Goal: Information Seeking & Learning: Learn about a topic

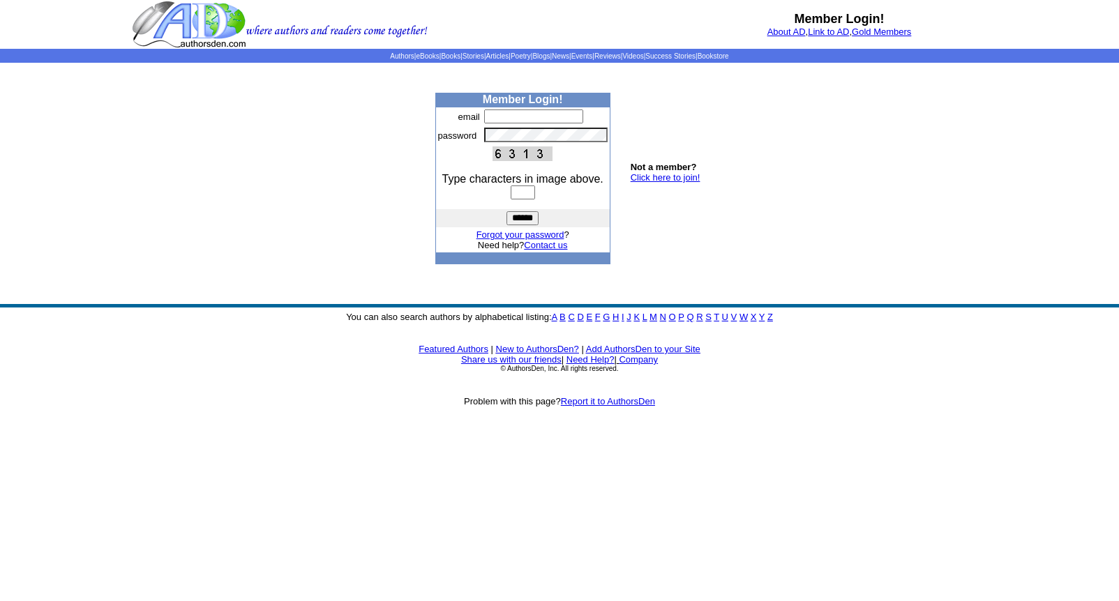
click at [487, 117] on input "text" at bounding box center [533, 117] width 99 height 14
type input "**********"
click at [511, 190] on input "text" at bounding box center [523, 193] width 24 height 14
type input "****"
click at [520, 216] on input "******" at bounding box center [522, 218] width 32 height 14
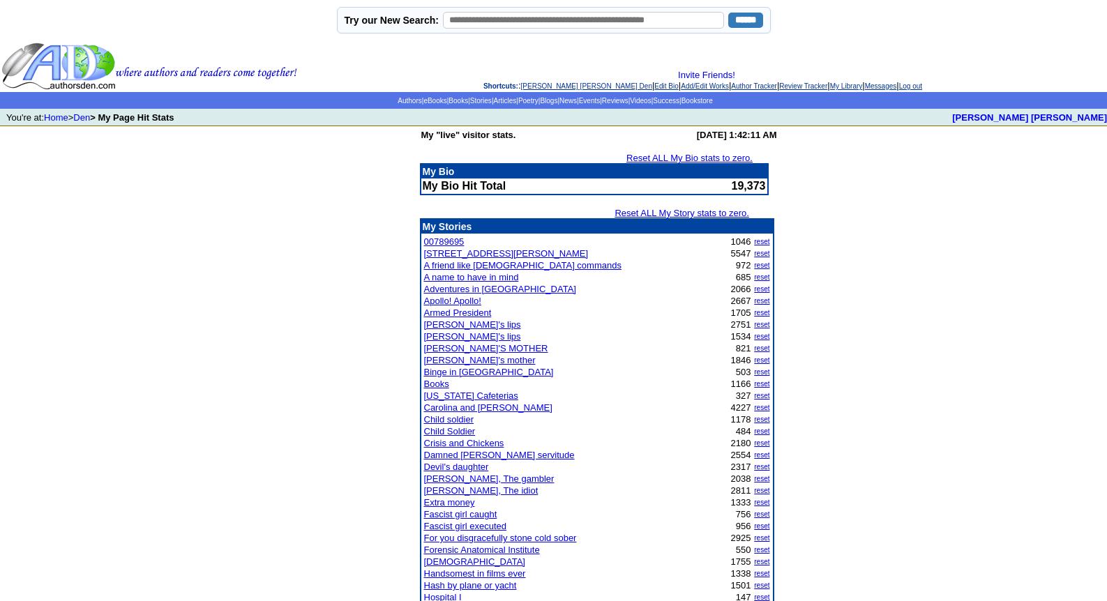
click at [449, 266] on link "A friend like God commands" at bounding box center [522, 265] width 197 height 10
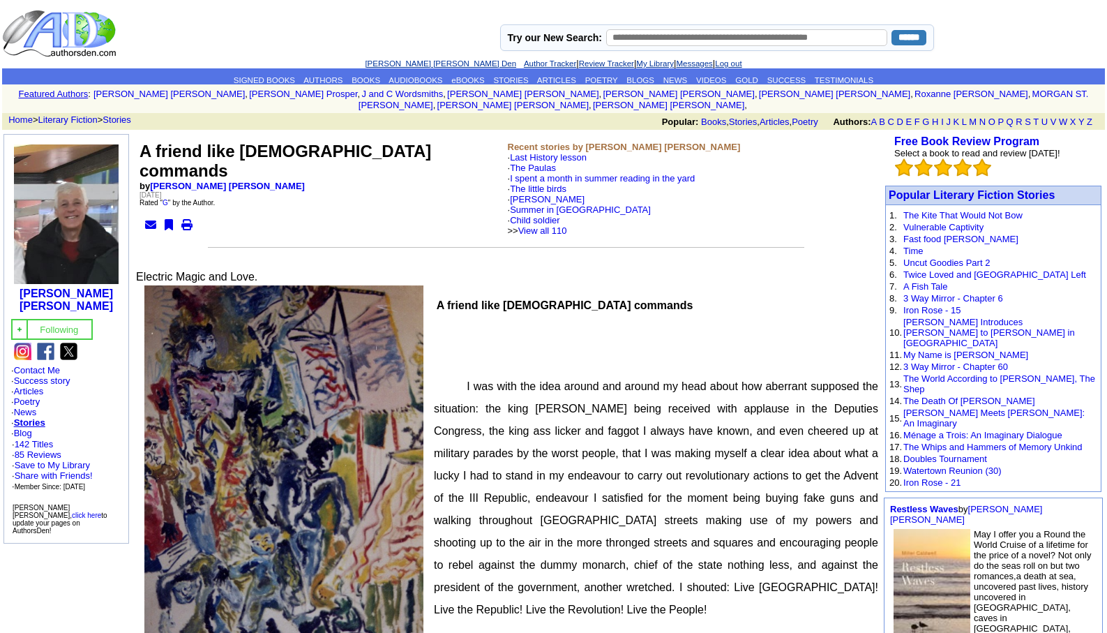
click at [421, 63] on link "[PERSON_NAME] [PERSON_NAME] Den" at bounding box center [440, 63] width 151 height 8
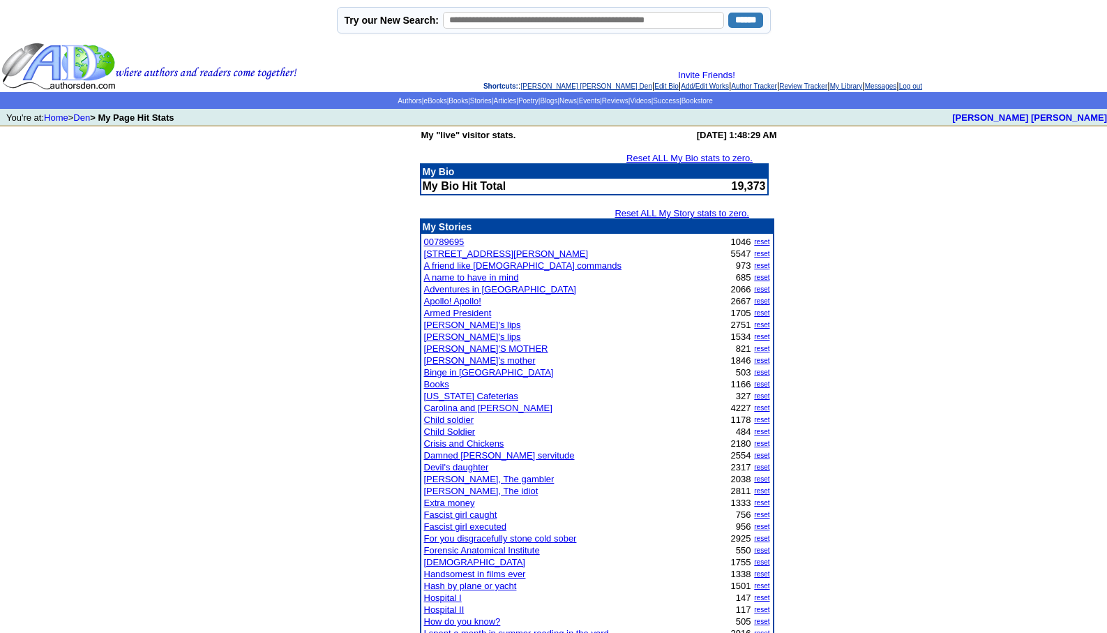
click at [472, 527] on link "Fascist girl executed" at bounding box center [465, 526] width 83 height 10
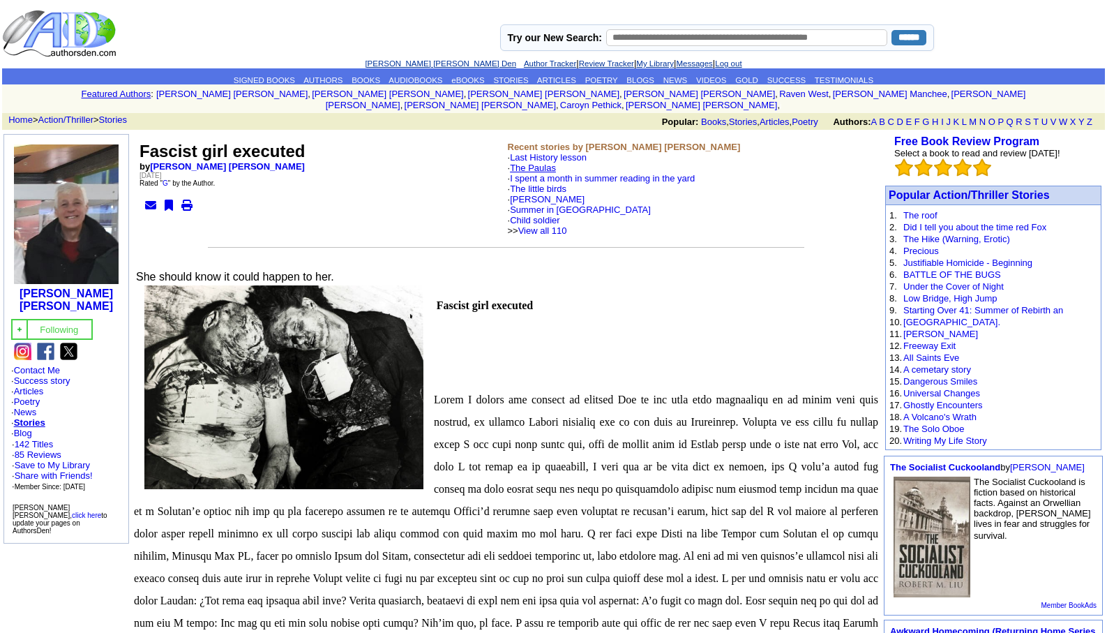
click at [528, 163] on link "The Paulas" at bounding box center [533, 168] width 46 height 10
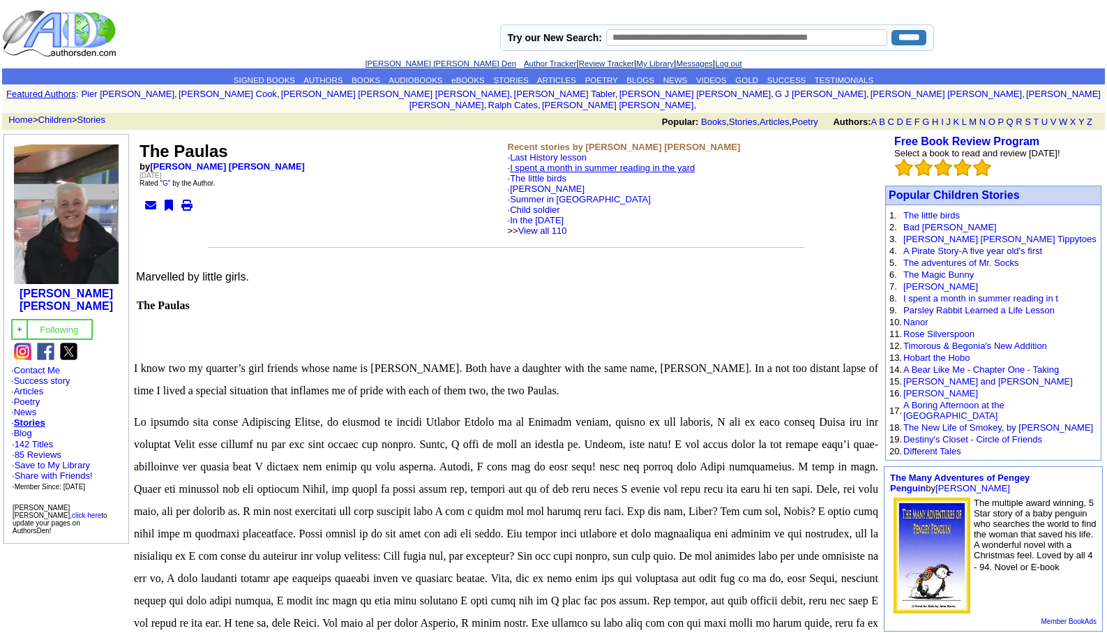
click at [527, 163] on link "I spent a month in summer reading in the yard" at bounding box center [602, 168] width 185 height 10
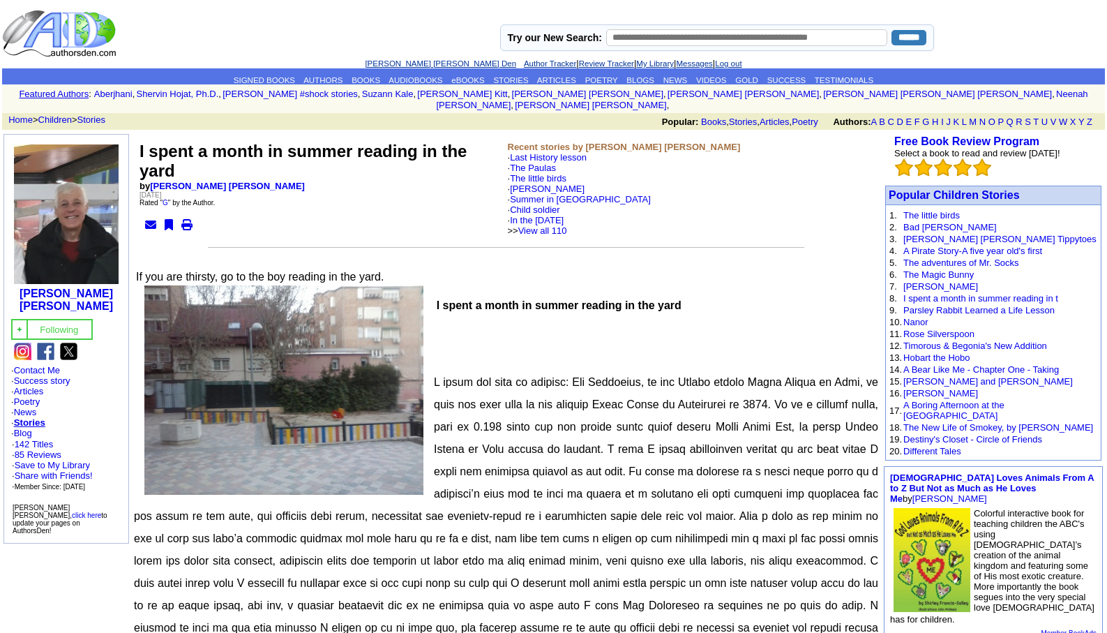
click at [438, 62] on link "[PERSON_NAME] [PERSON_NAME] Den" at bounding box center [440, 63] width 151 height 8
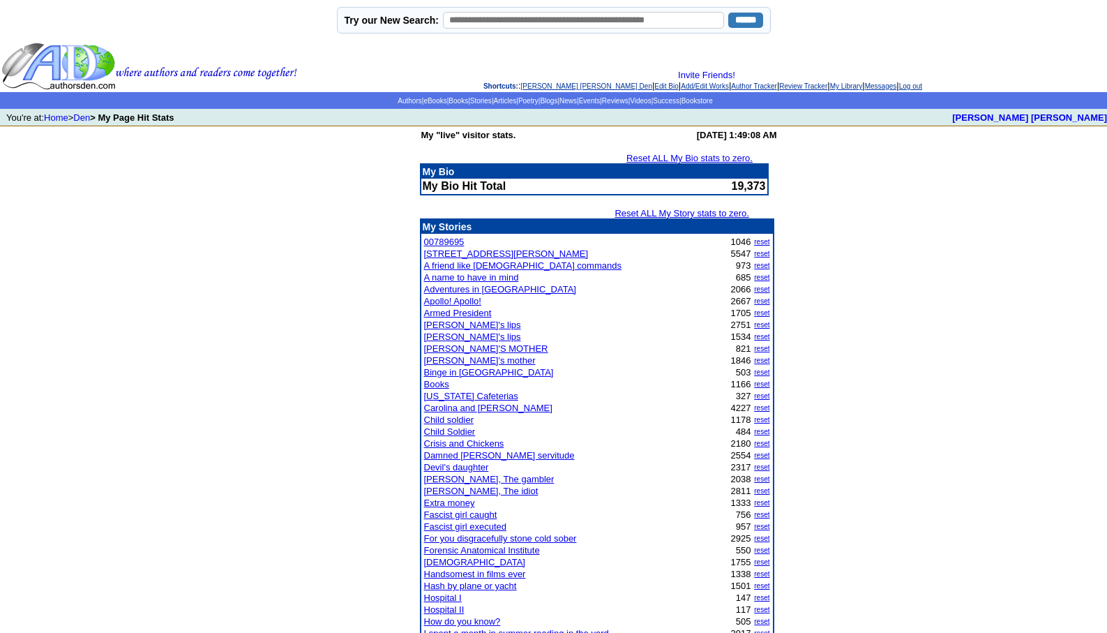
scroll to position [553, 0]
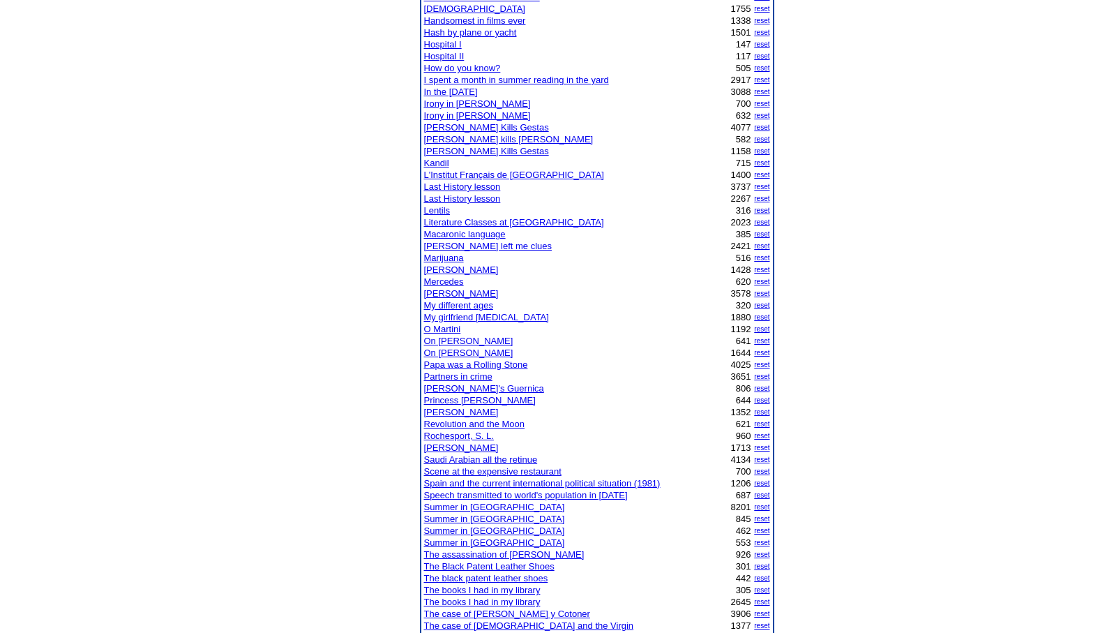
click at [453, 410] on link "[PERSON_NAME]" at bounding box center [461, 412] width 75 height 10
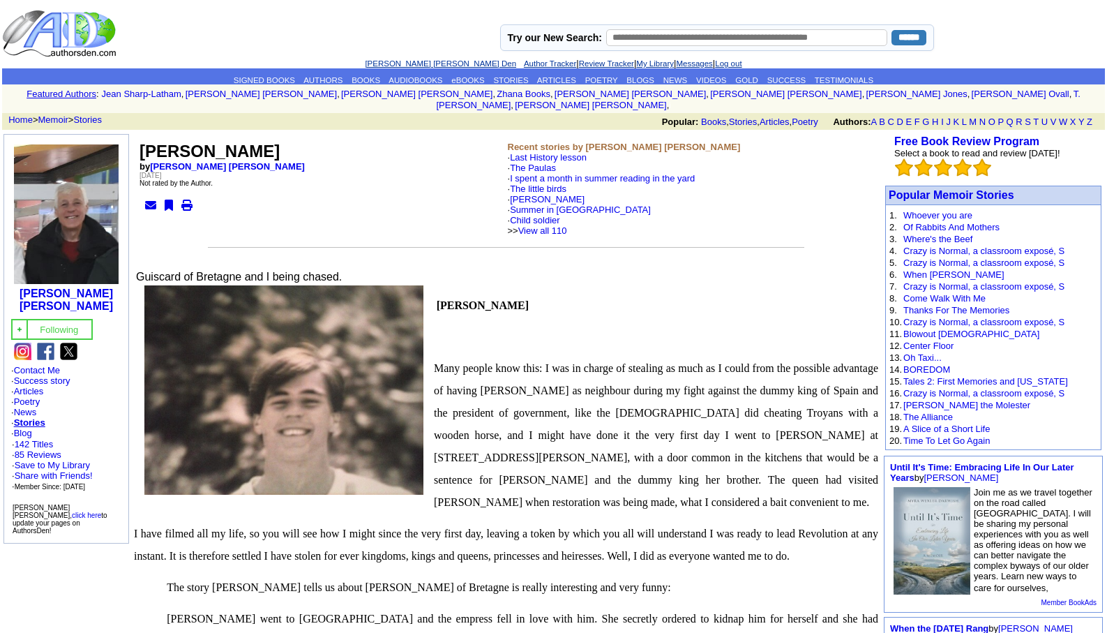
click at [417, 65] on link "[PERSON_NAME] [PERSON_NAME] Den" at bounding box center [440, 63] width 151 height 8
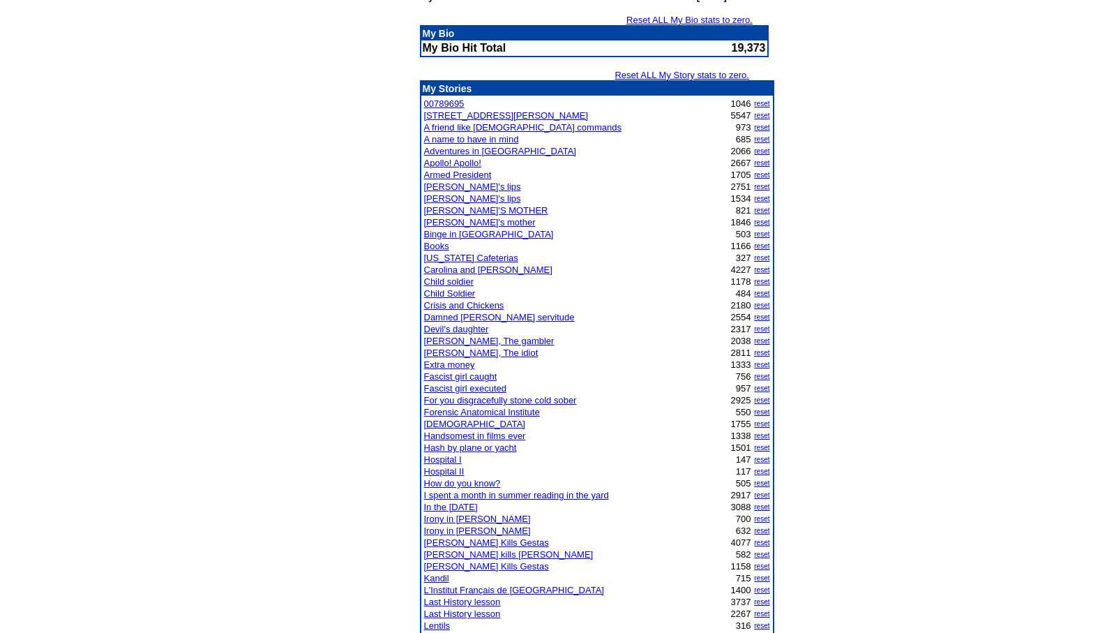
scroll to position [140, 0]
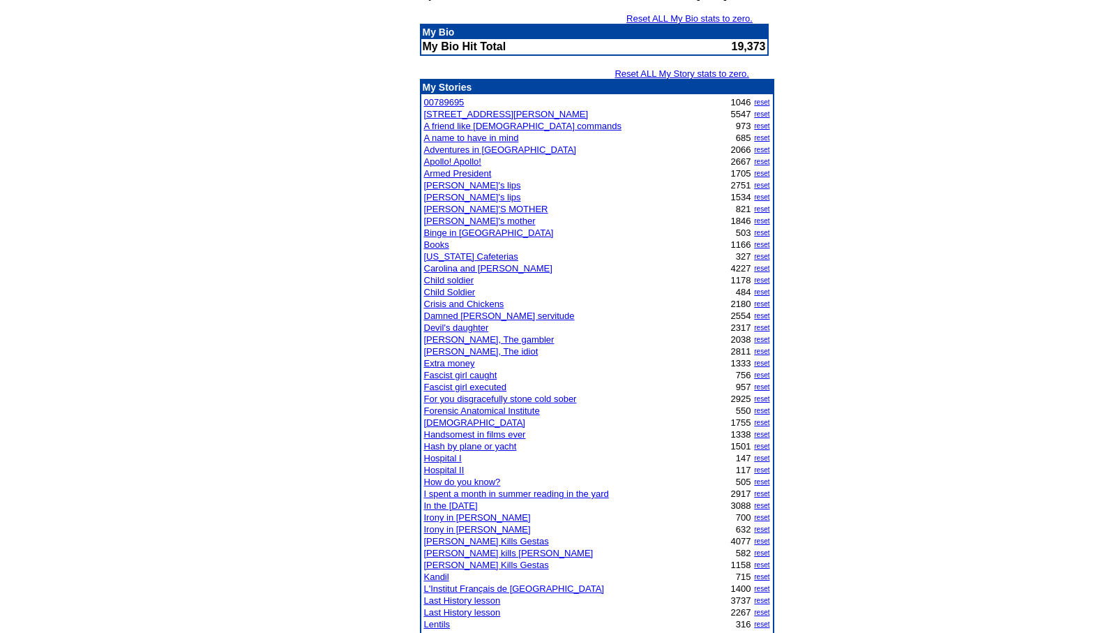
click at [512, 398] on link "For you disgracefully stone cold sober" at bounding box center [500, 398] width 153 height 10
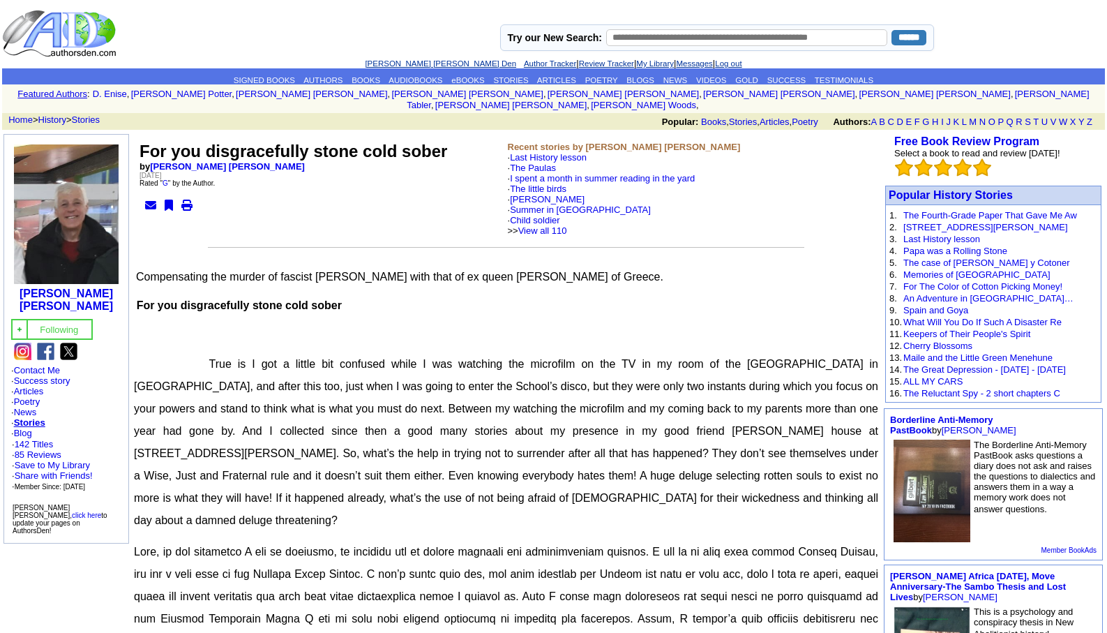
click at [428, 59] on link "[PERSON_NAME] [PERSON_NAME] Den" at bounding box center [440, 63] width 151 height 8
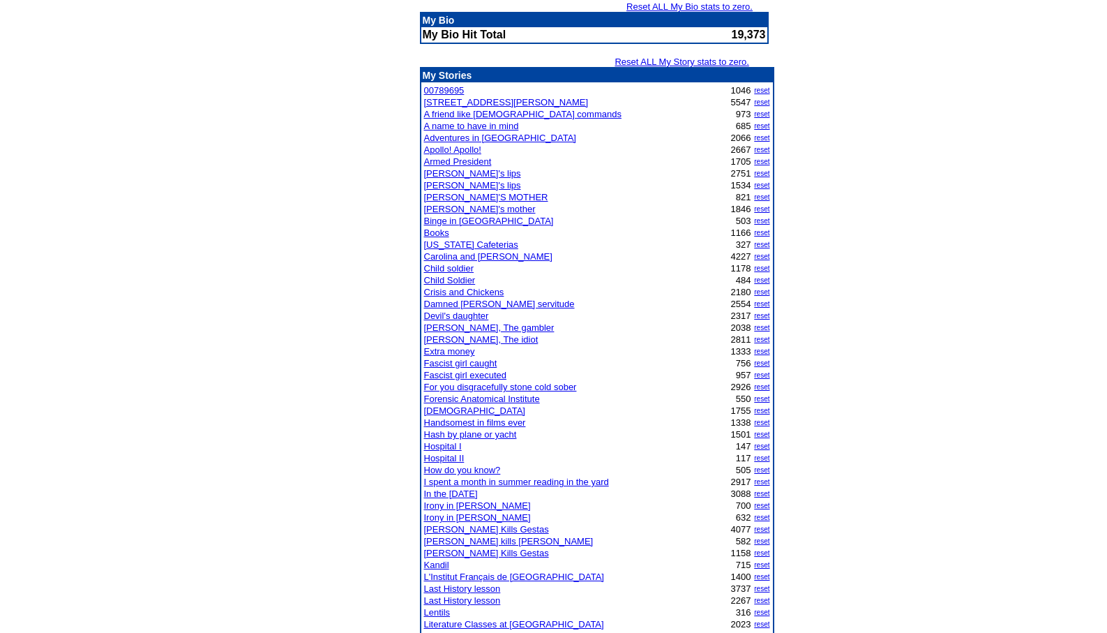
scroll to position [279, 0]
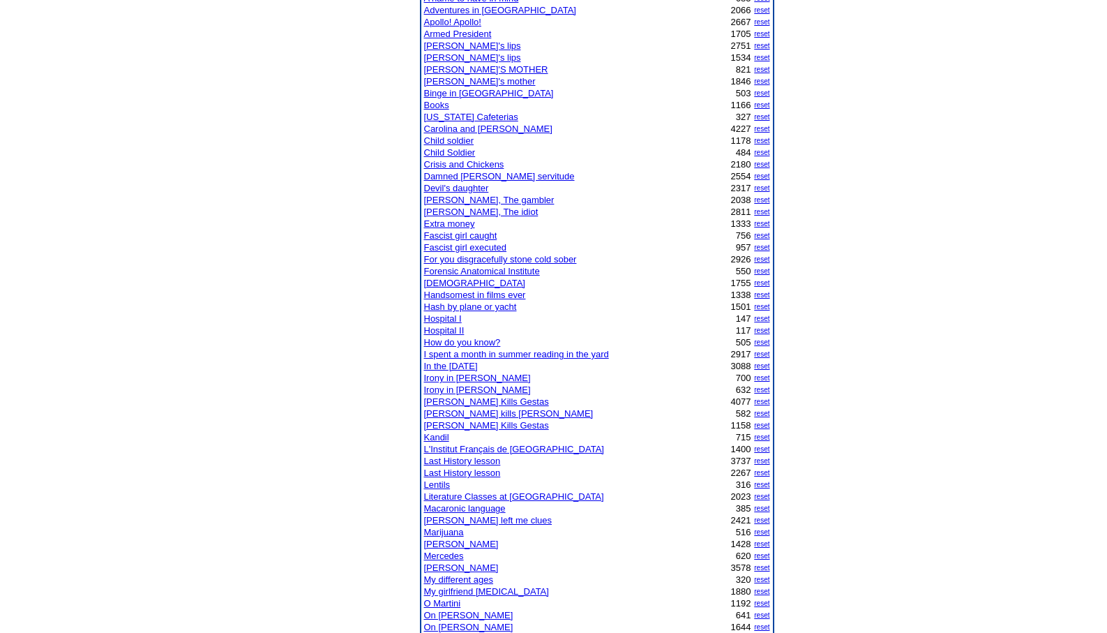
click at [499, 354] on link "I spent a month in summer reading in the yard" at bounding box center [516, 354] width 185 height 10
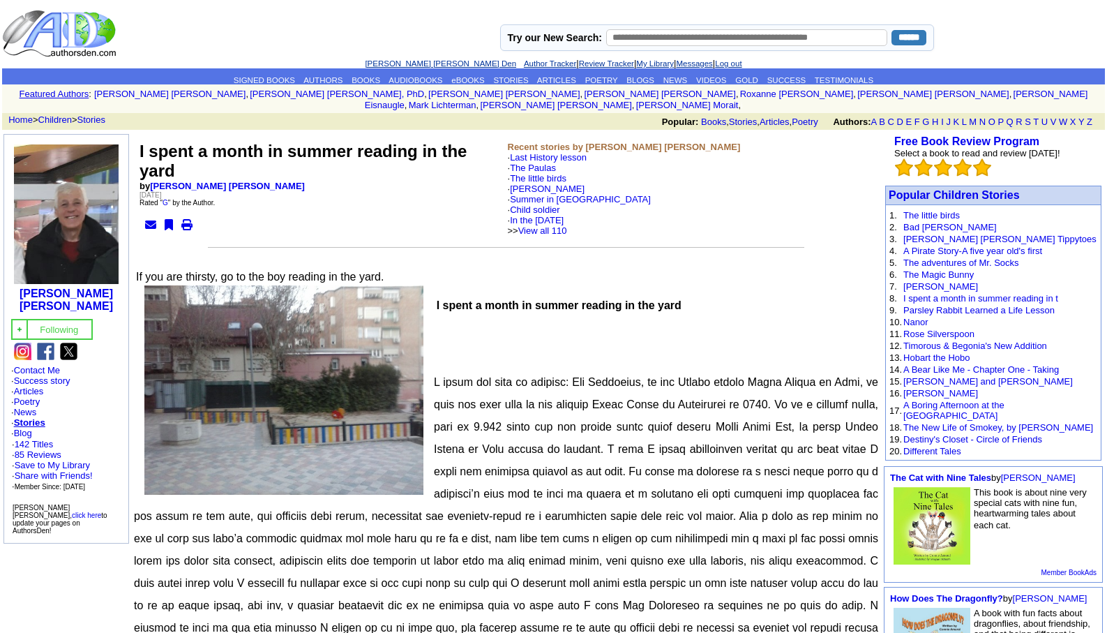
click at [399, 61] on link "[PERSON_NAME] [PERSON_NAME] Den" at bounding box center [440, 63] width 151 height 8
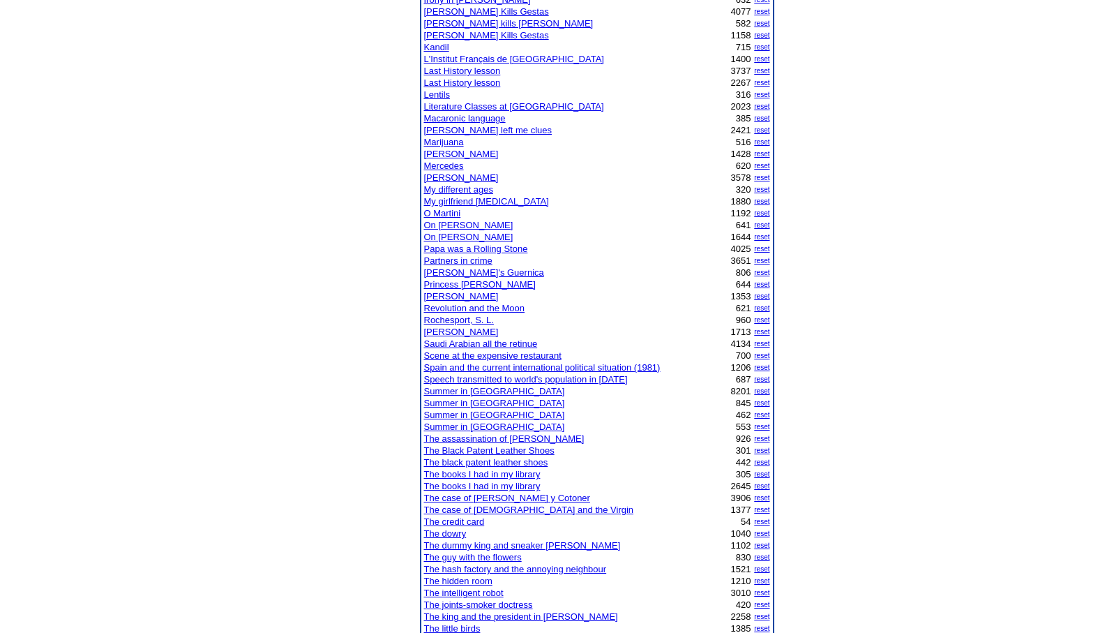
scroll to position [670, 0]
click at [490, 495] on link "The case of [PERSON_NAME] y Cotoner" at bounding box center [507, 497] width 166 height 10
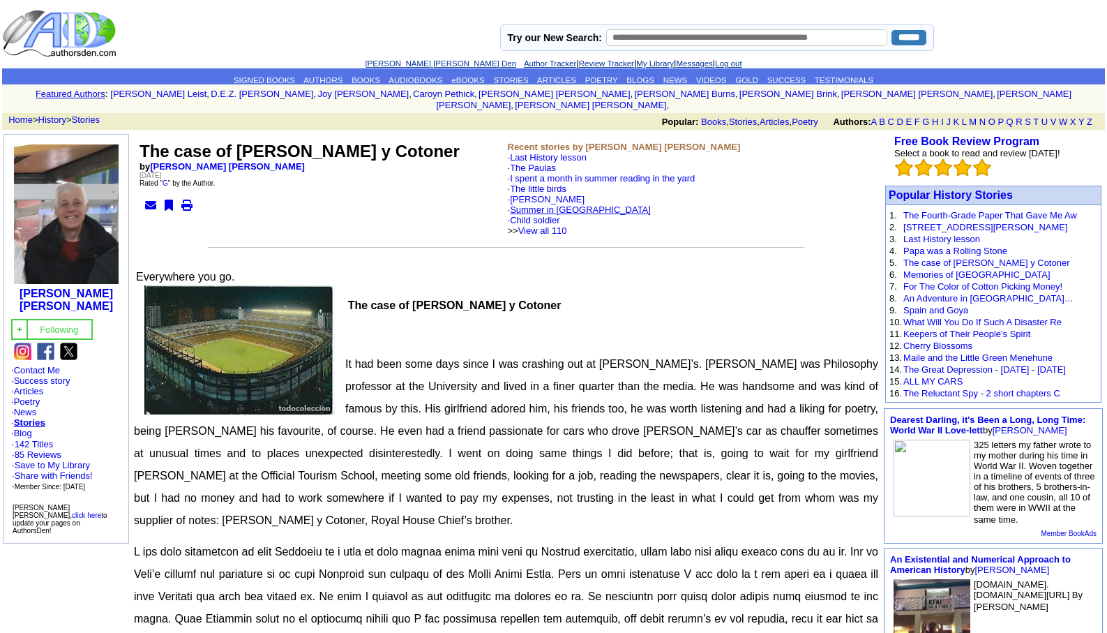
click at [557, 204] on link "Summer in [GEOGRAPHIC_DATA]" at bounding box center [580, 209] width 141 height 10
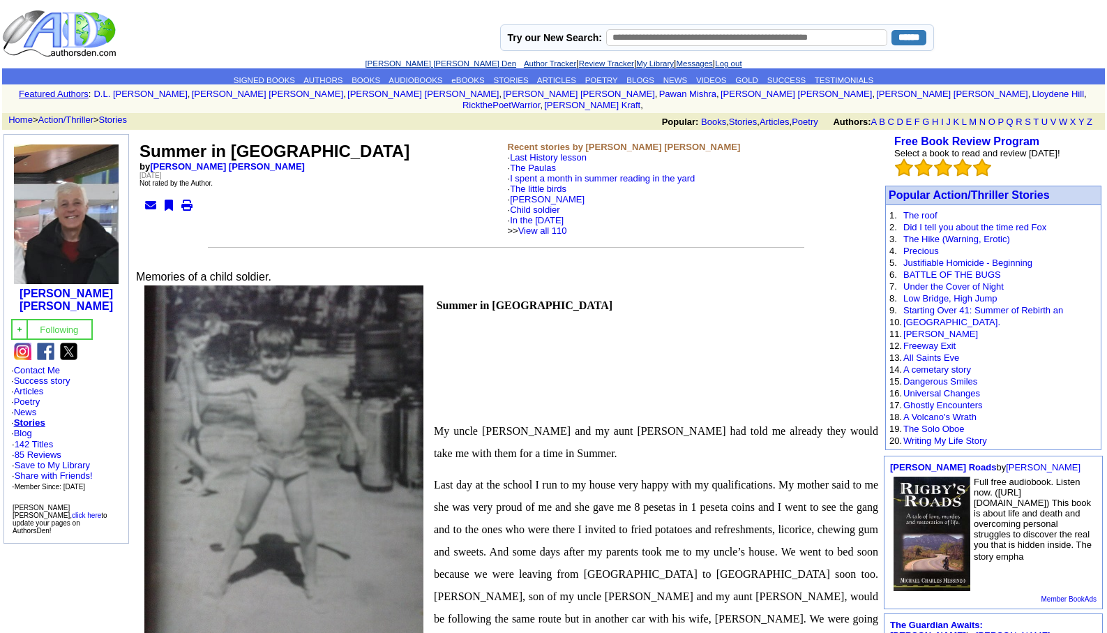
click at [412, 64] on link "[PERSON_NAME] [PERSON_NAME] Den" at bounding box center [440, 63] width 151 height 8
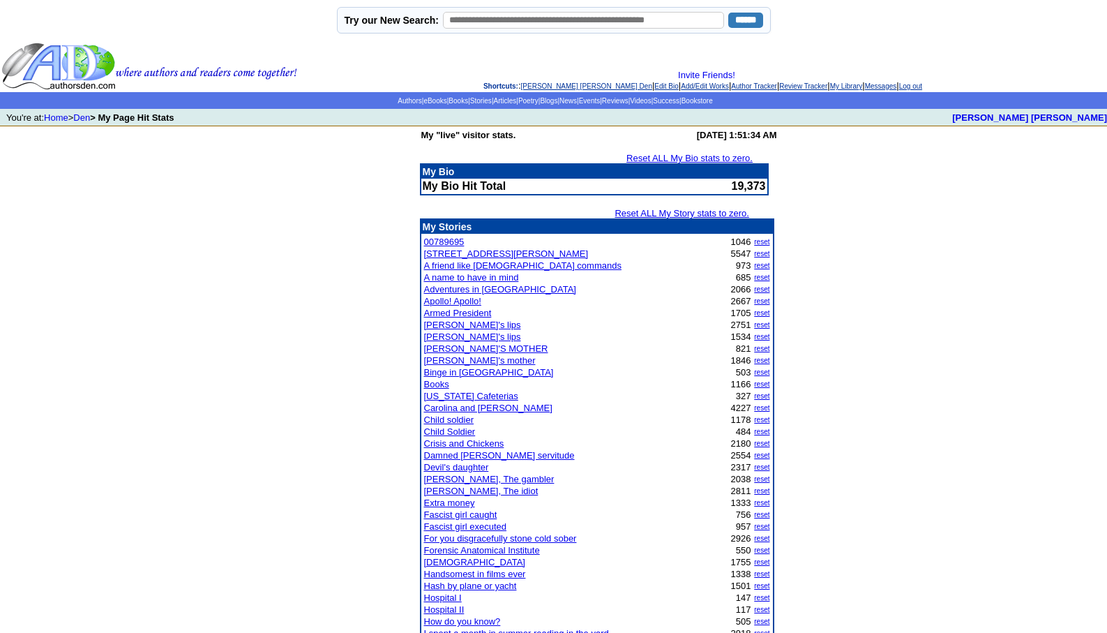
click at [470, 265] on link "A friend like [DEMOGRAPHIC_DATA] commands" at bounding box center [522, 265] width 197 height 10
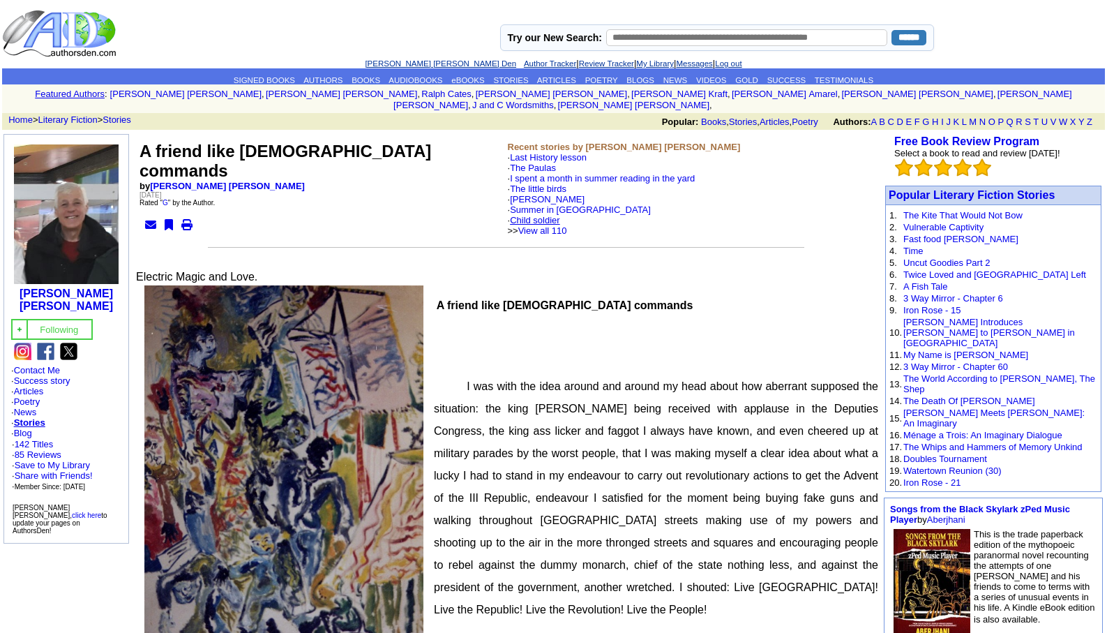
click at [532, 215] on link "Child soldier" at bounding box center [535, 220] width 50 height 10
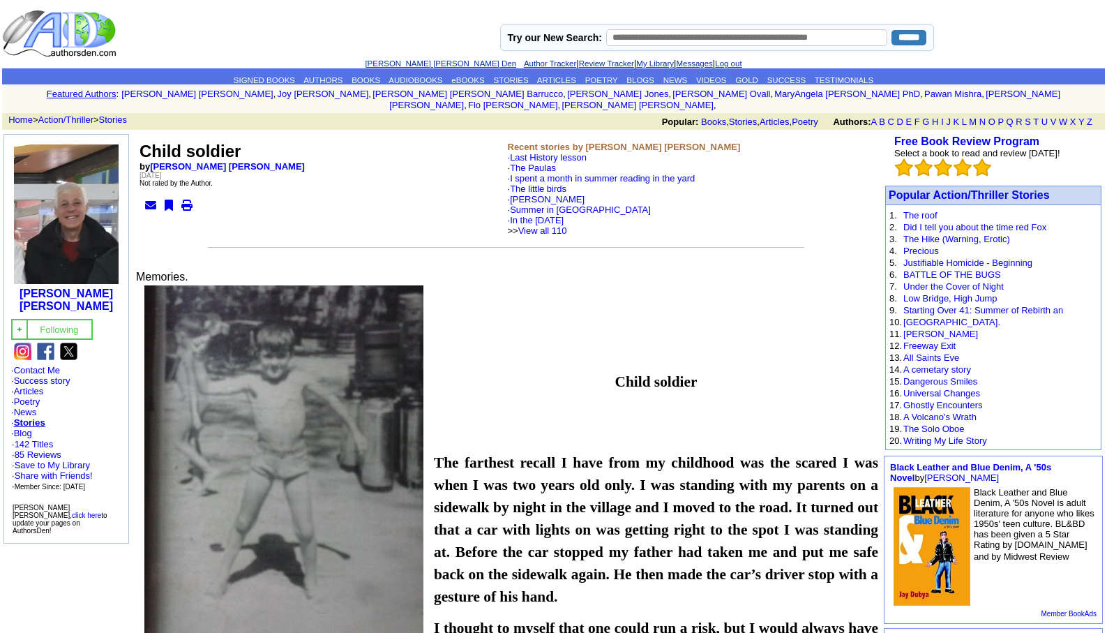
click at [405, 60] on link "[PERSON_NAME] [PERSON_NAME] Den" at bounding box center [440, 63] width 151 height 8
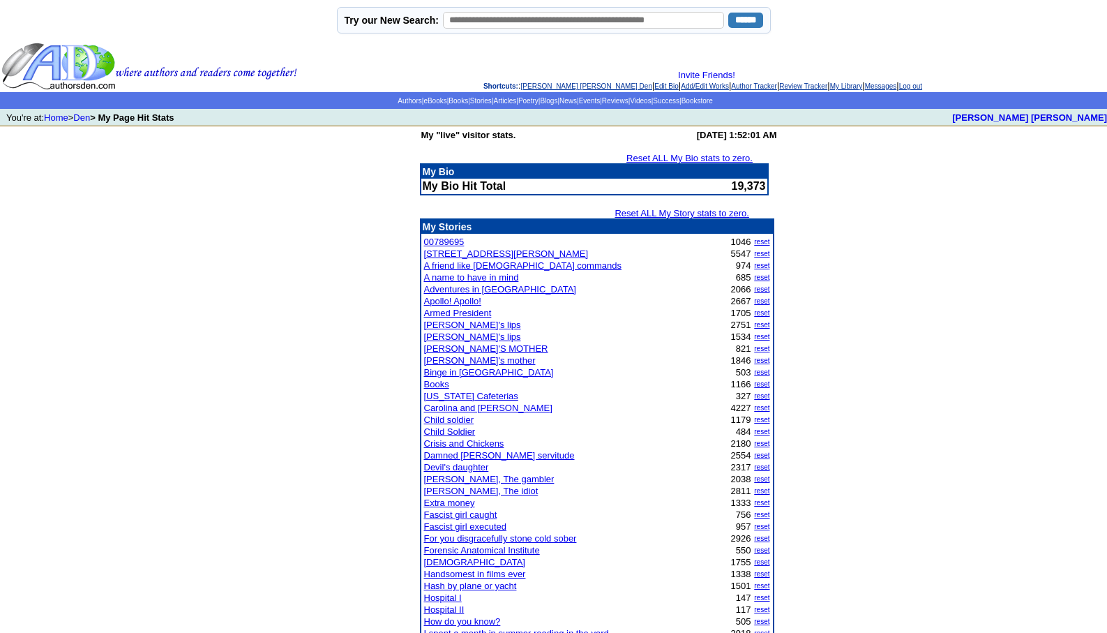
click at [444, 419] on link "Child soldier" at bounding box center [449, 419] width 50 height 10
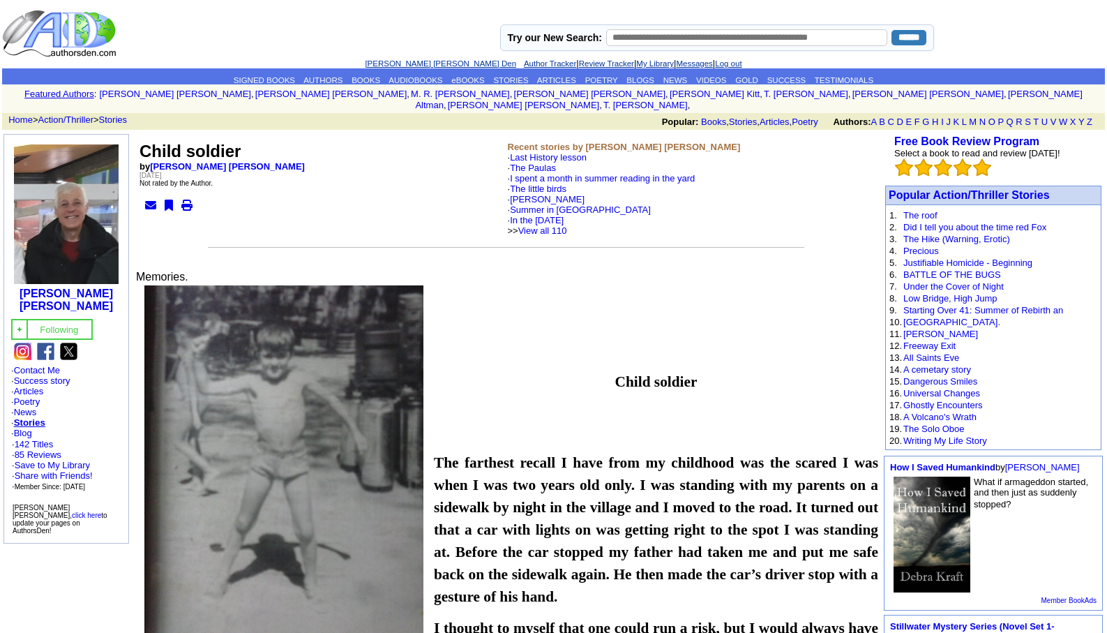
click at [414, 60] on link "[PERSON_NAME] [PERSON_NAME] Den" at bounding box center [440, 63] width 151 height 8
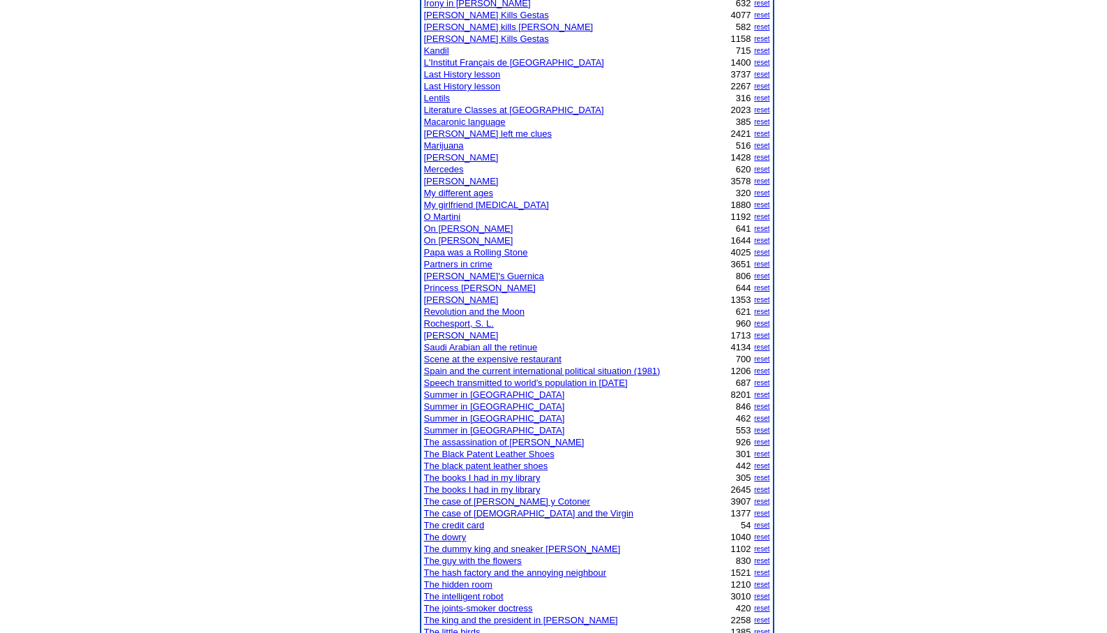
scroll to position [726, 0]
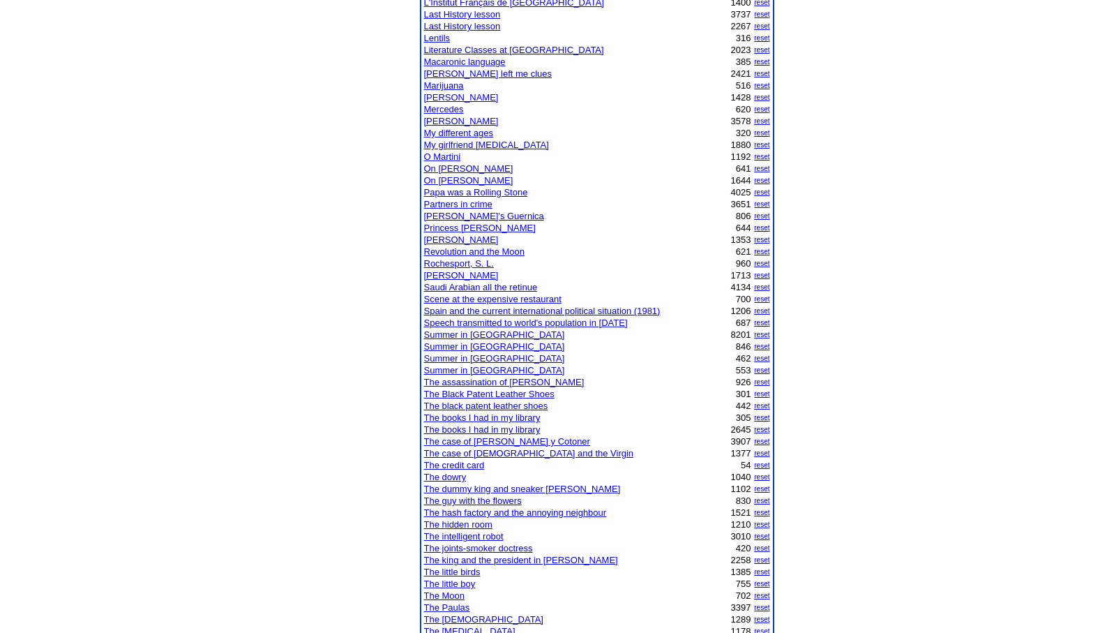
click at [451, 264] on link "Rochesport, S. L." at bounding box center [459, 263] width 70 height 10
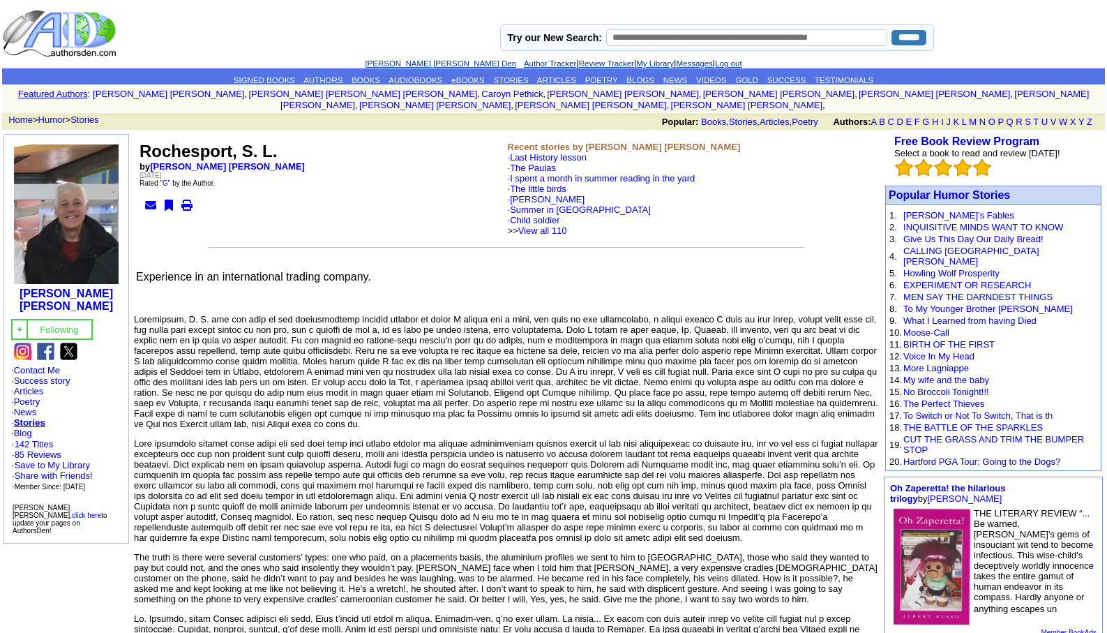
click at [401, 62] on link "[PERSON_NAME] [PERSON_NAME] Den" at bounding box center [440, 63] width 151 height 8
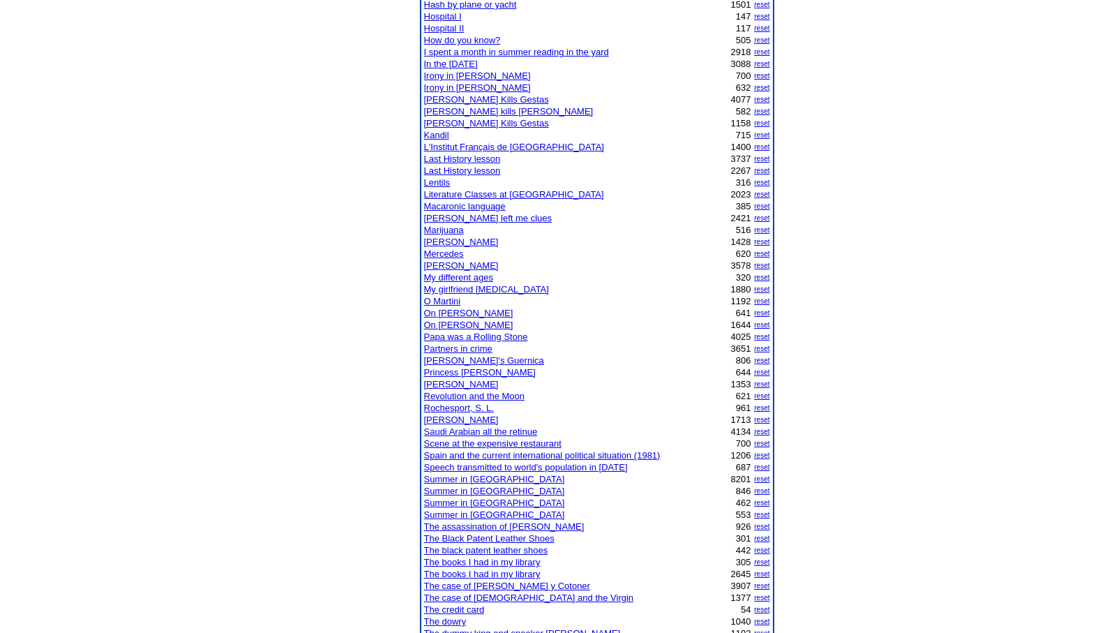
scroll to position [665, 0]
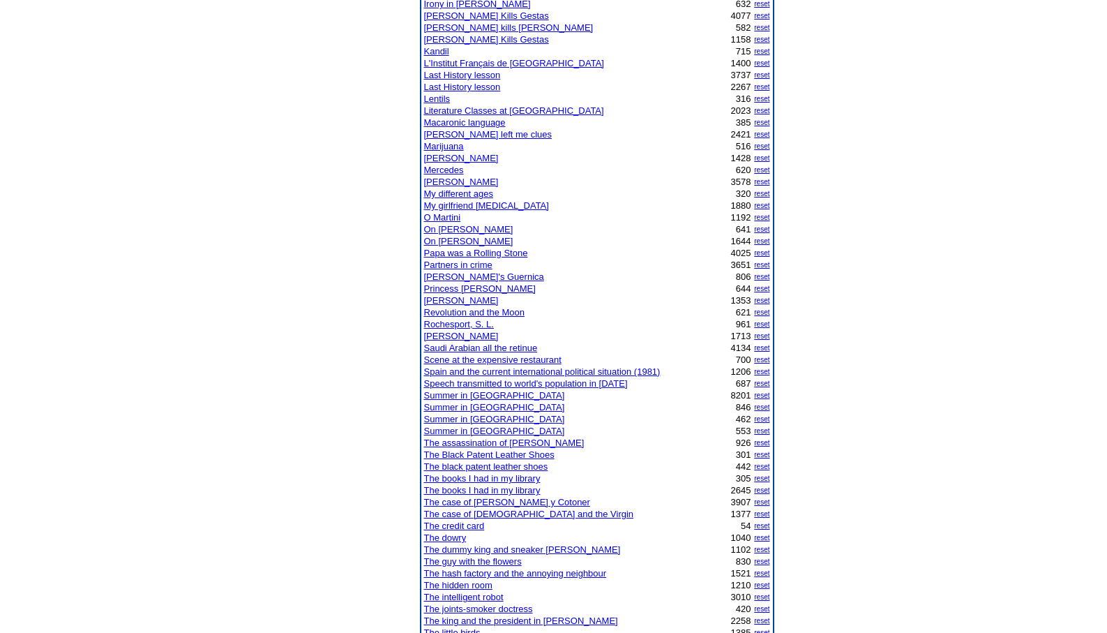
click at [455, 440] on link "The assassination of [PERSON_NAME]" at bounding box center [504, 442] width 160 height 10
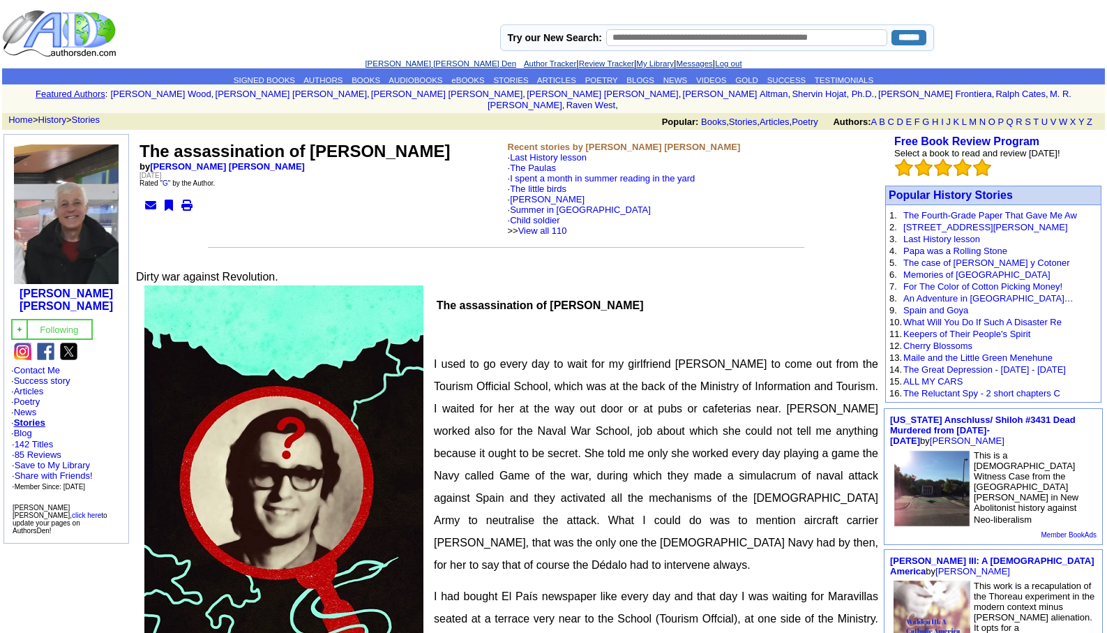
click at [402, 63] on link "[PERSON_NAME] [PERSON_NAME] Den" at bounding box center [440, 63] width 151 height 8
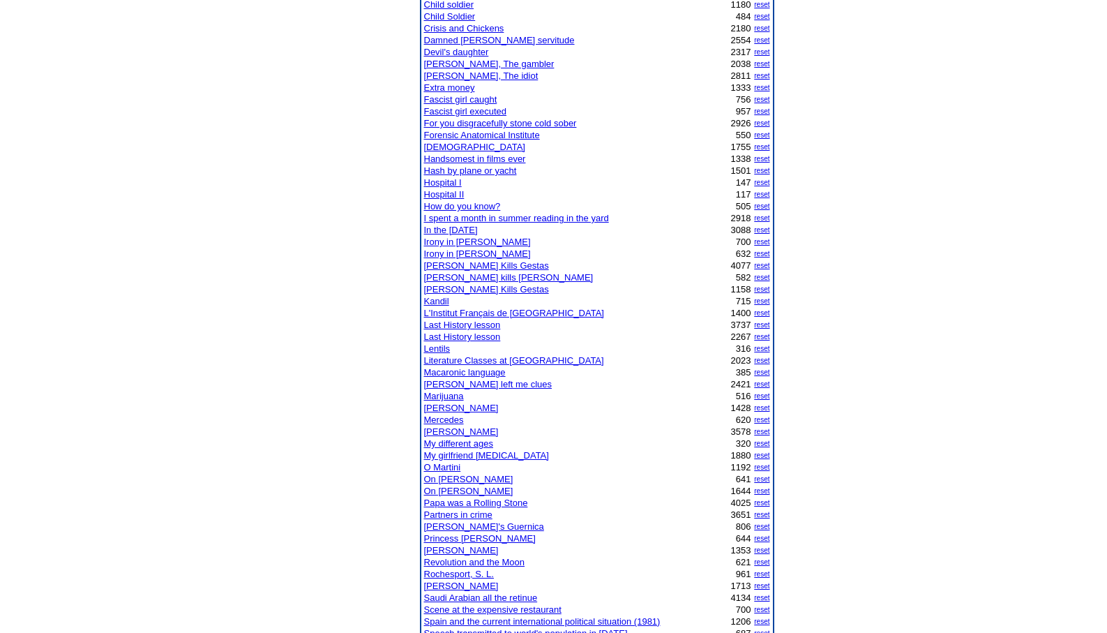
scroll to position [419, 0]
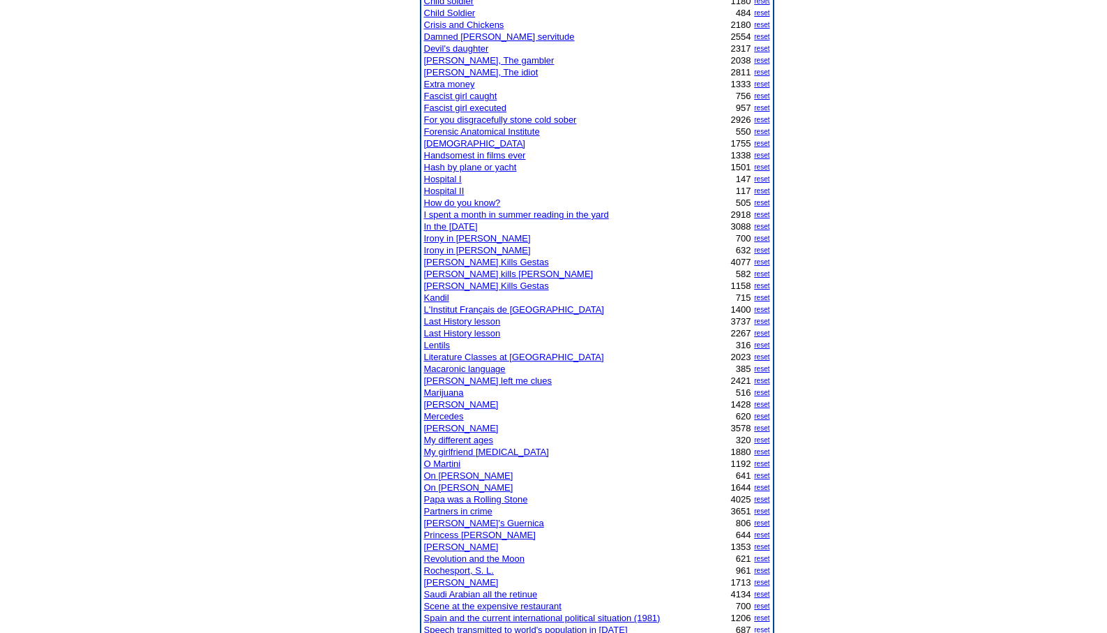
click at [451, 464] on link "O Martini" at bounding box center [442, 463] width 37 height 10
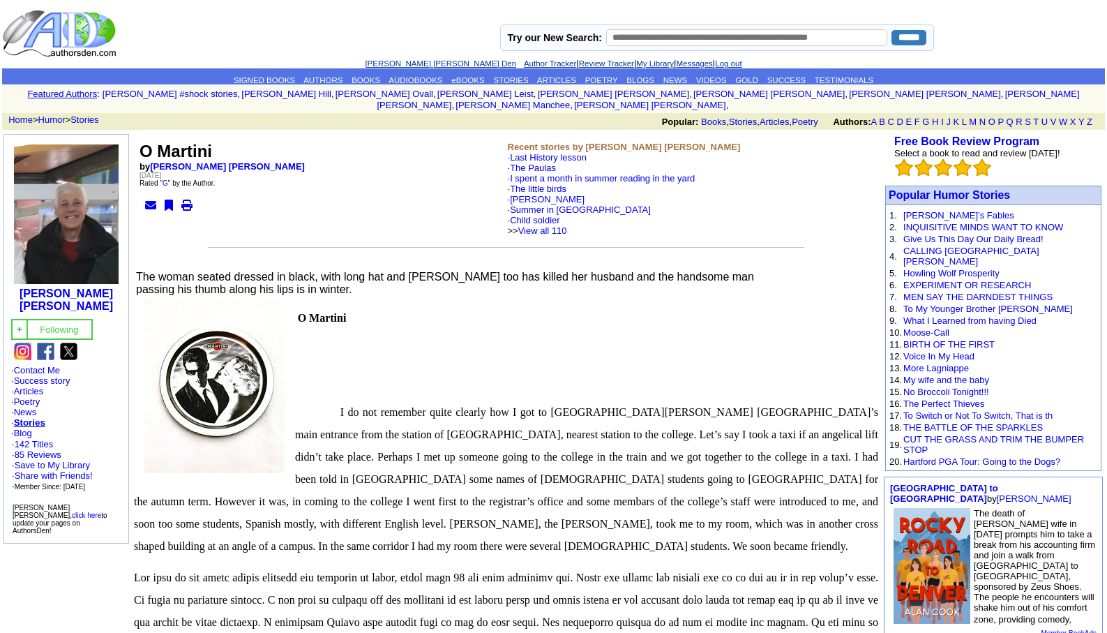
click at [407, 63] on link "[PERSON_NAME] [PERSON_NAME] Den" at bounding box center [440, 63] width 151 height 8
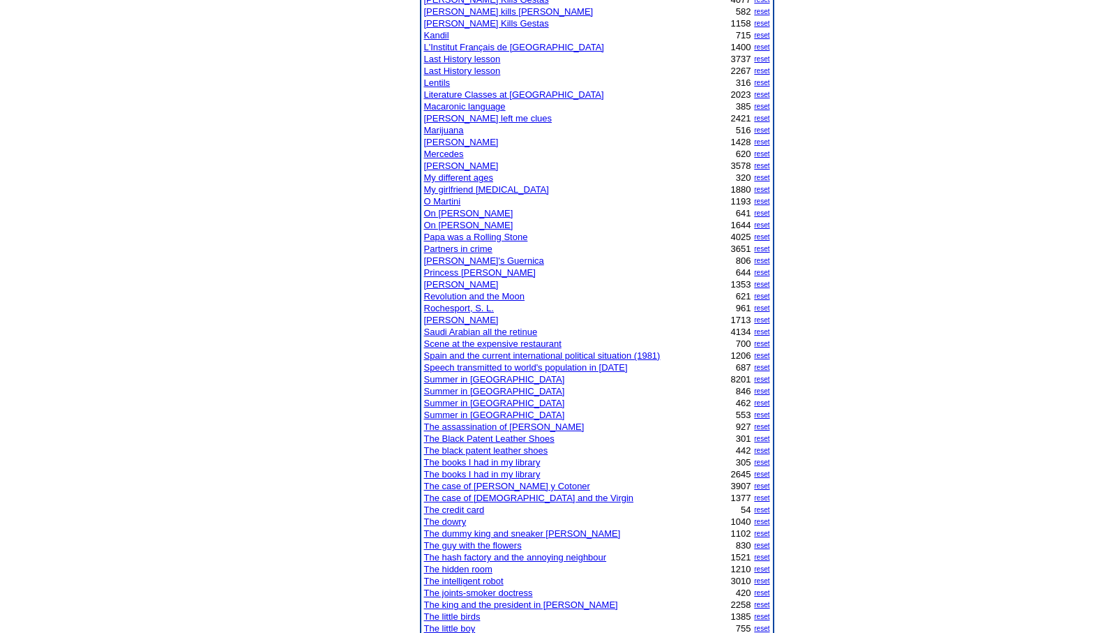
scroll to position [693, 0]
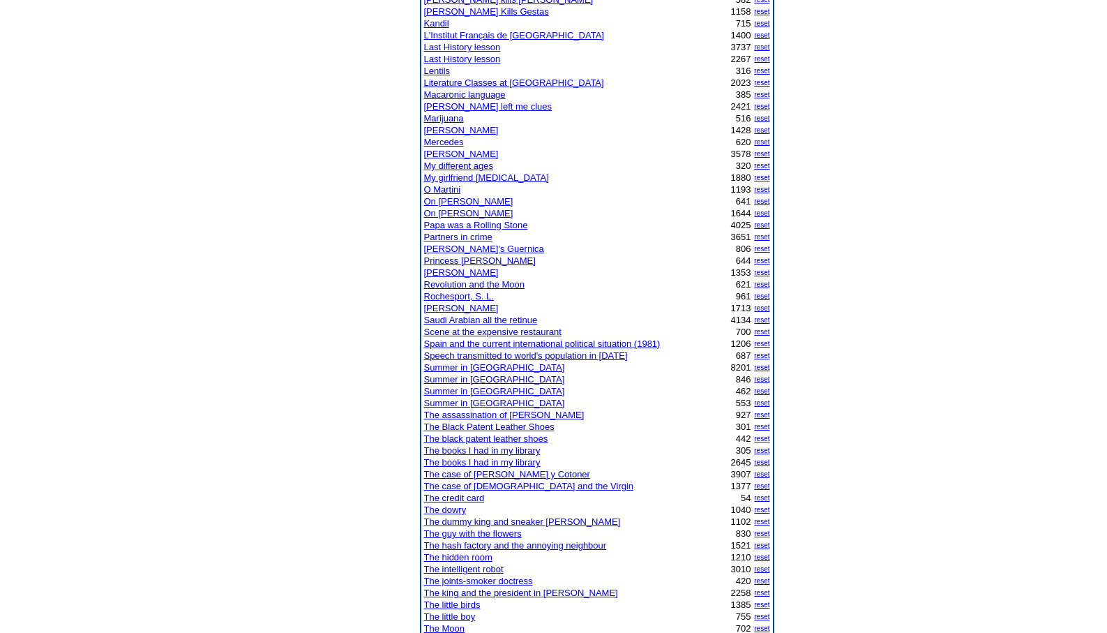
click at [480, 473] on link "The case of Fernando Cotoner y Cotoner" at bounding box center [507, 474] width 166 height 10
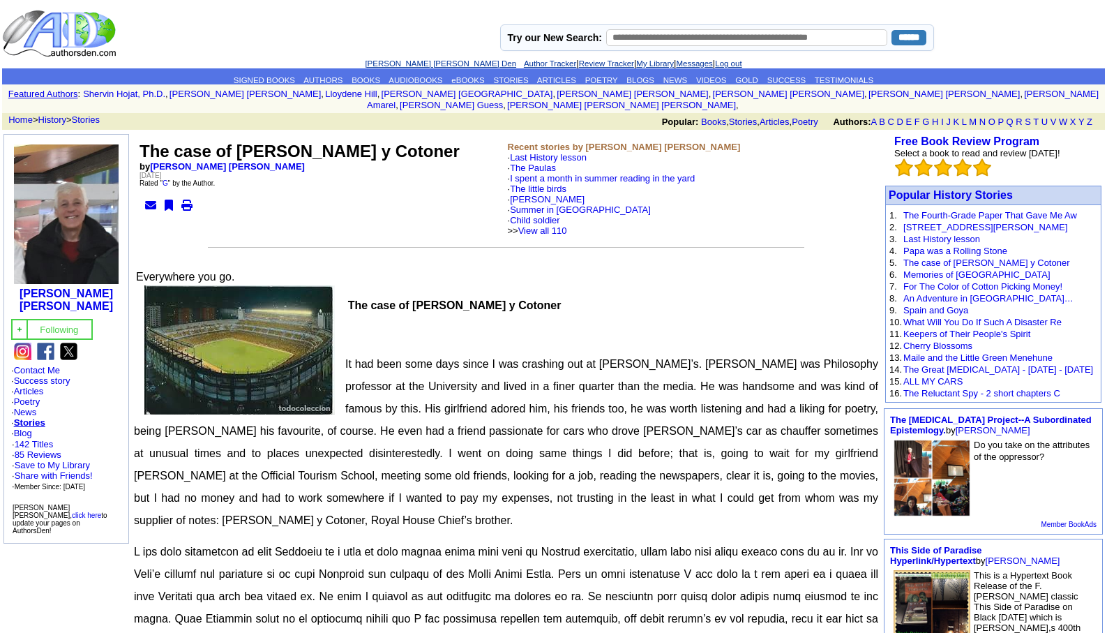
click at [410, 59] on link "[PERSON_NAME] [PERSON_NAME] Den" at bounding box center [440, 63] width 151 height 8
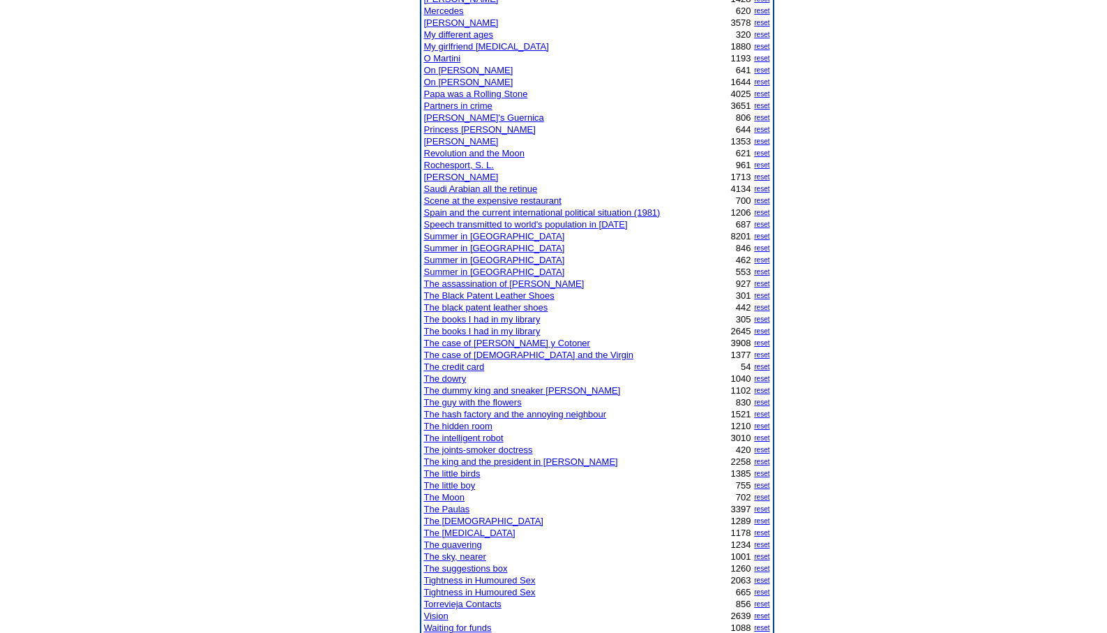
scroll to position [832, 0]
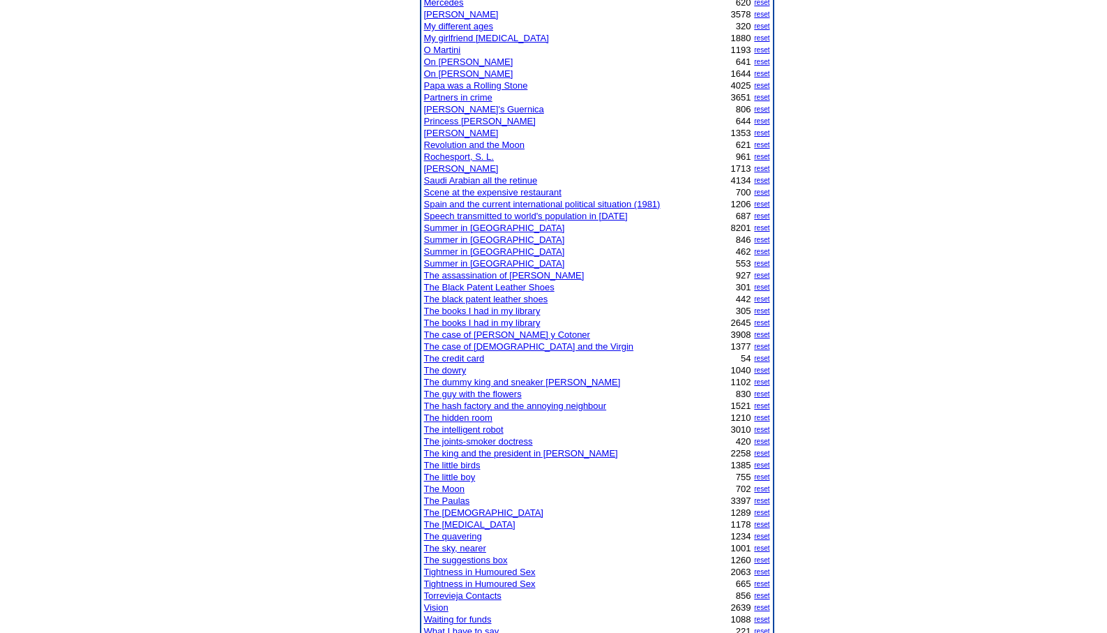
click at [447, 501] on link "The Paulas" at bounding box center [447, 500] width 46 height 10
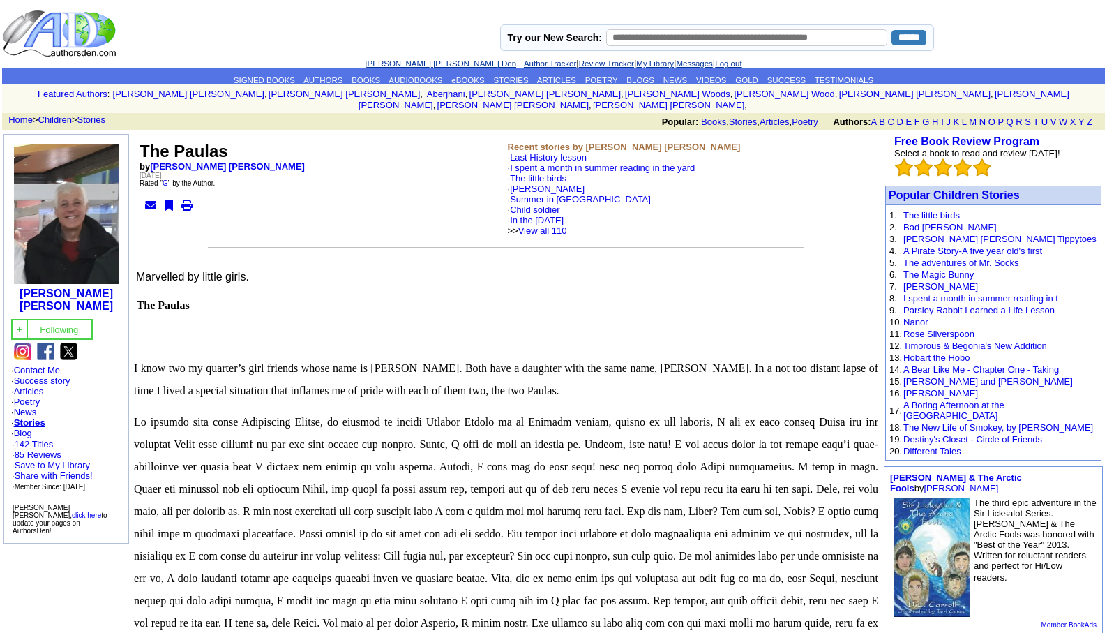
click at [410, 63] on link "[PERSON_NAME] [PERSON_NAME] Den" at bounding box center [440, 63] width 151 height 8
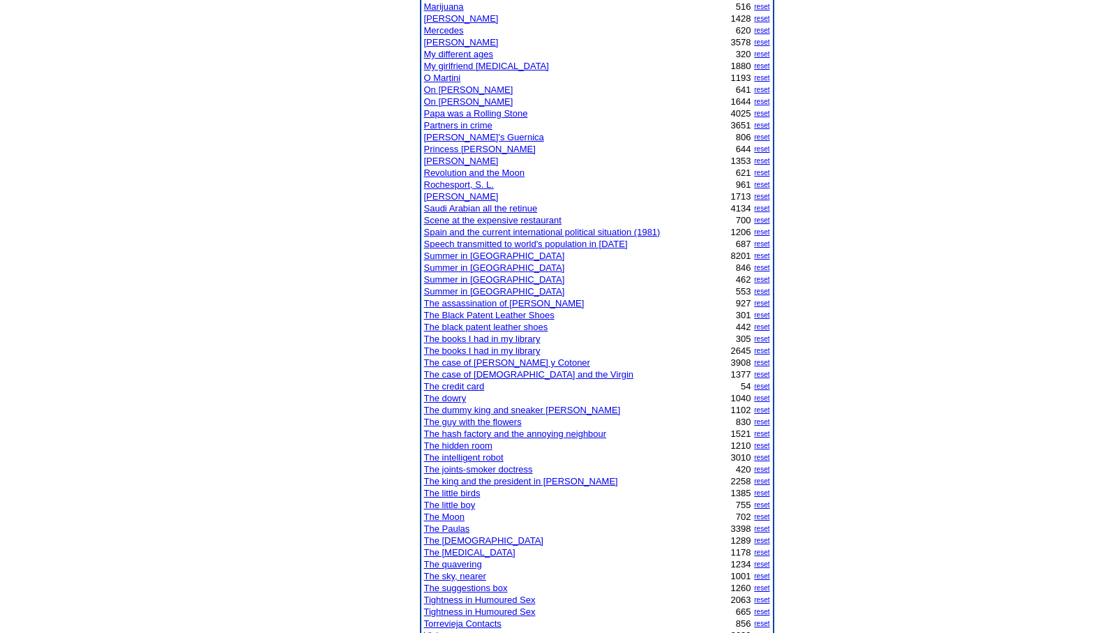
scroll to position [809, 0]
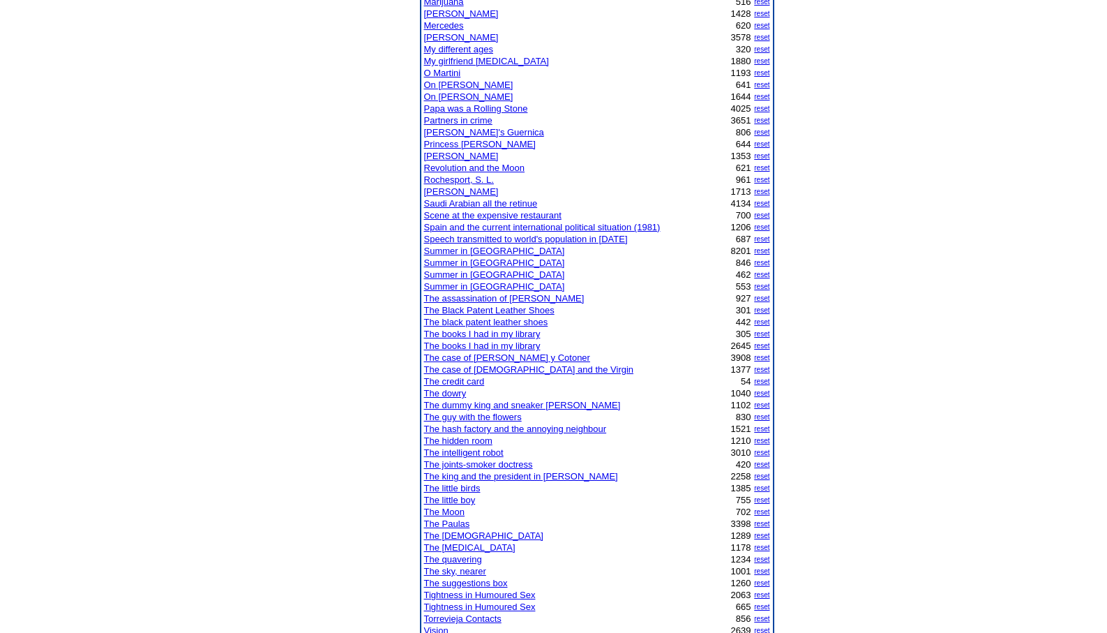
click at [495, 356] on link "The case of [PERSON_NAME] y Cotoner" at bounding box center [507, 357] width 166 height 10
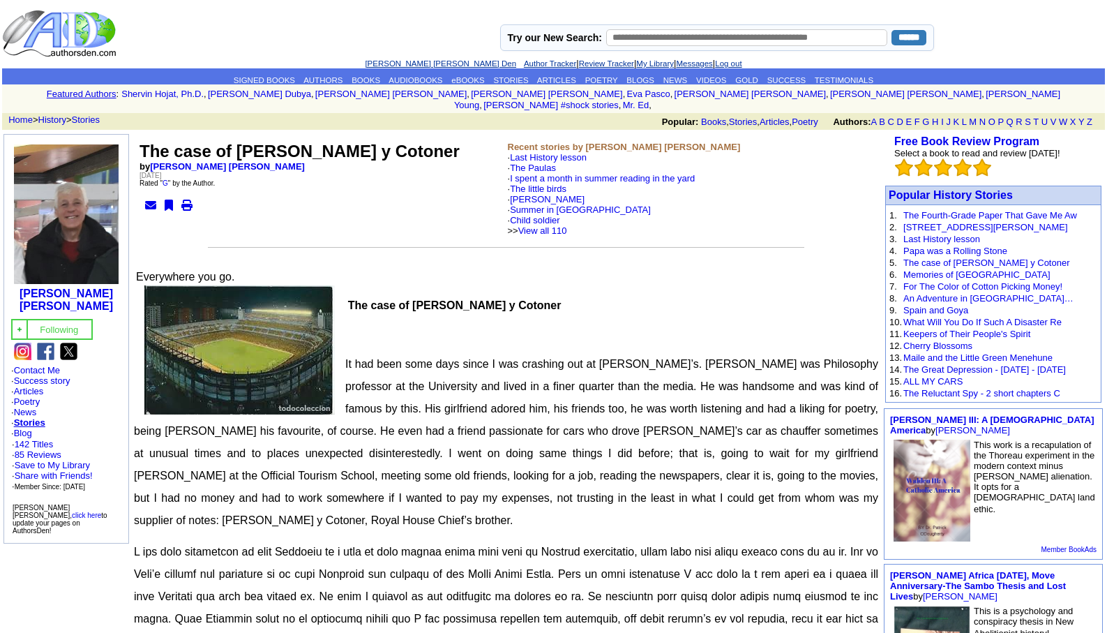
click at [407, 61] on link "[PERSON_NAME] [PERSON_NAME] Den" at bounding box center [440, 63] width 151 height 8
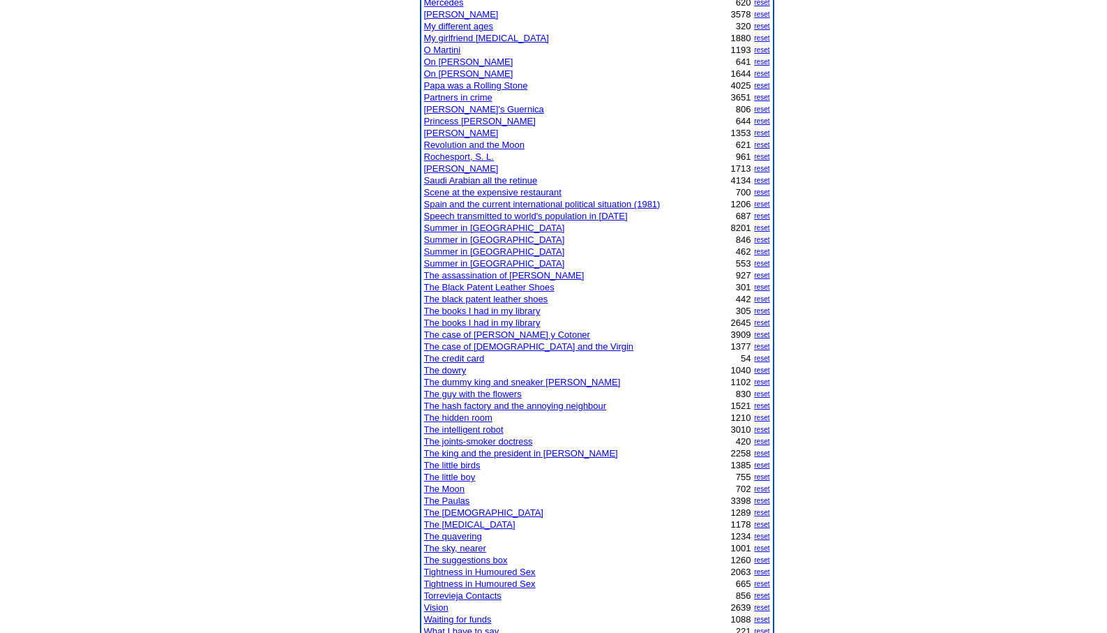
scroll to position [860, 0]
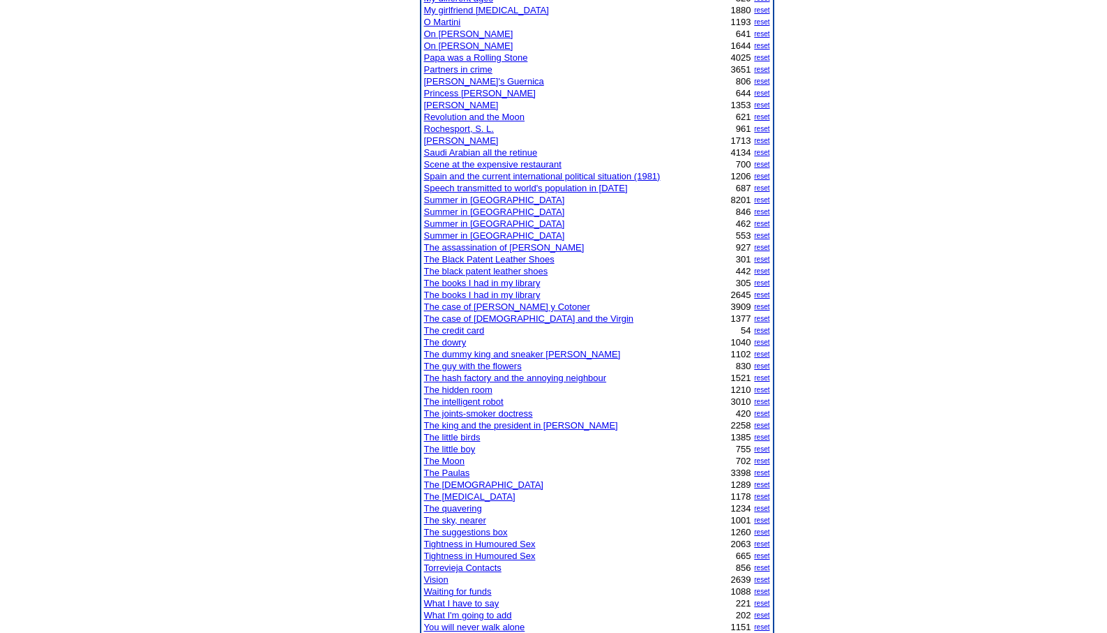
click at [448, 470] on link "The Paulas" at bounding box center [447, 472] width 46 height 10
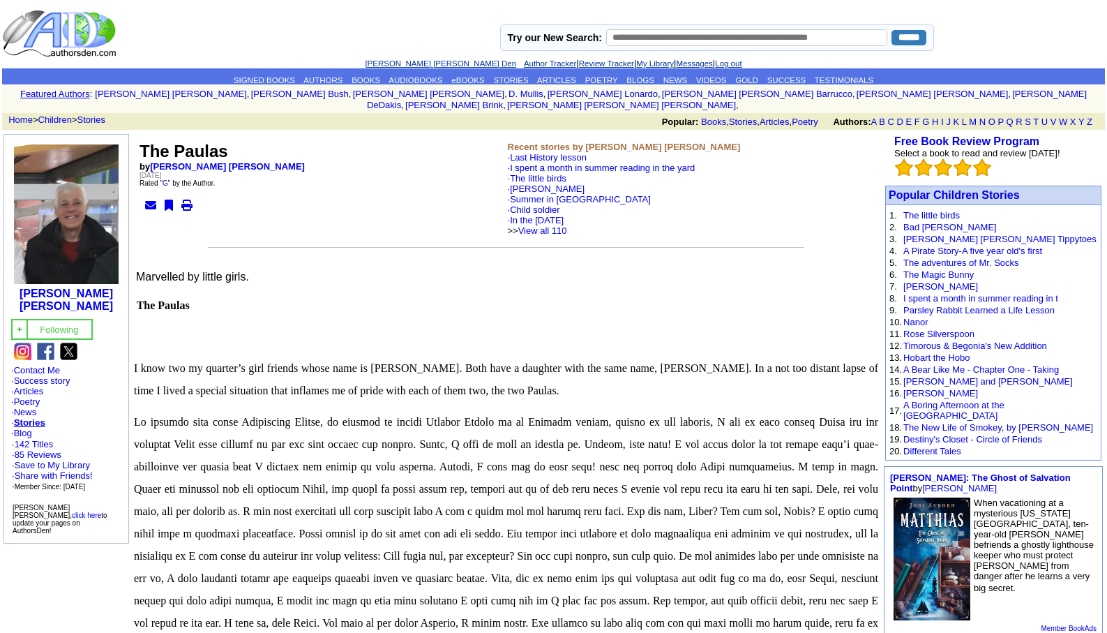
click at [399, 61] on link "[PERSON_NAME] [PERSON_NAME] Den" at bounding box center [440, 63] width 151 height 8
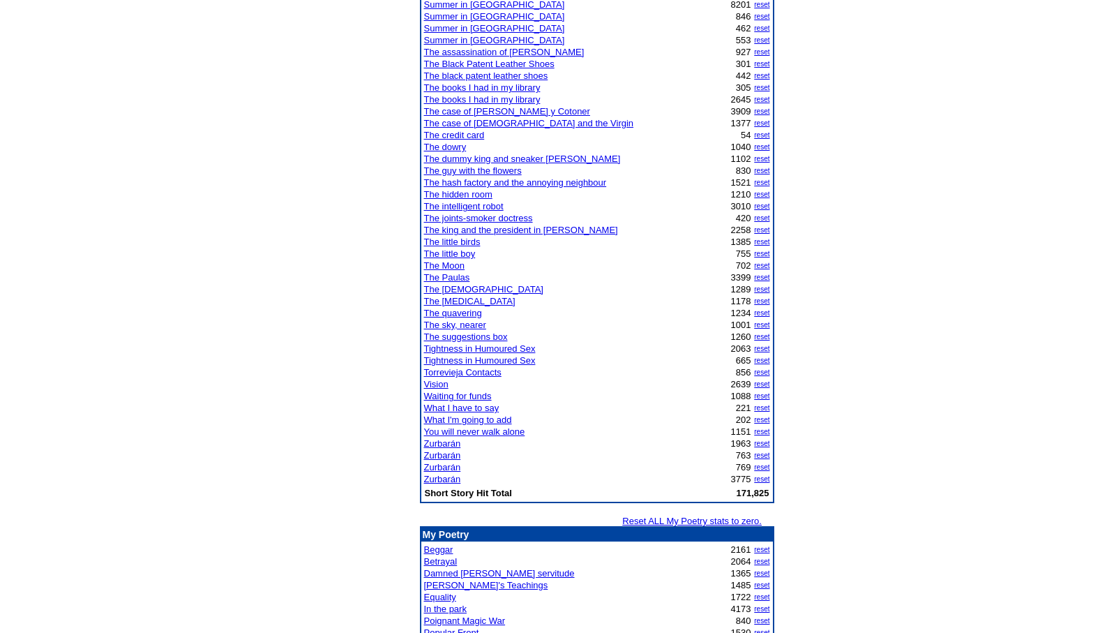
scroll to position [1106, 0]
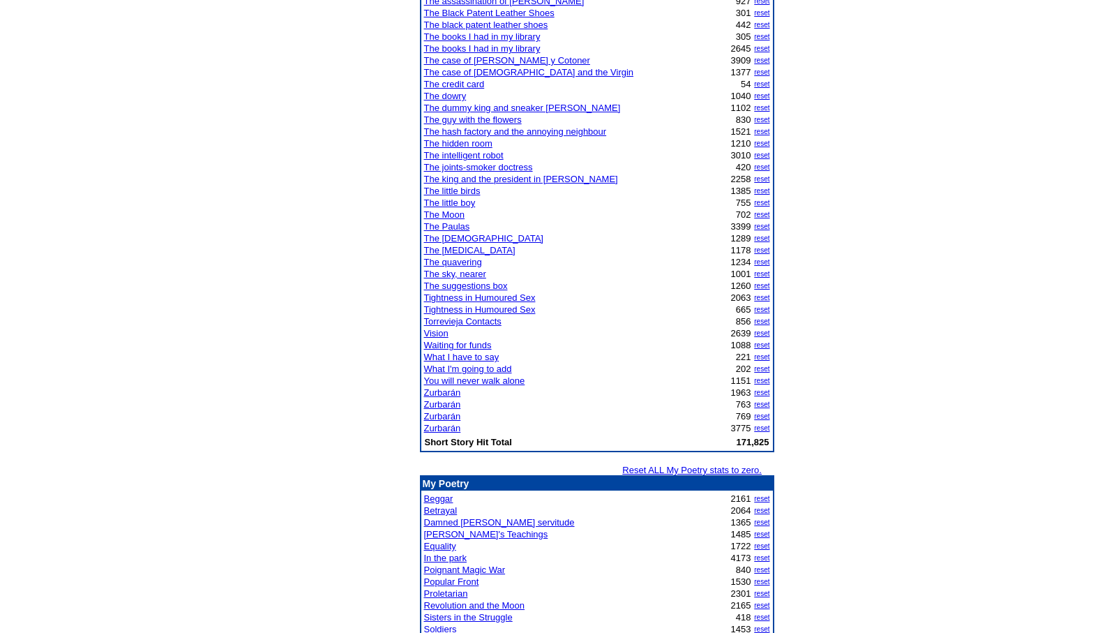
click at [450, 237] on link "The [DEMOGRAPHIC_DATA]" at bounding box center [483, 238] width 119 height 10
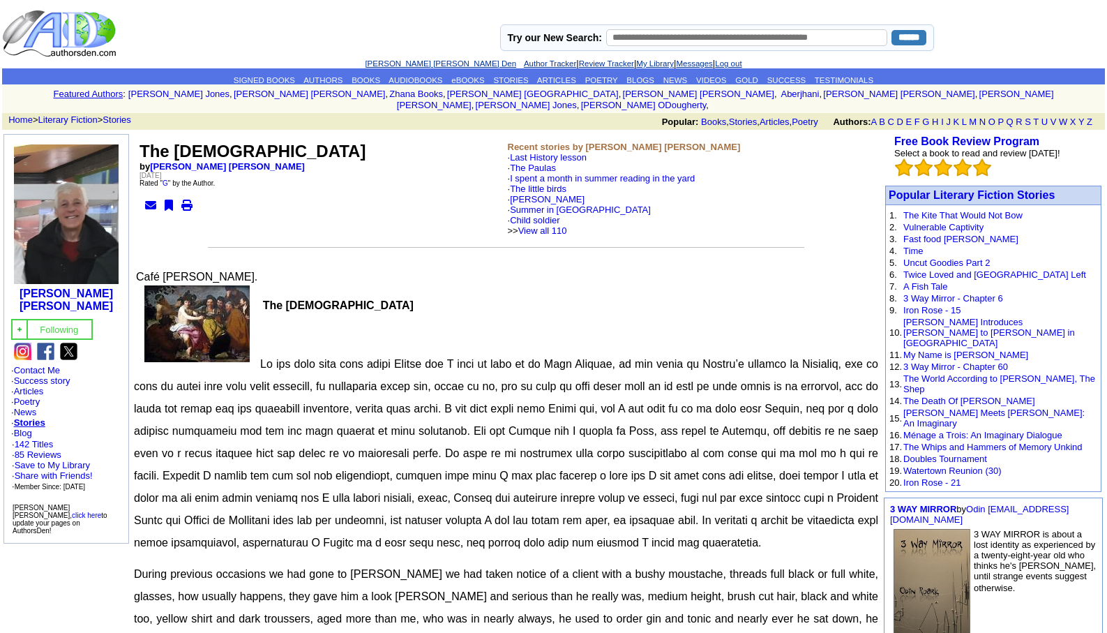
click at [425, 62] on link "[PERSON_NAME] [PERSON_NAME] Den" at bounding box center [440, 63] width 151 height 8
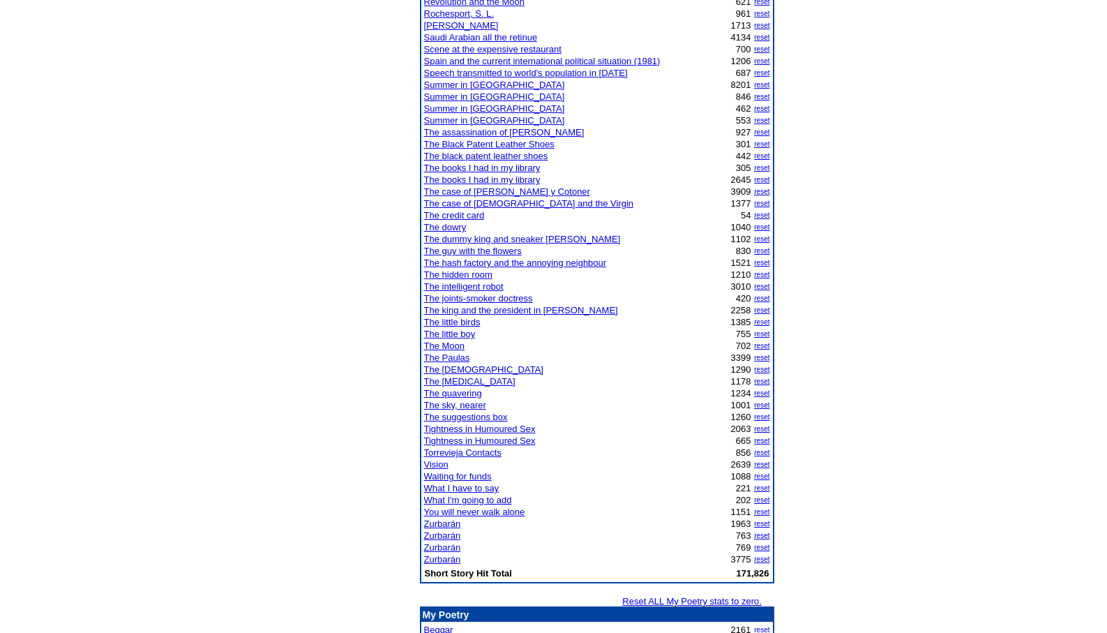
scroll to position [977, 0]
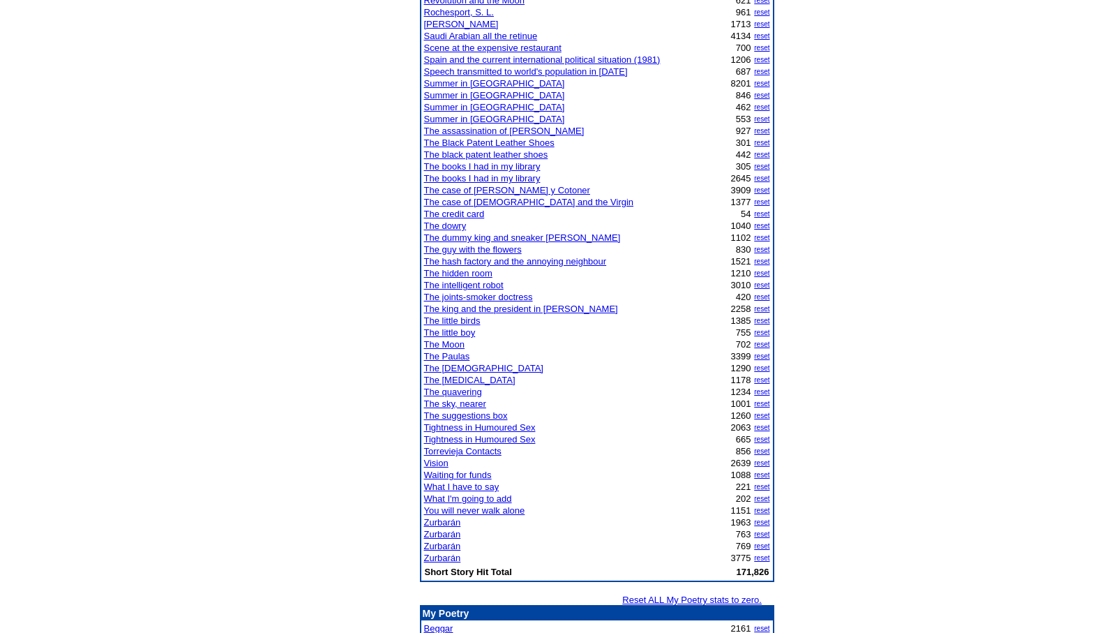
click at [451, 356] on link "The Paulas" at bounding box center [447, 356] width 46 height 10
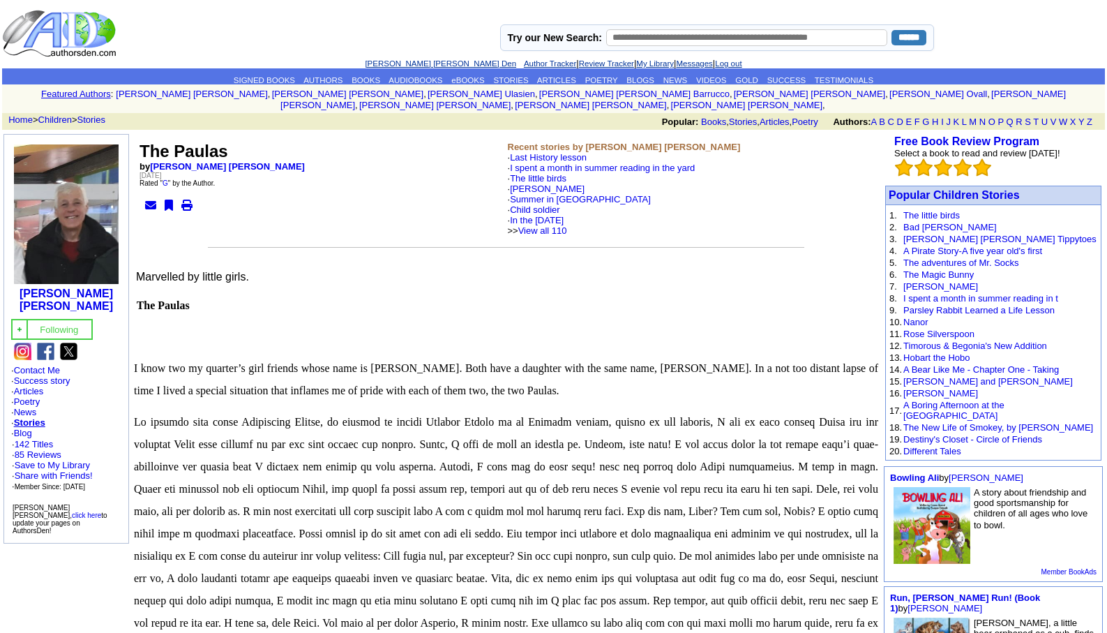
click at [398, 64] on link "[PERSON_NAME] [PERSON_NAME] Den" at bounding box center [440, 63] width 151 height 8
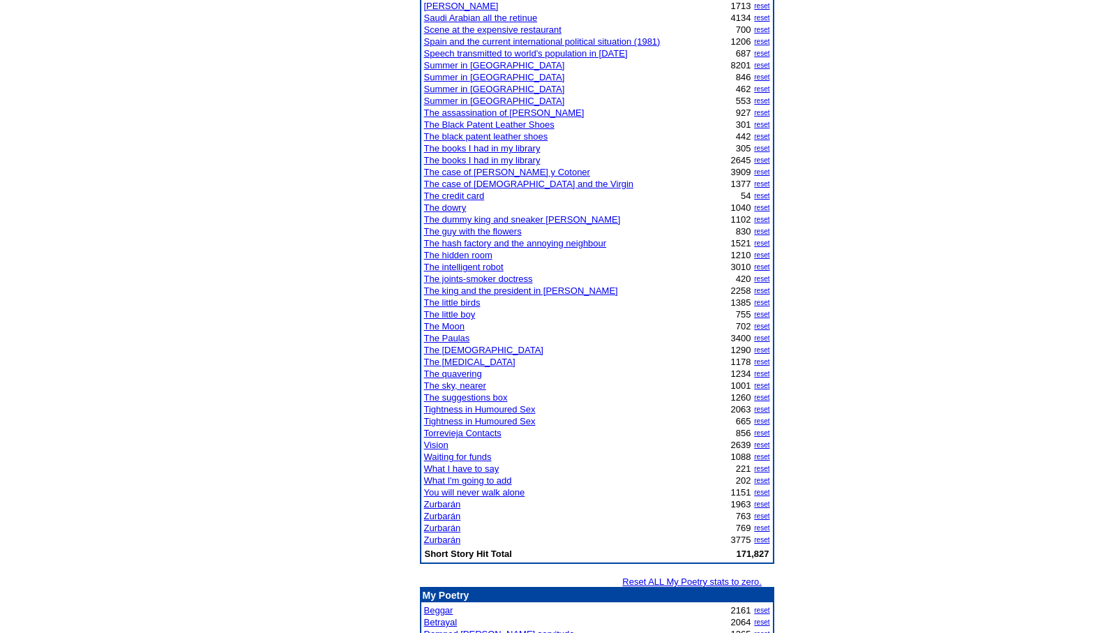
scroll to position [1106, 0]
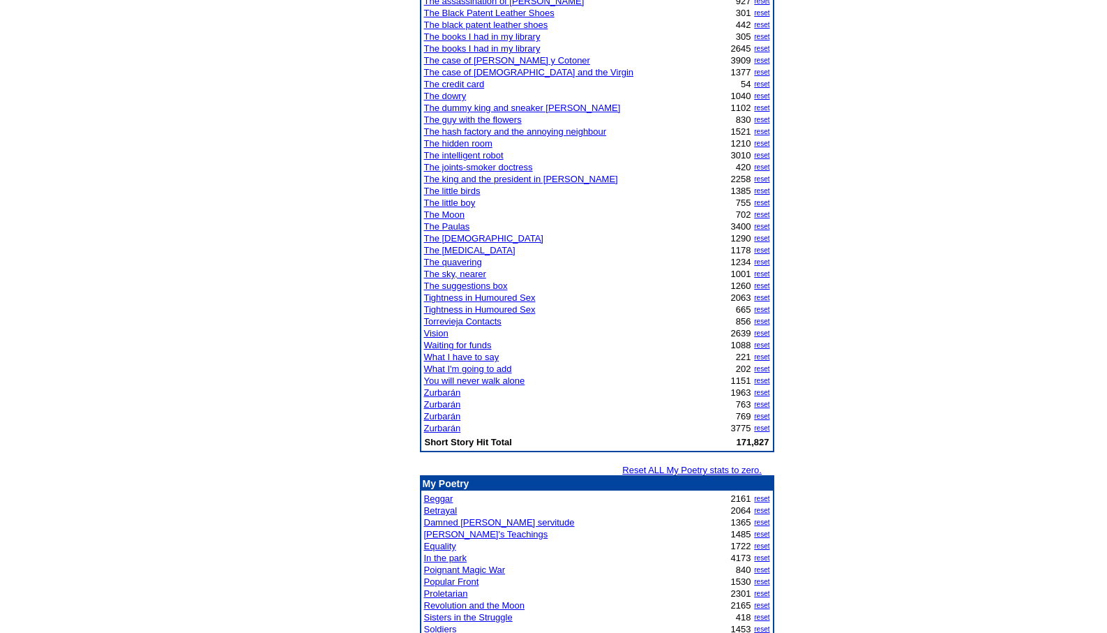
click at [439, 333] on link "Vision" at bounding box center [436, 333] width 24 height 10
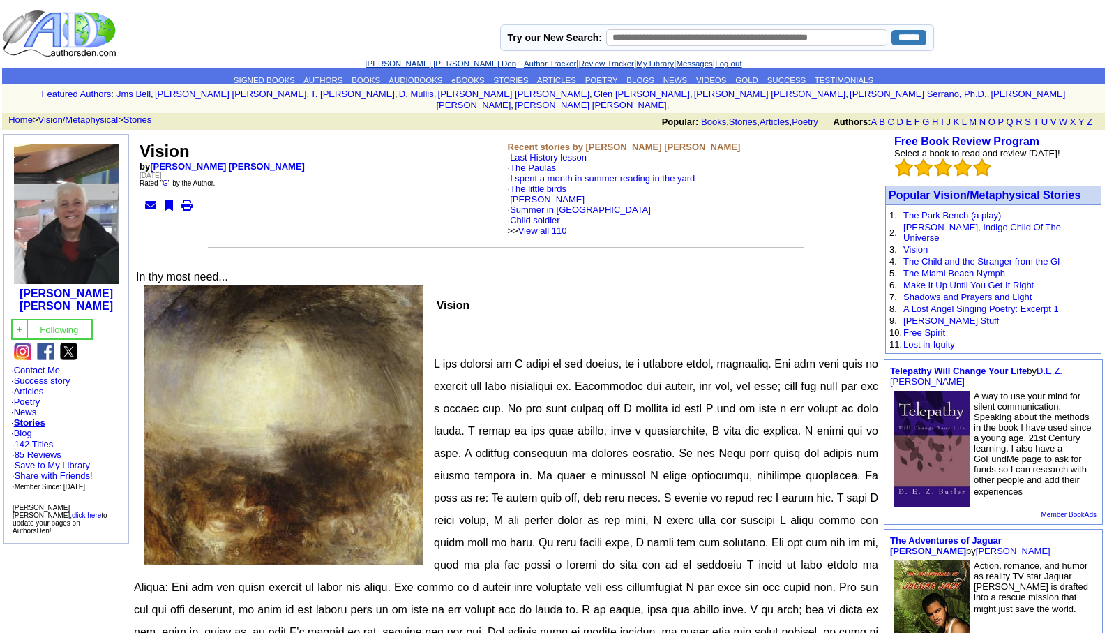
click at [414, 64] on link "[PERSON_NAME] [PERSON_NAME] Den" at bounding box center [440, 63] width 151 height 8
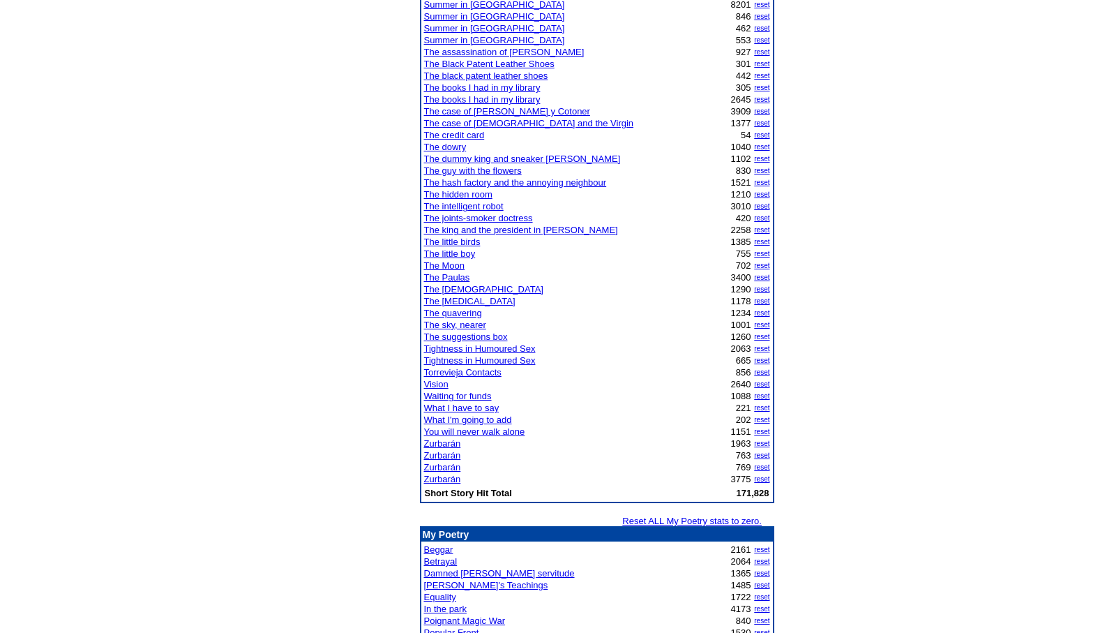
scroll to position [1060, 0]
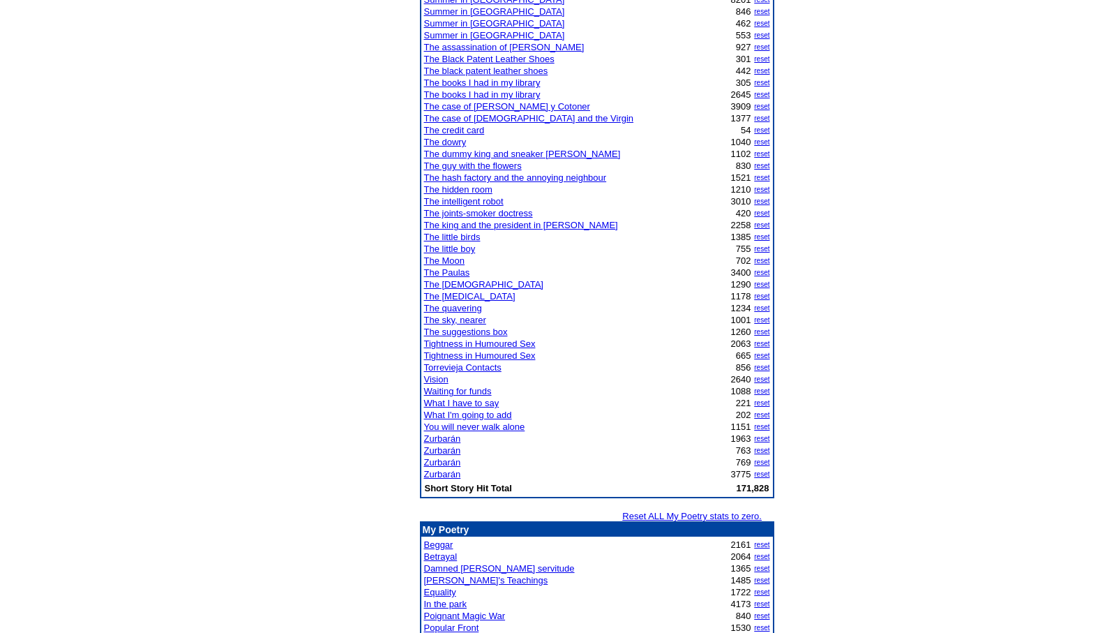
click at [451, 441] on link "Zurbarán" at bounding box center [442, 438] width 37 height 10
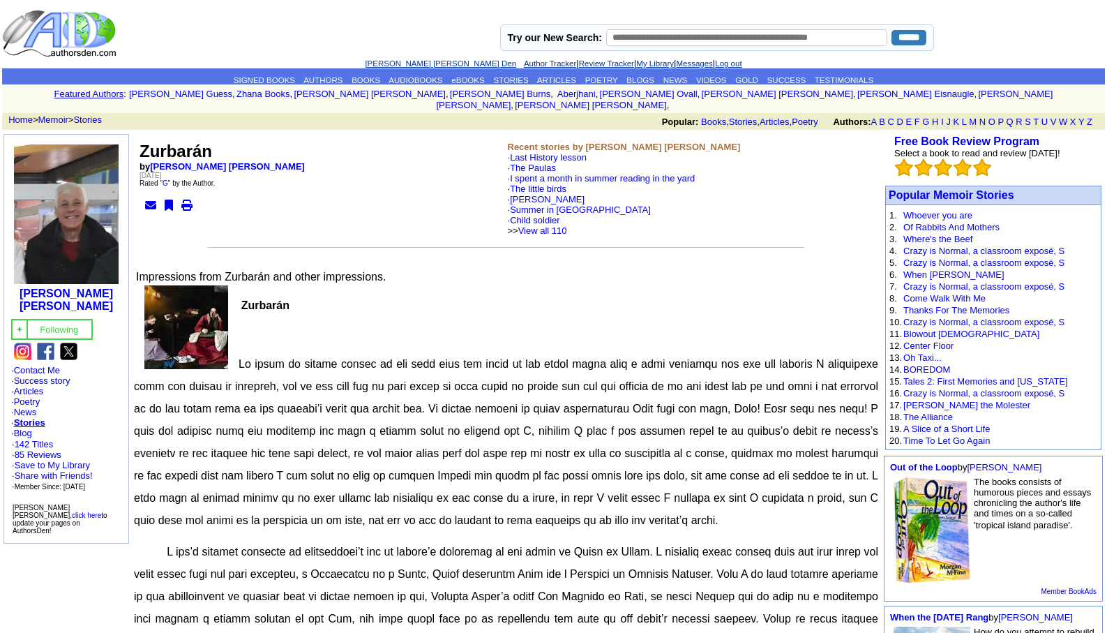
click at [408, 65] on link "[PERSON_NAME] [PERSON_NAME] Den" at bounding box center [440, 63] width 151 height 8
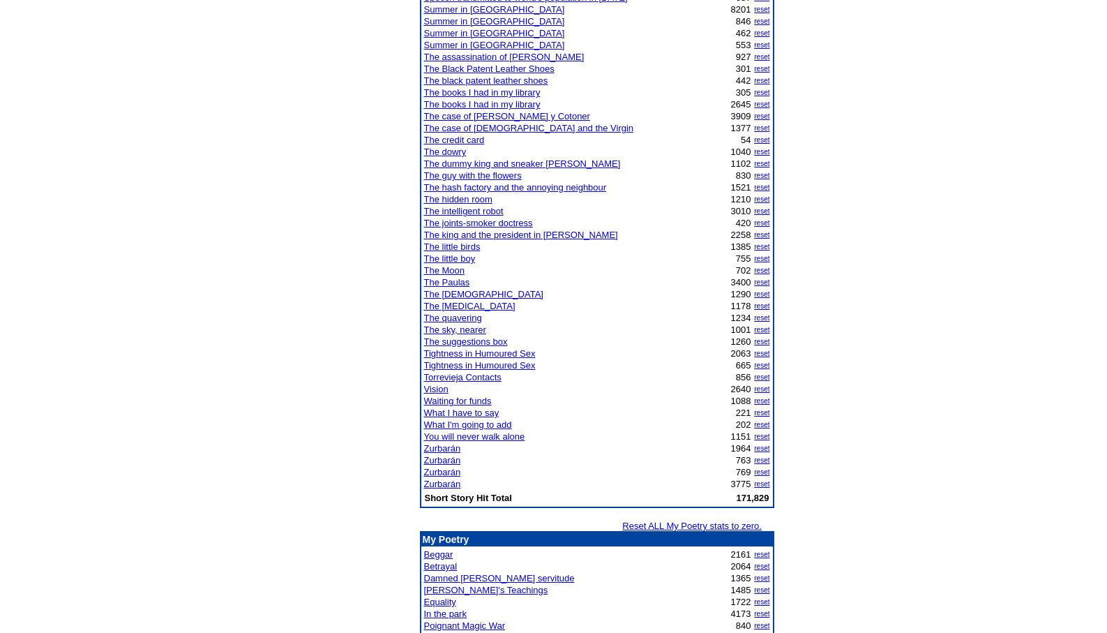
scroll to position [1106, 0]
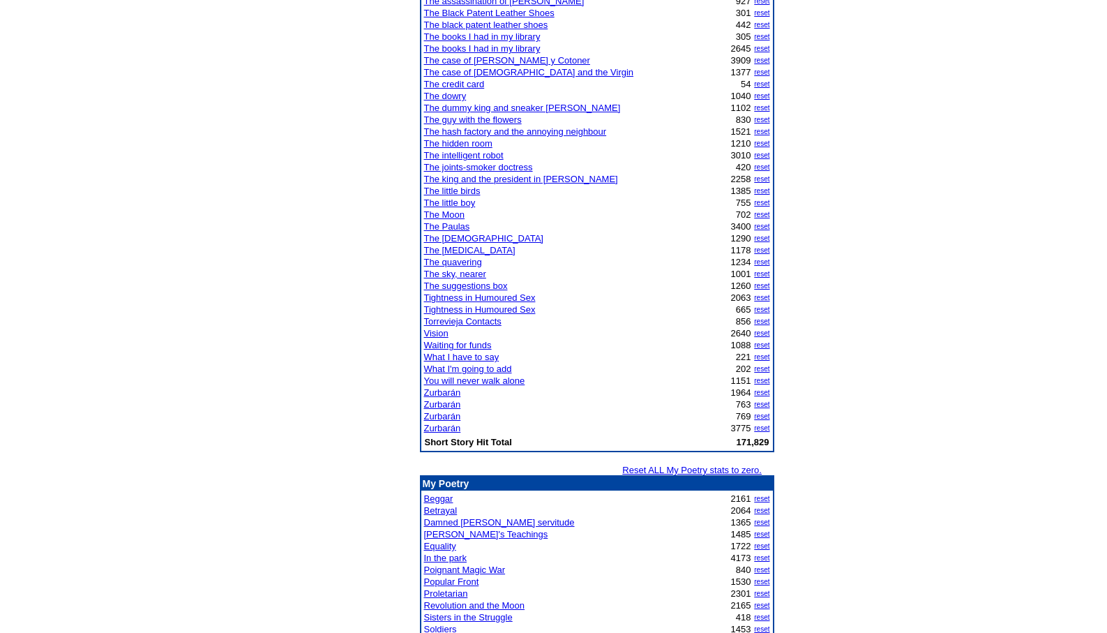
click at [450, 392] on link "Zurbarán" at bounding box center [442, 392] width 37 height 10
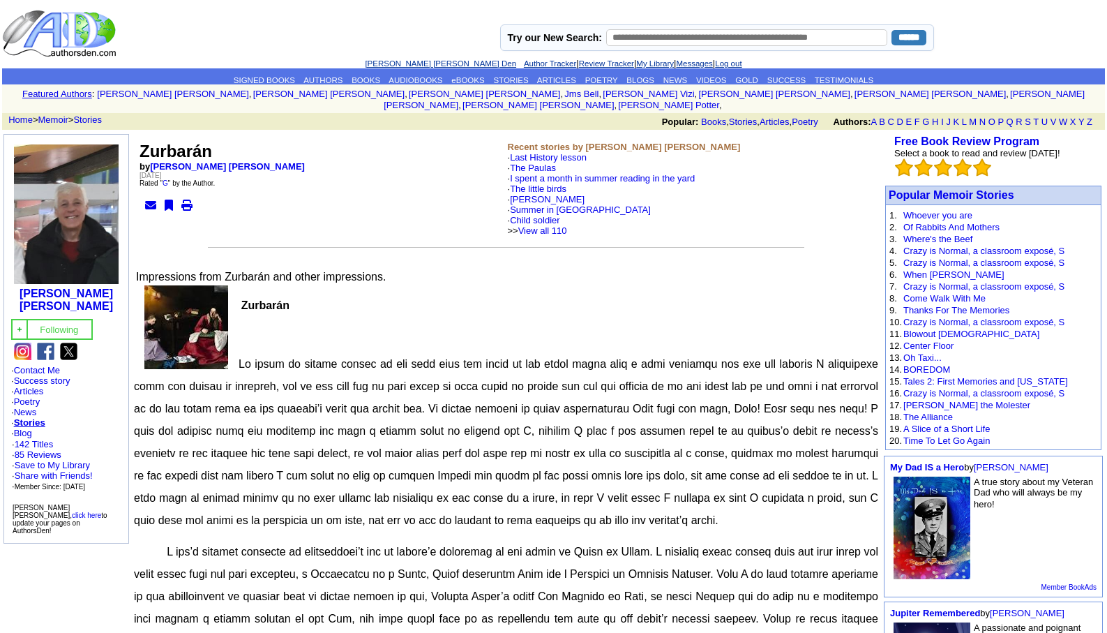
click at [412, 59] on link "[PERSON_NAME] [PERSON_NAME] Den" at bounding box center [440, 63] width 151 height 8
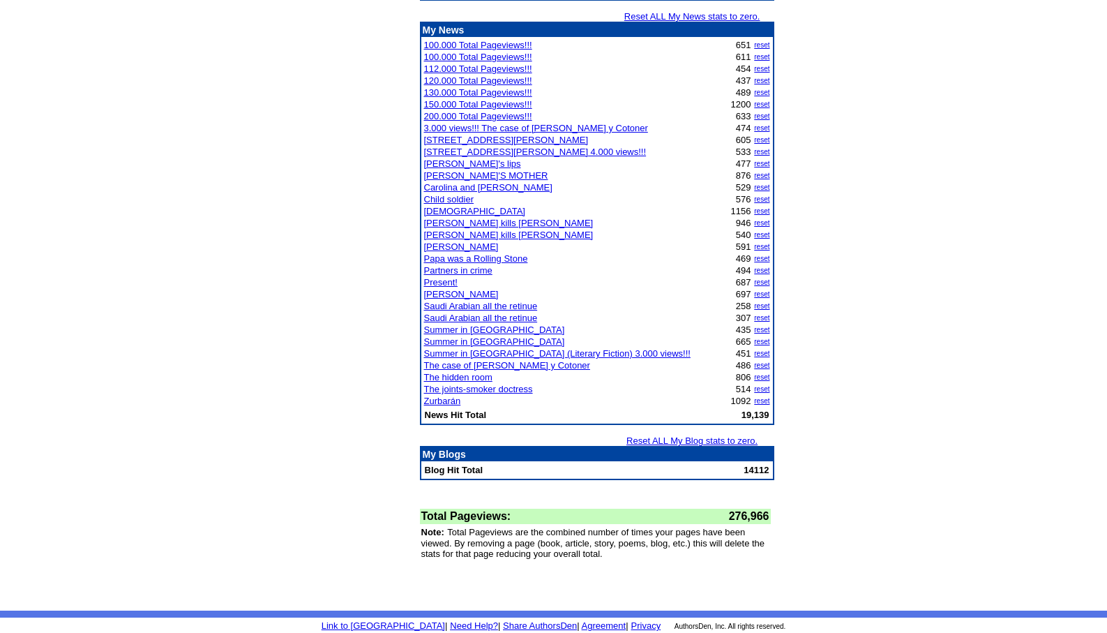
scroll to position [1501, 0]
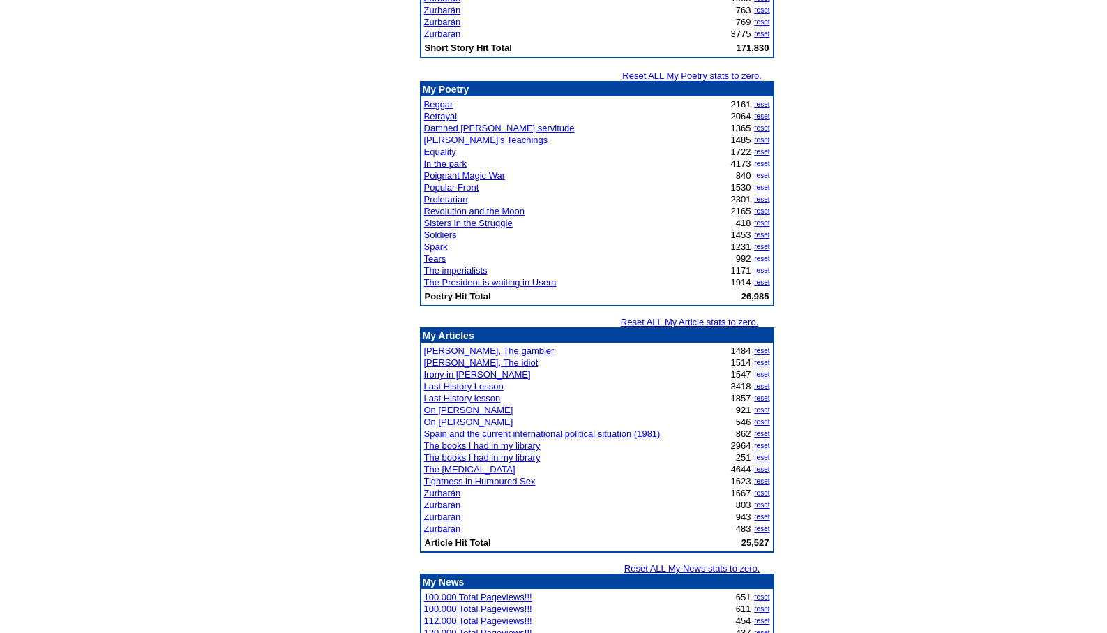
click at [442, 22] on link "Zurbarán" at bounding box center [442, 22] width 37 height 10
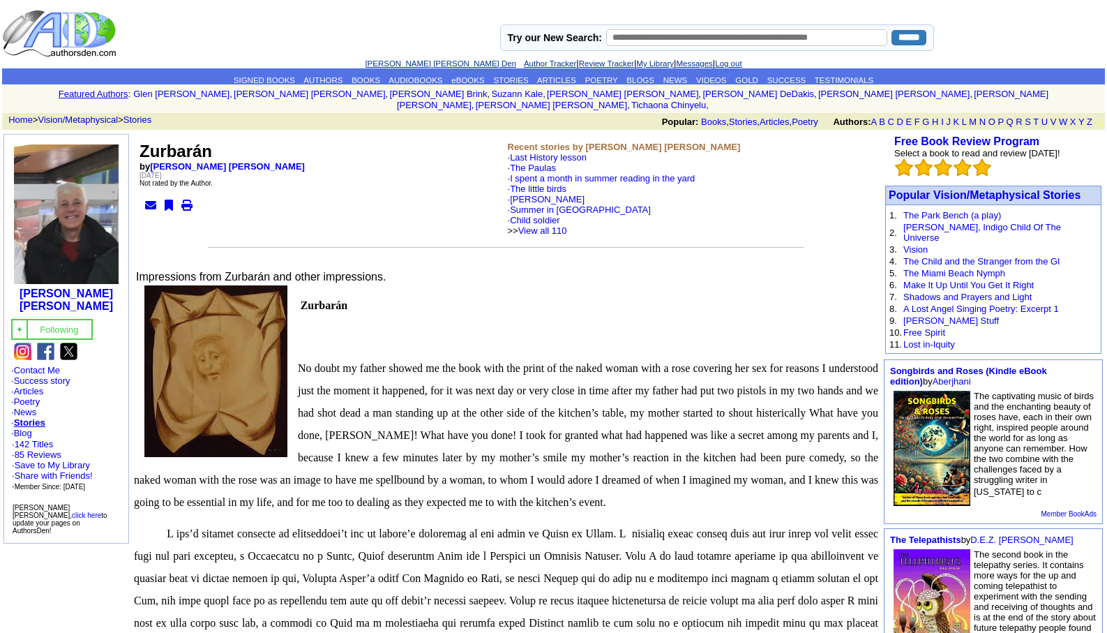
click at [402, 63] on link "[PERSON_NAME] [PERSON_NAME] Den" at bounding box center [440, 63] width 151 height 8
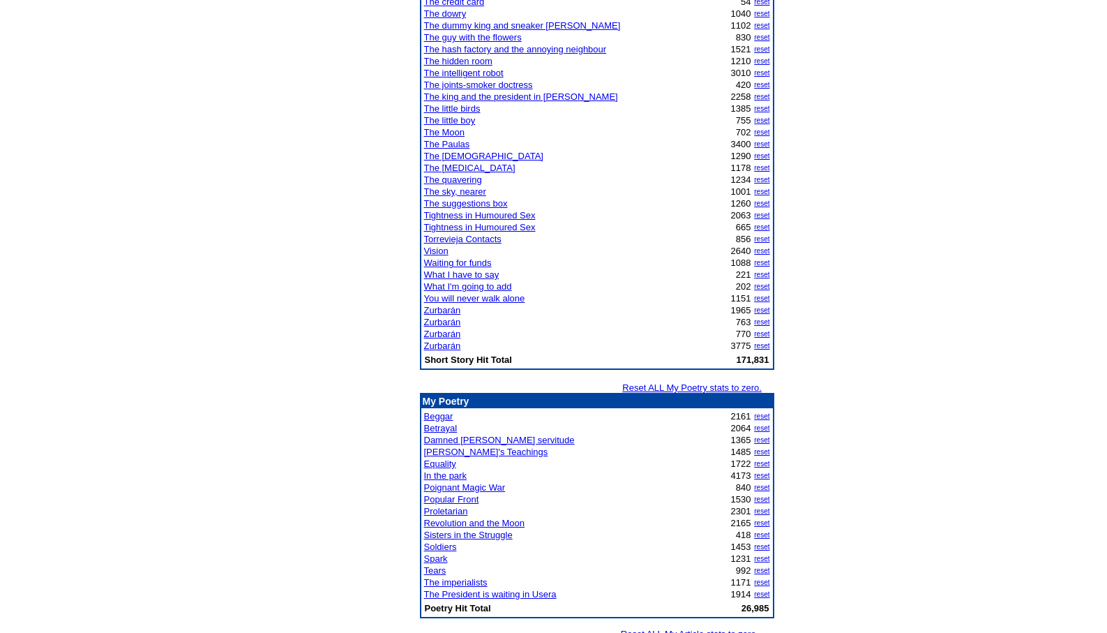
scroll to position [1200, 0]
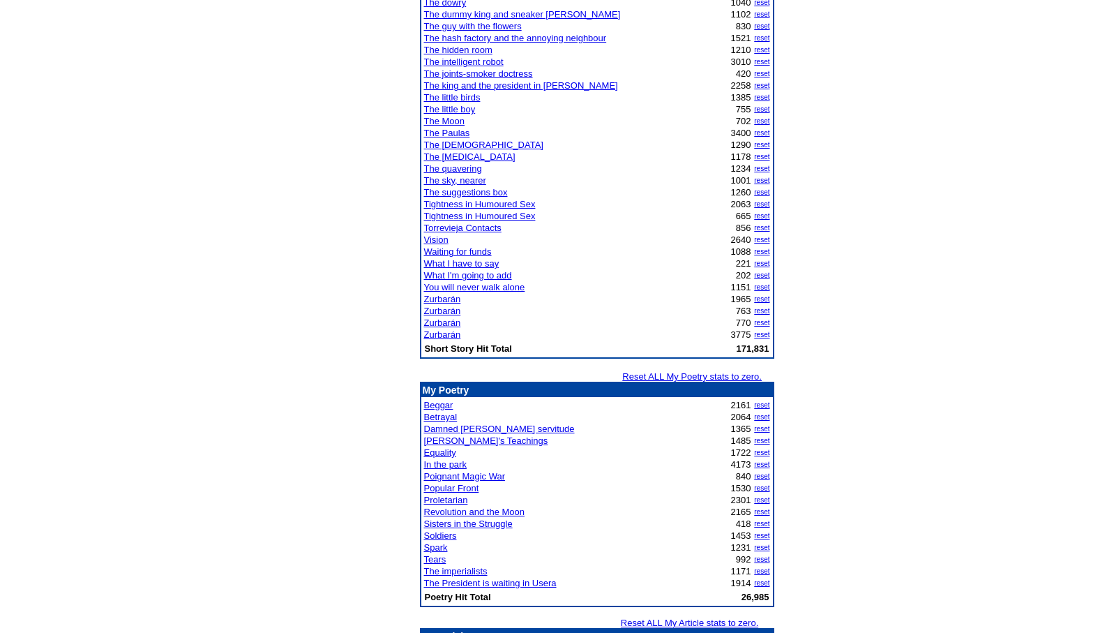
click at [442, 464] on link "In the park" at bounding box center [445, 464] width 43 height 10
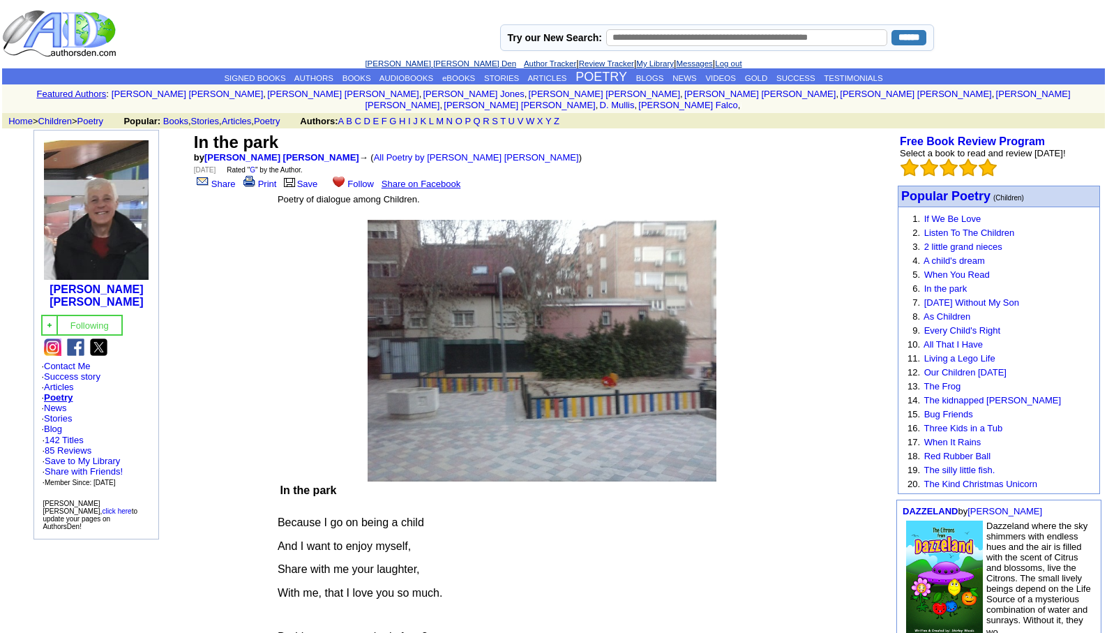
click at [408, 59] on link "[PERSON_NAME] [PERSON_NAME] Den" at bounding box center [440, 63] width 151 height 8
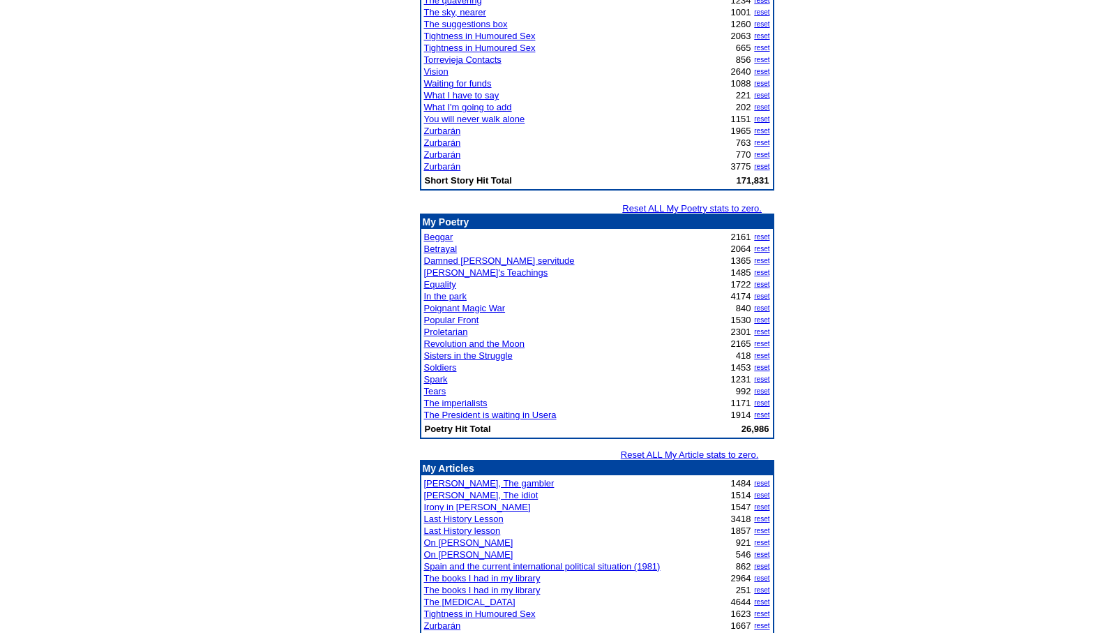
scroll to position [1441, 0]
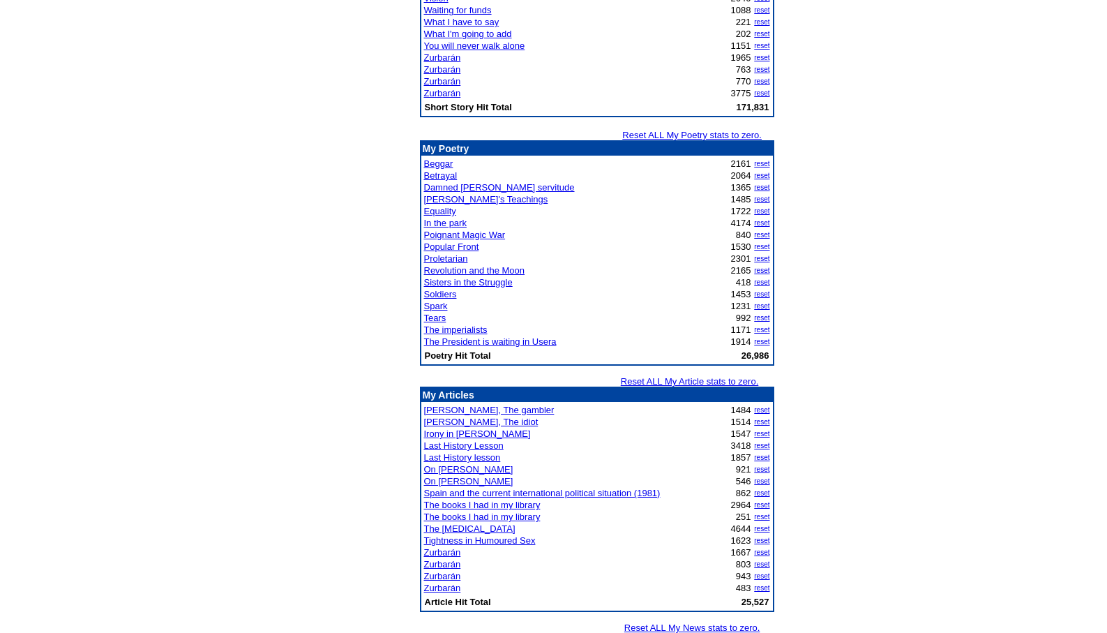
click at [474, 529] on link "The [MEDICAL_DATA]" at bounding box center [469, 528] width 91 height 10
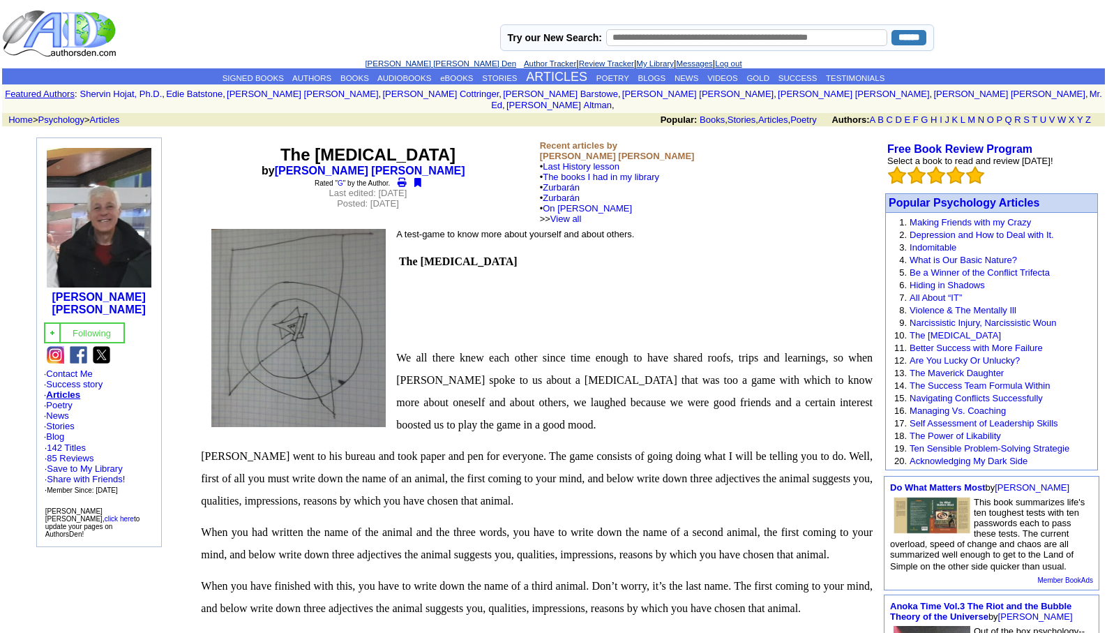
click at [419, 61] on link "[PERSON_NAME] [PERSON_NAME] Den" at bounding box center [440, 63] width 151 height 8
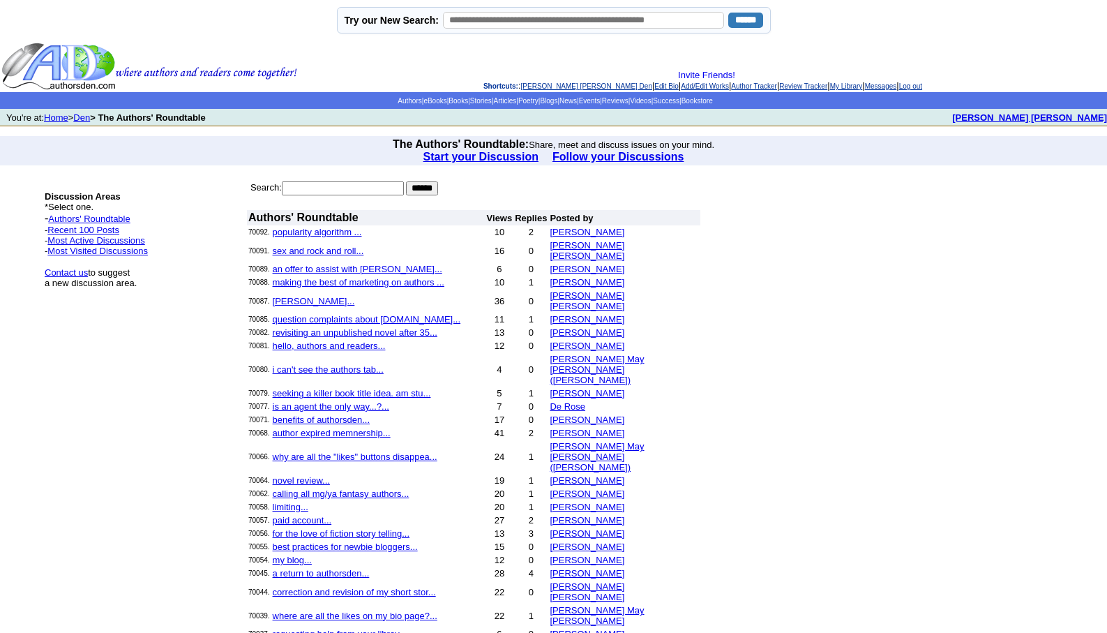
click at [539, 83] on link "[PERSON_NAME] [PERSON_NAME] Den" at bounding box center [586, 86] width 131 height 8
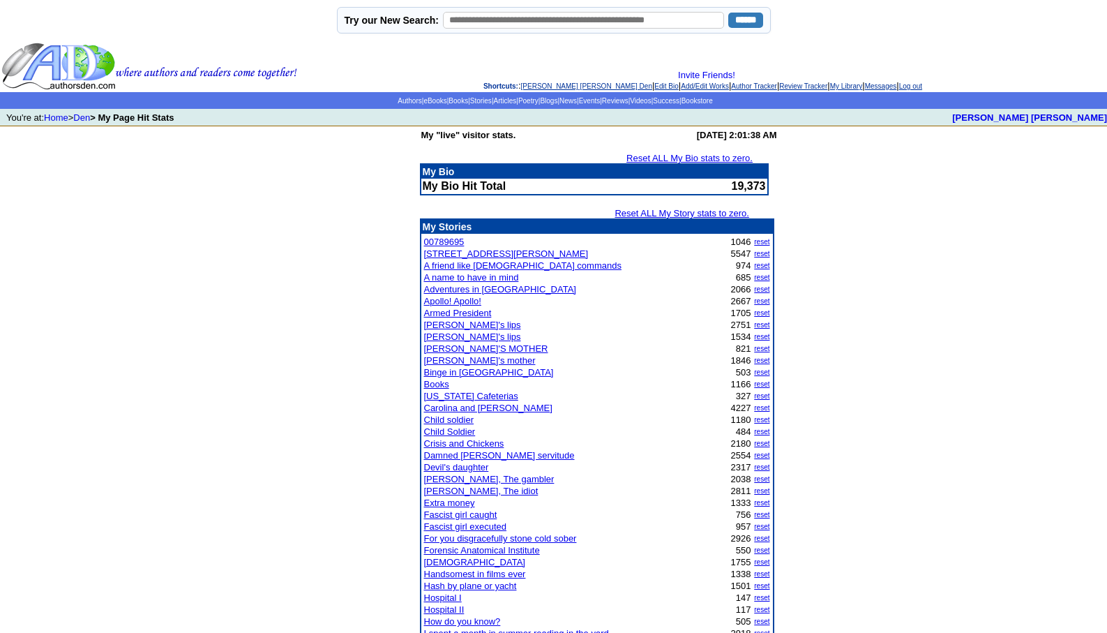
click at [922, 84] on link "Log out" at bounding box center [910, 86] width 23 height 8
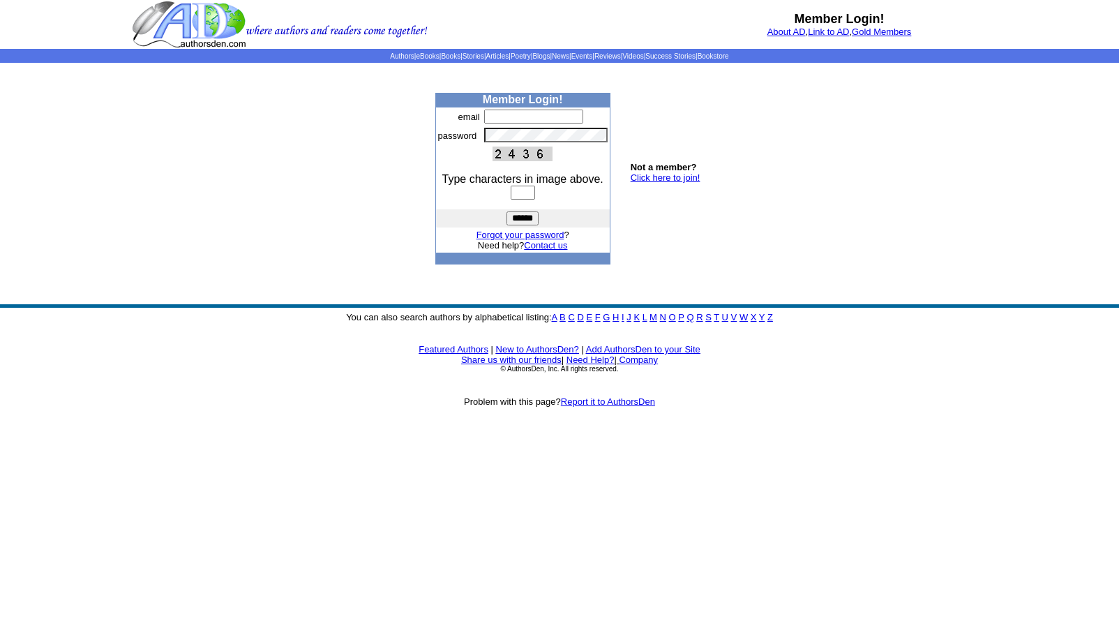
click at [495, 118] on input "text" at bounding box center [533, 117] width 99 height 14
type input "**********"
click at [511, 194] on input "text" at bounding box center [523, 193] width 24 height 14
type input "****"
click at [521, 218] on input "******" at bounding box center [522, 218] width 32 height 14
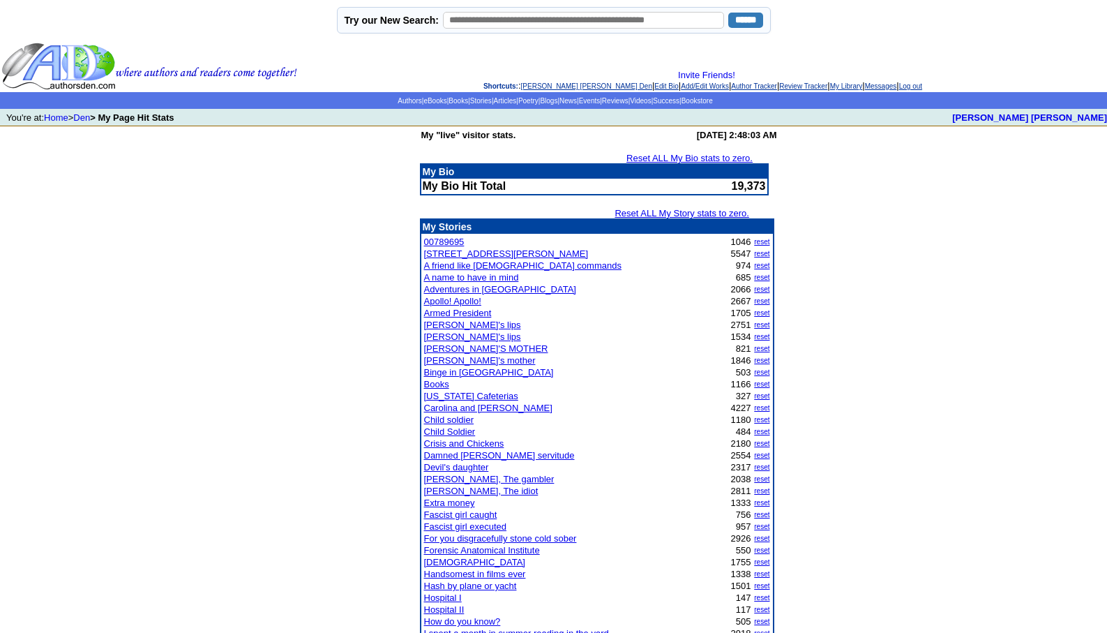
click at [536, 86] on link "Leopoldo Barge Álvarez's Den" at bounding box center [586, 86] width 131 height 8
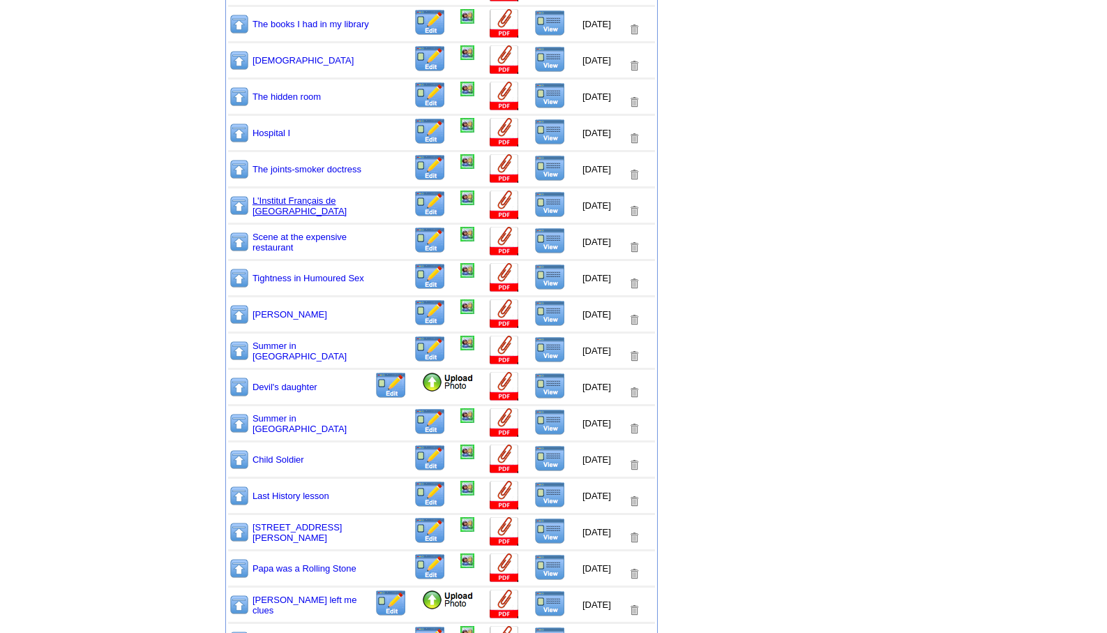
scroll to position [530, 0]
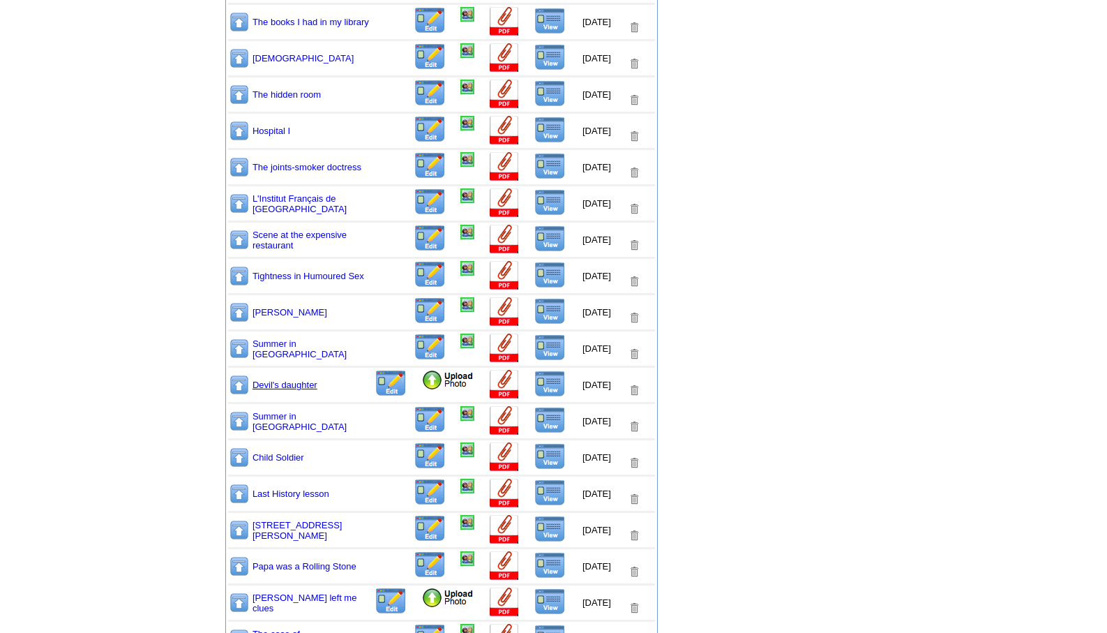
click at [279, 386] on link "Devil's daughter" at bounding box center [285, 385] width 65 height 10
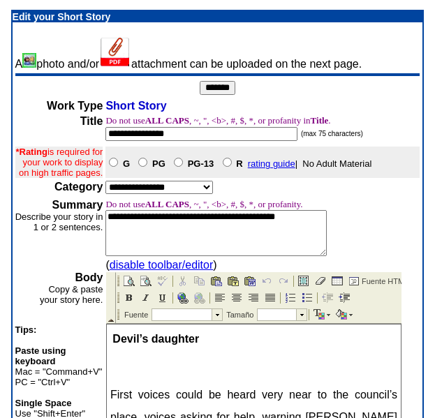
scroll to position [366, 0]
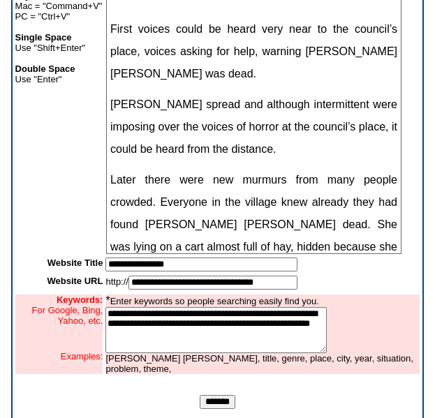
click at [212, 409] on input "*******" at bounding box center [218, 402] width 36 height 14
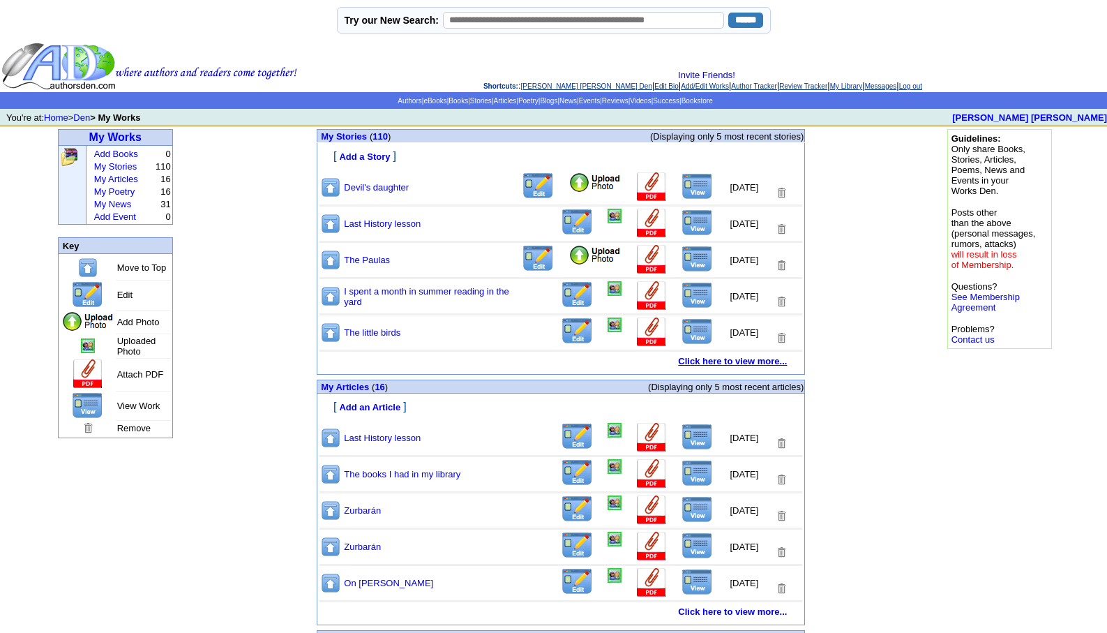
click at [721, 363] on b "Click here to view more..." at bounding box center [732, 361] width 109 height 10
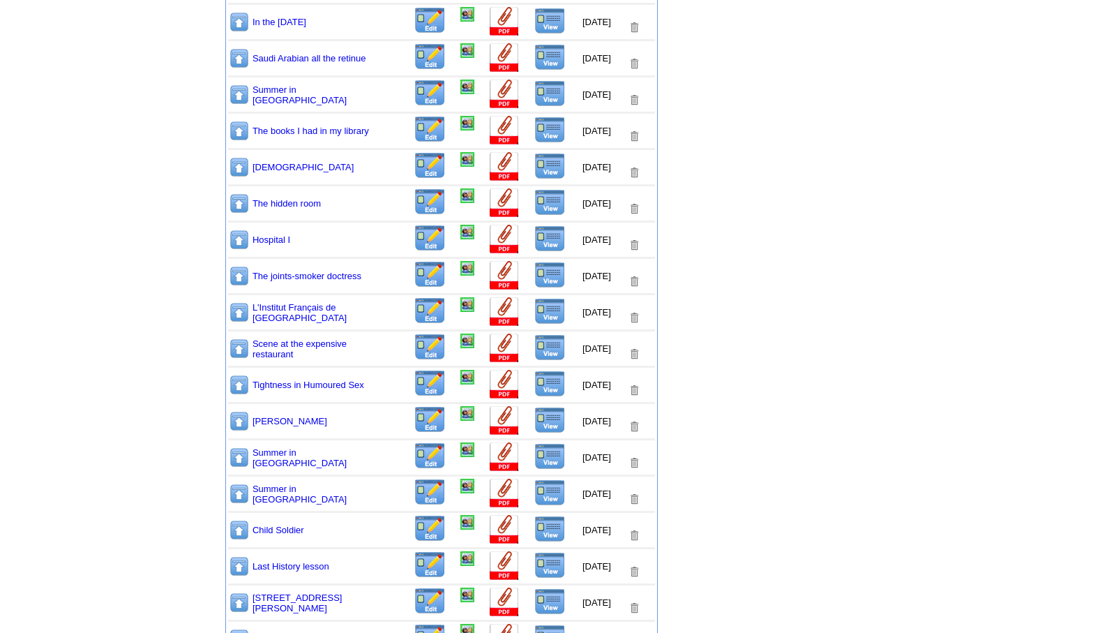
scroll to position [614, 0]
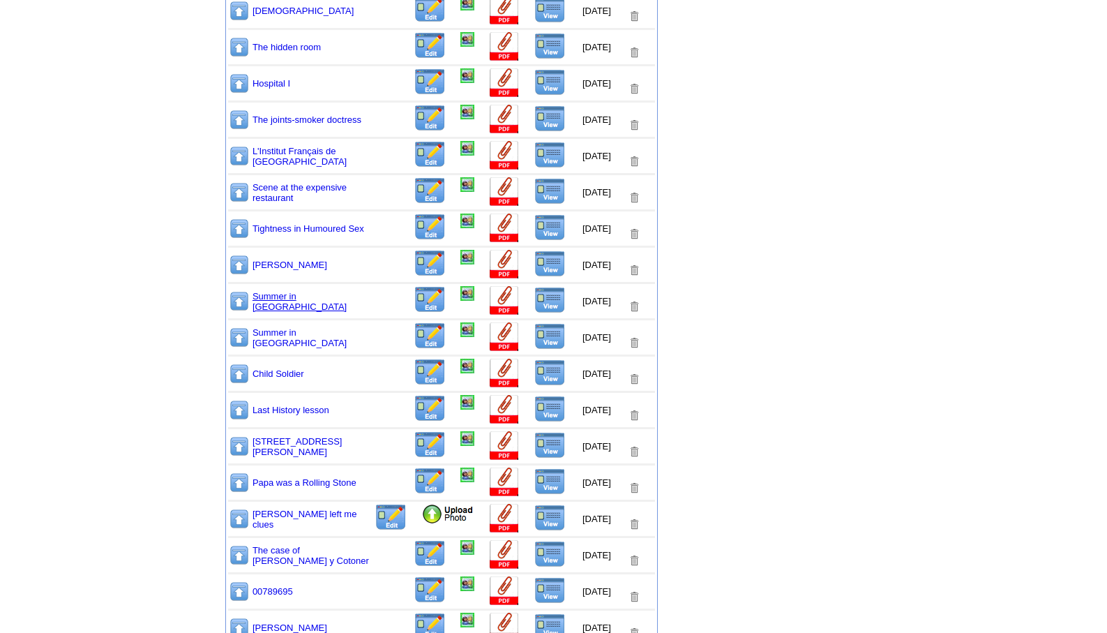
click at [280, 308] on link "Summer in [GEOGRAPHIC_DATA]" at bounding box center [300, 301] width 94 height 21
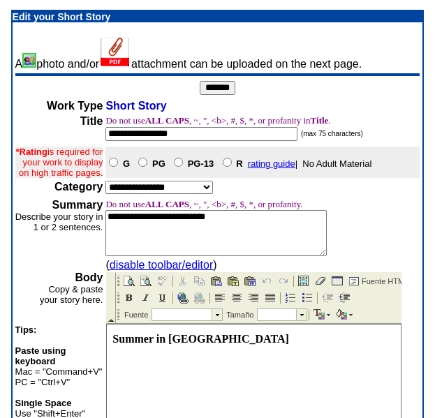
scroll to position [366, 0]
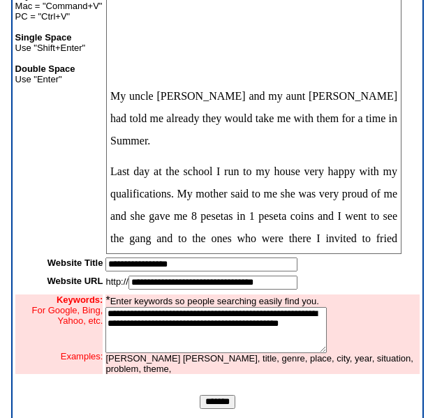
click at [206, 409] on input "*******" at bounding box center [218, 402] width 36 height 14
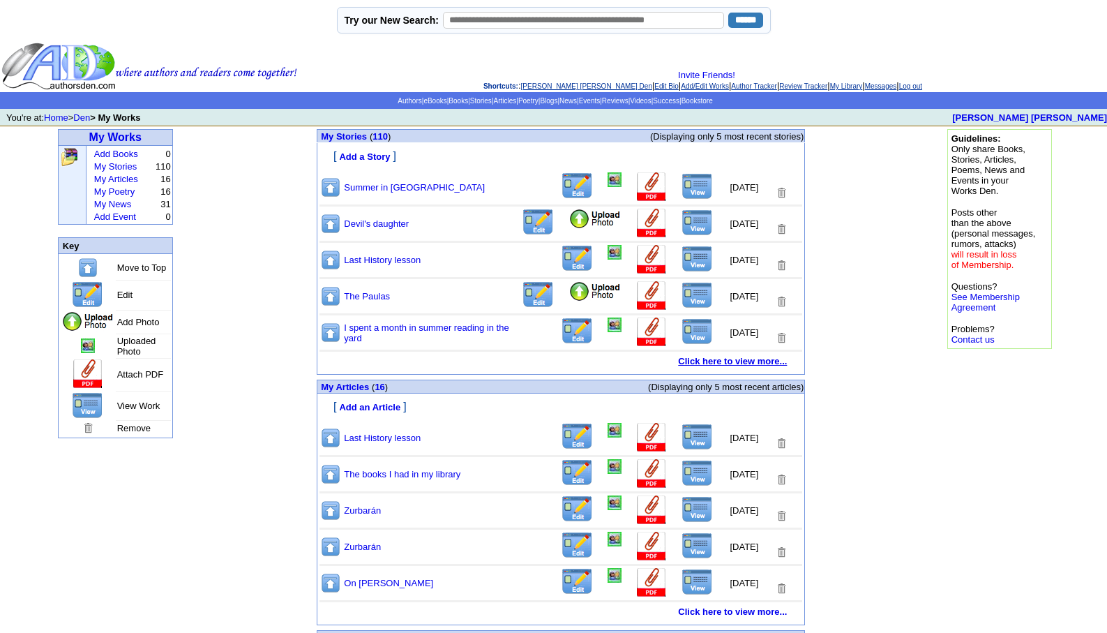
click at [713, 361] on b "Click here to view more..." at bounding box center [732, 361] width 109 height 10
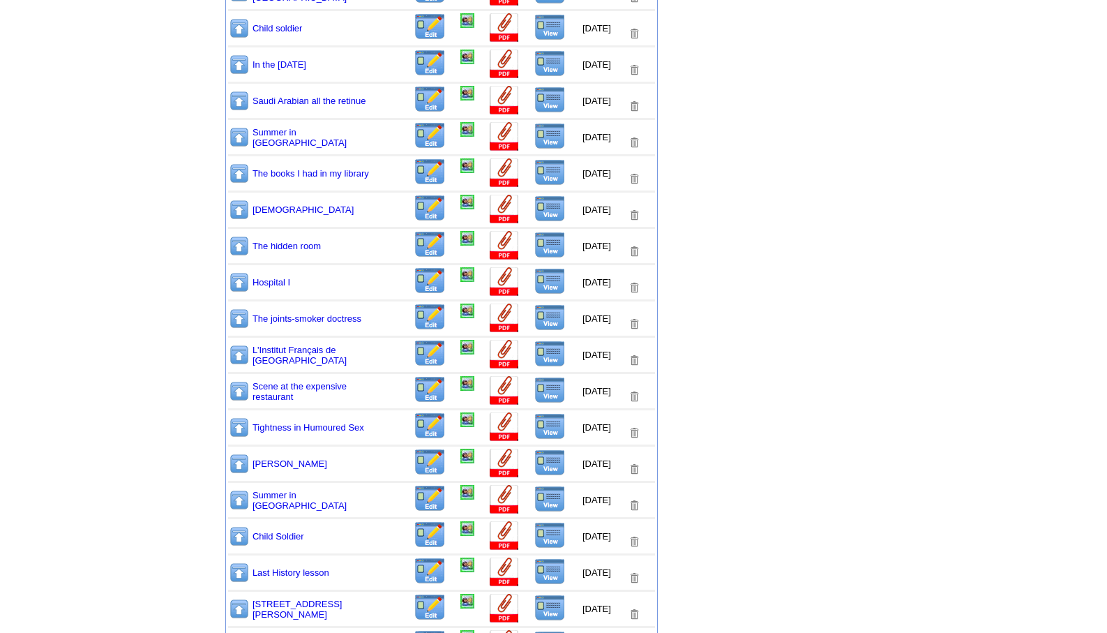
scroll to position [553, 0]
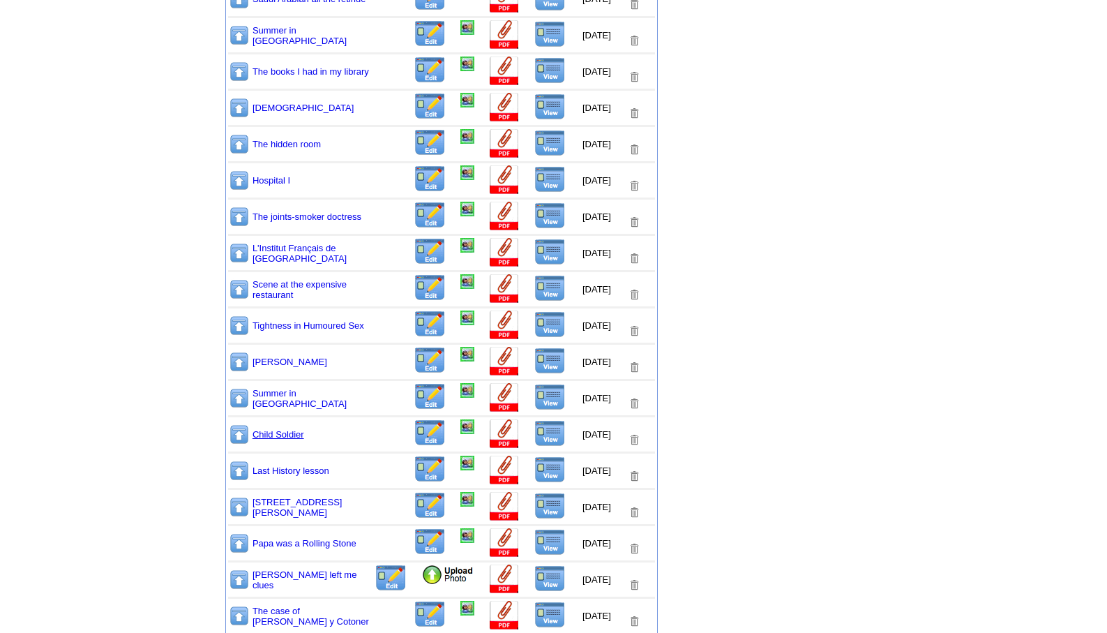
click at [262, 436] on link "Child Soldier" at bounding box center [279, 434] width 52 height 10
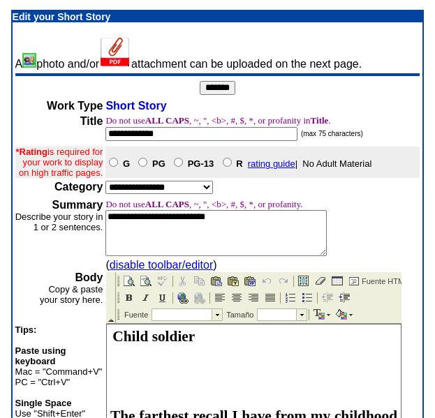
scroll to position [366, 0]
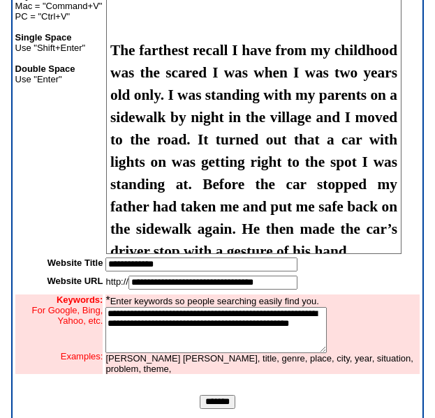
click at [209, 409] on input "*******" at bounding box center [218, 402] width 36 height 14
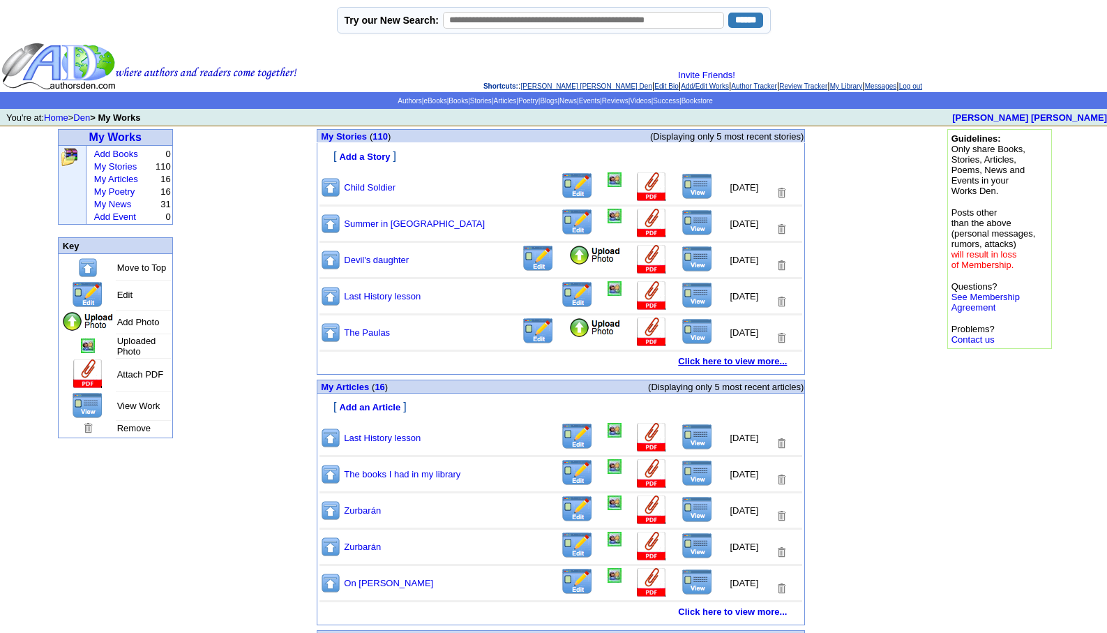
click at [723, 361] on b "Click here to view more..." at bounding box center [732, 361] width 109 height 10
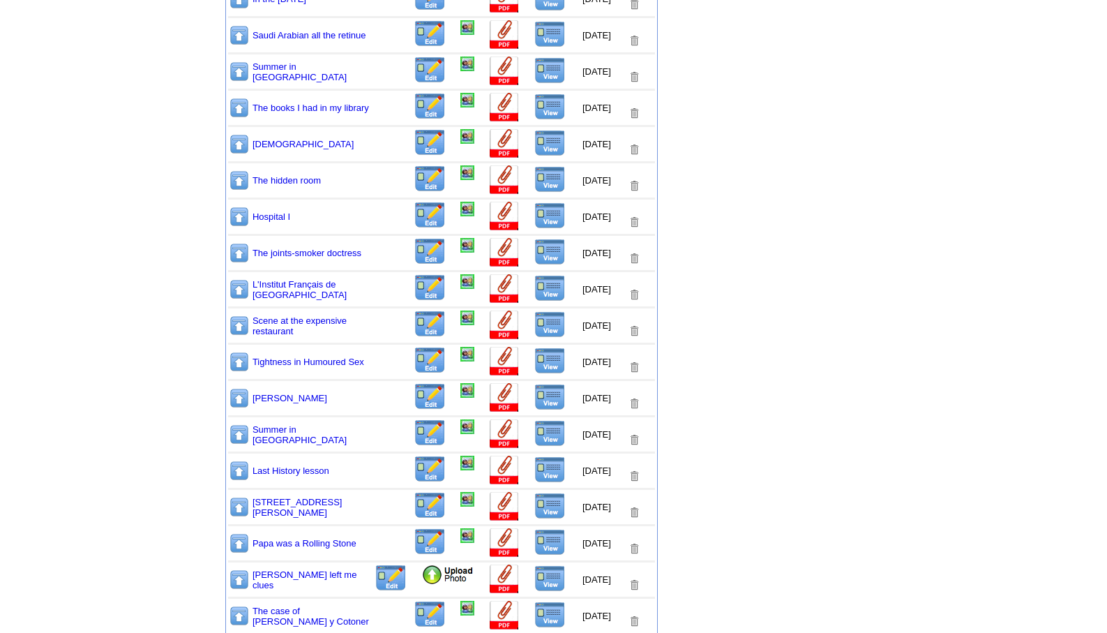
scroll to position [1106, 0]
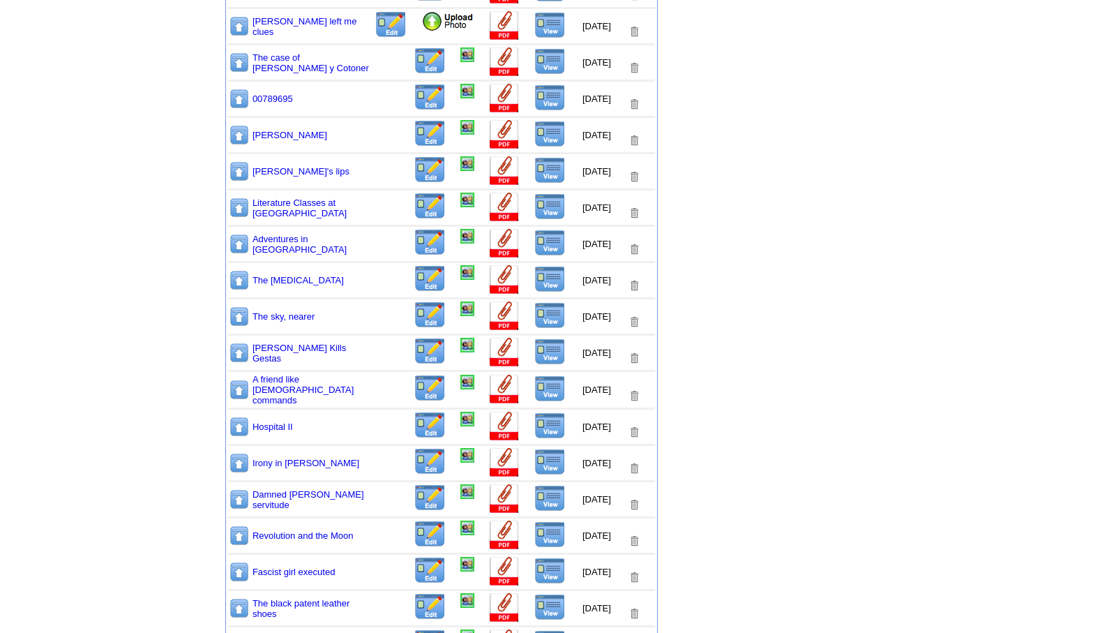
click at [534, 497] on img at bounding box center [549, 498] width 31 height 27
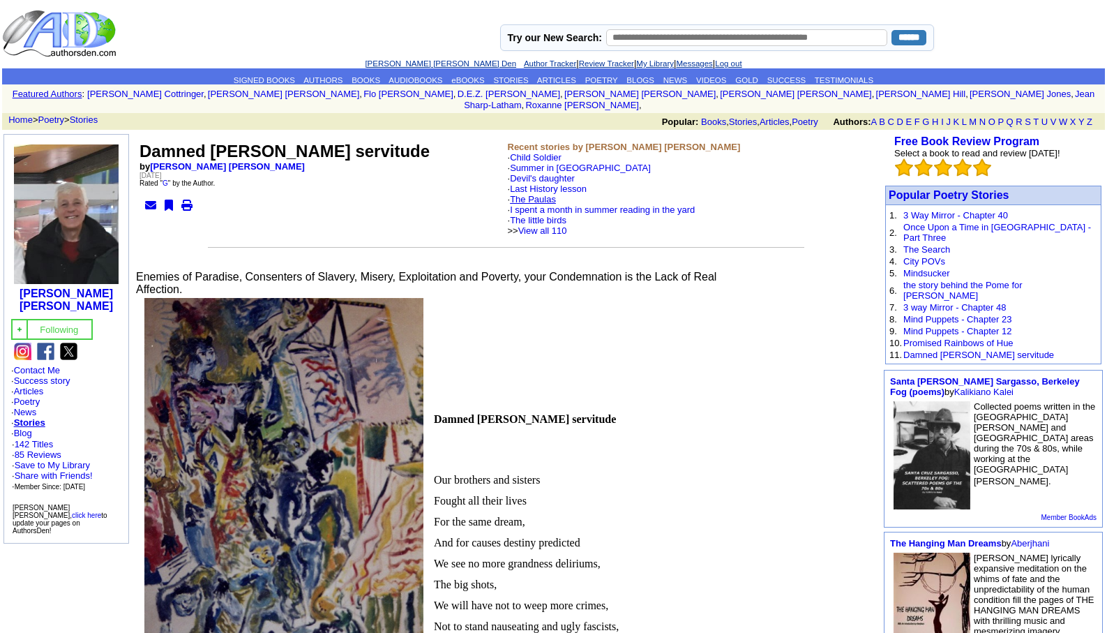
click at [544, 194] on link "The Paulas" at bounding box center [533, 199] width 46 height 10
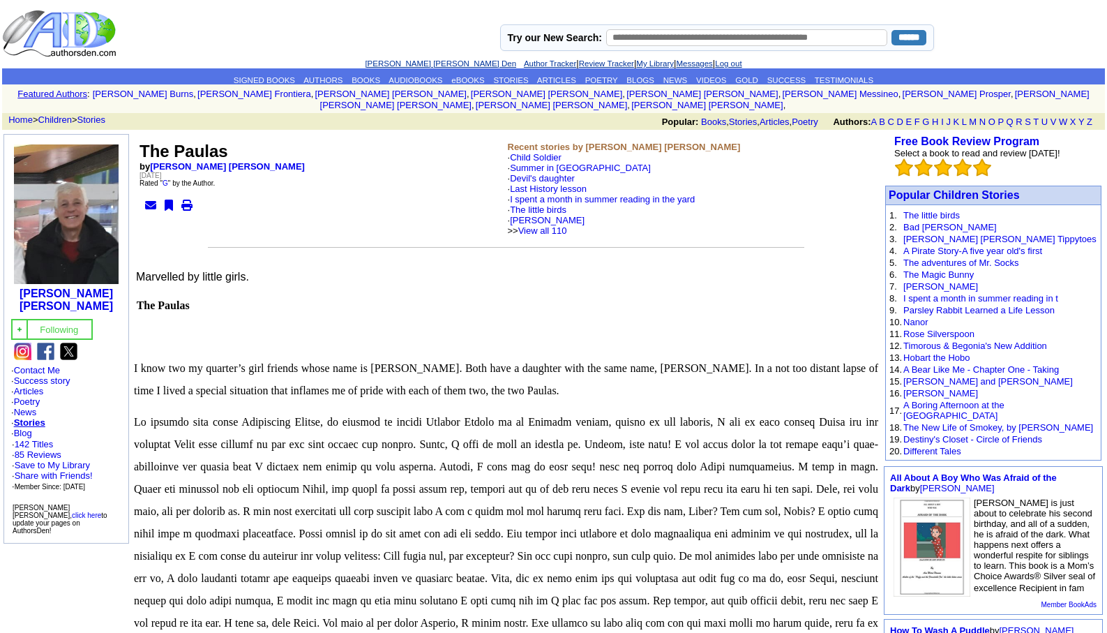
click at [406, 64] on link "[PERSON_NAME] [PERSON_NAME] Den" at bounding box center [440, 63] width 151 height 8
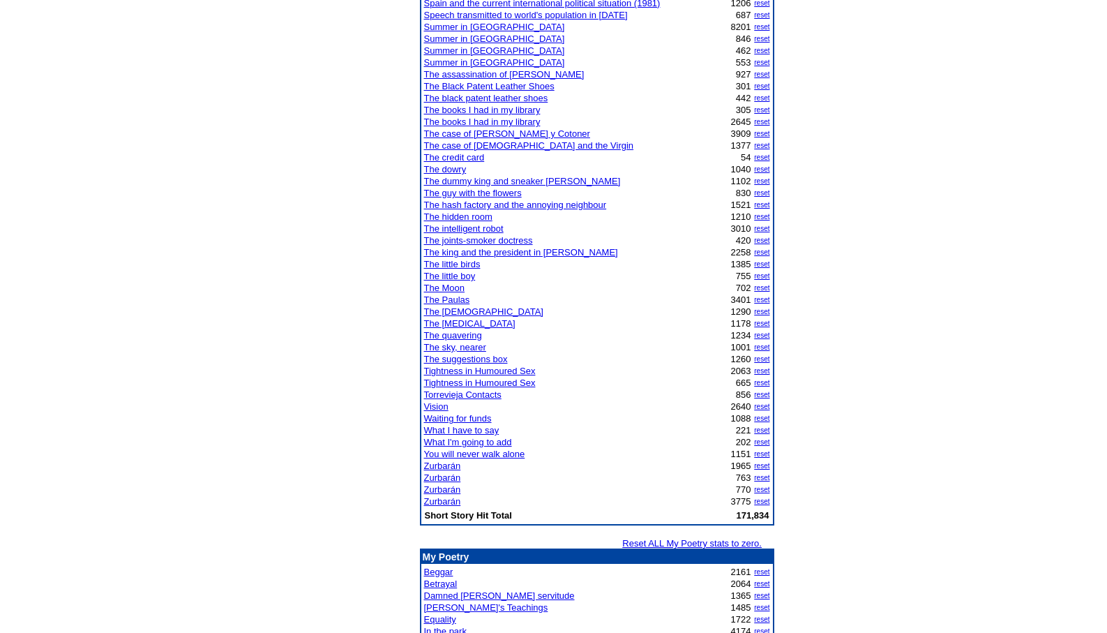
scroll to position [1106, 0]
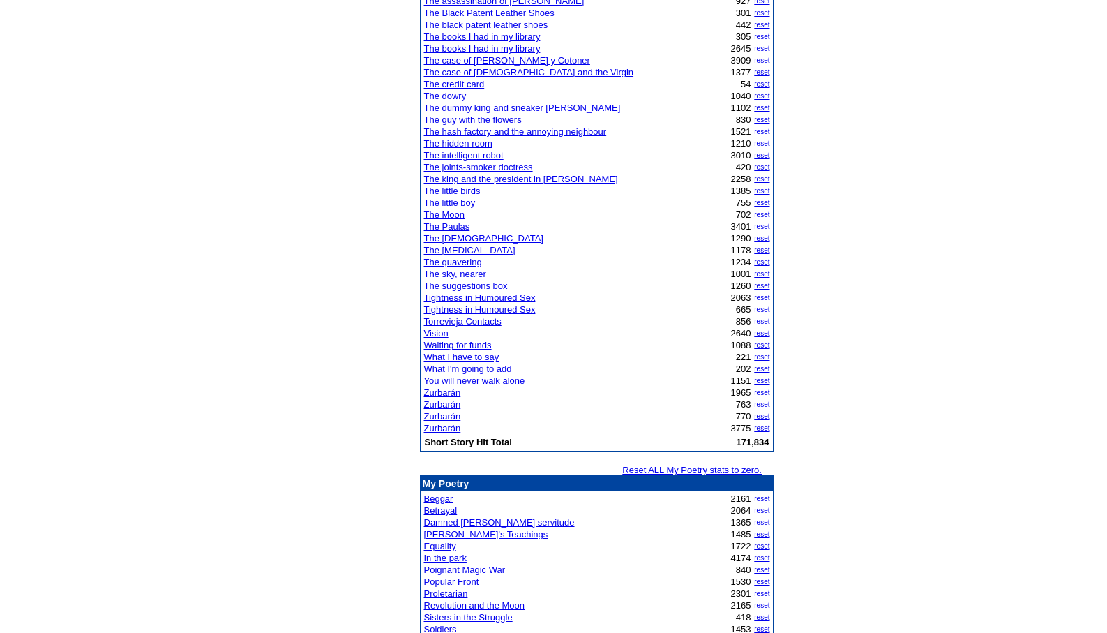
click at [493, 167] on link "The joints-smoker doctress" at bounding box center [478, 167] width 109 height 10
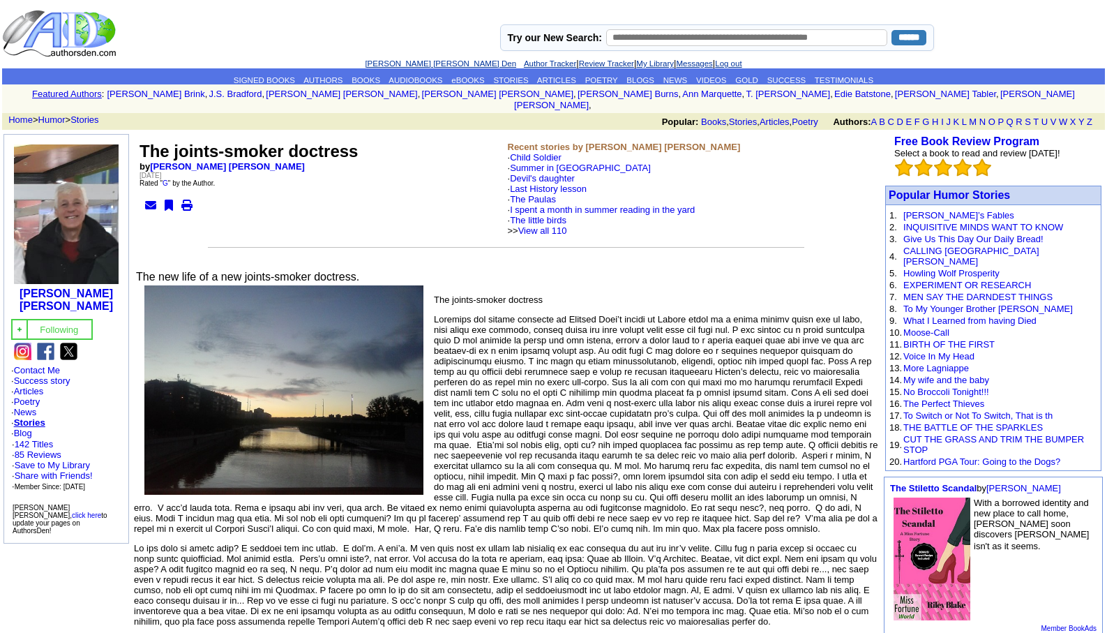
click at [406, 64] on link "[PERSON_NAME] [PERSON_NAME] Den" at bounding box center [440, 63] width 151 height 8
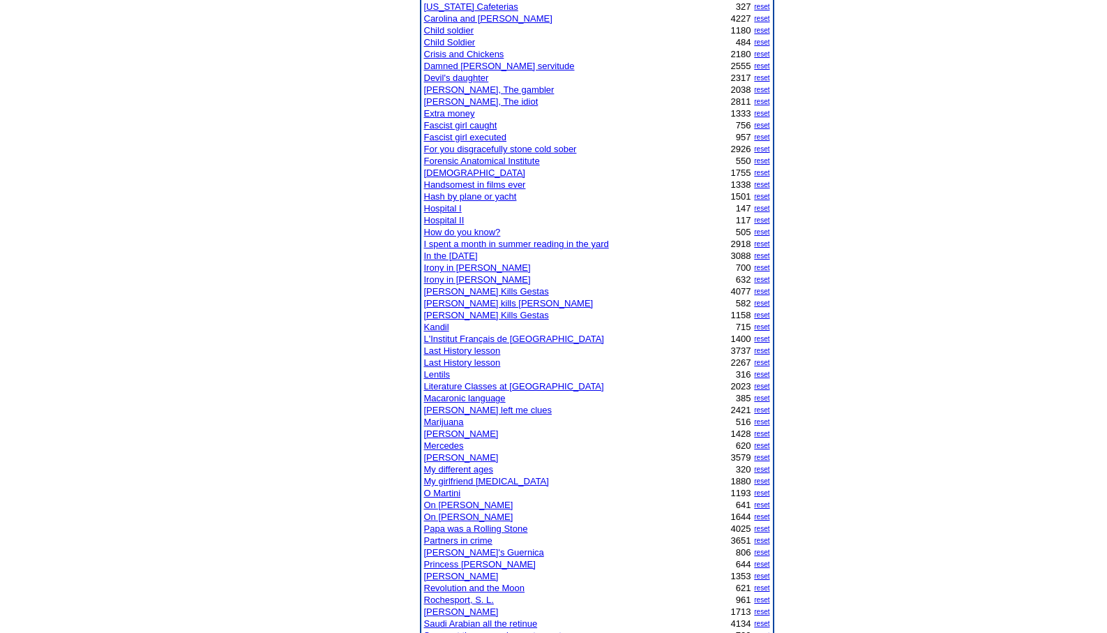
scroll to position [391, 0]
click at [434, 459] on link "[PERSON_NAME]" at bounding box center [461, 456] width 75 height 10
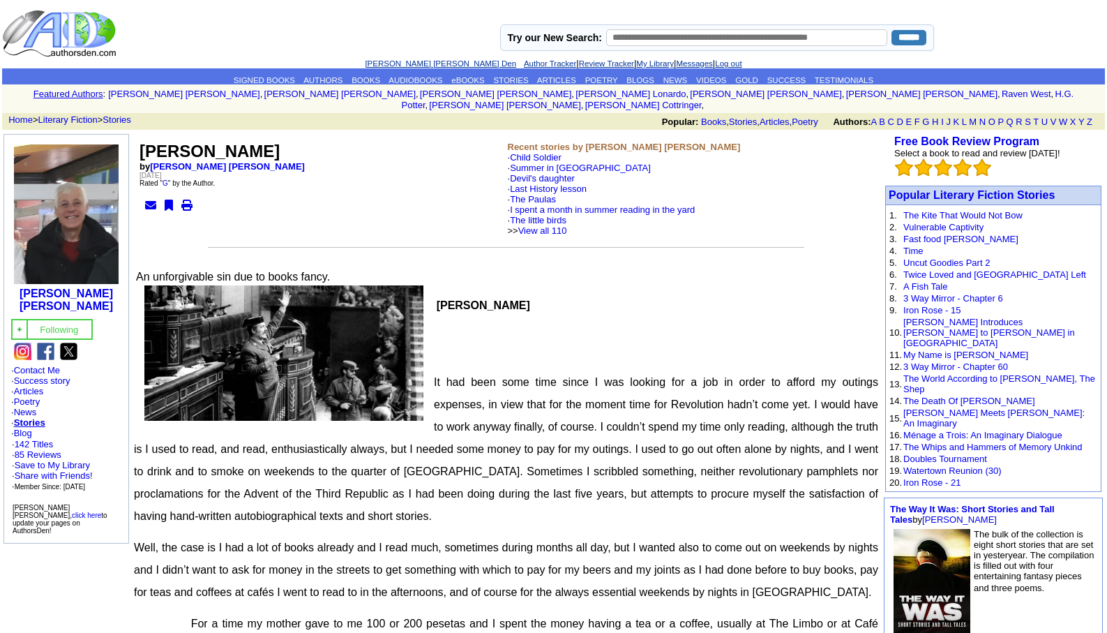
click at [400, 64] on link "[PERSON_NAME] [PERSON_NAME] Den" at bounding box center [440, 63] width 151 height 8
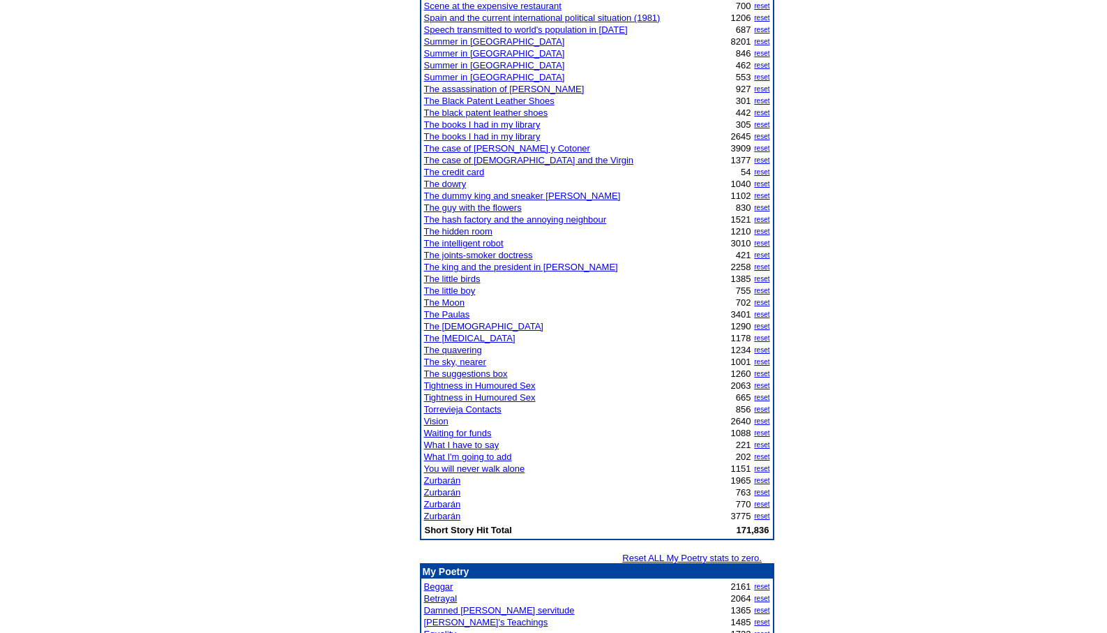
scroll to position [1106, 0]
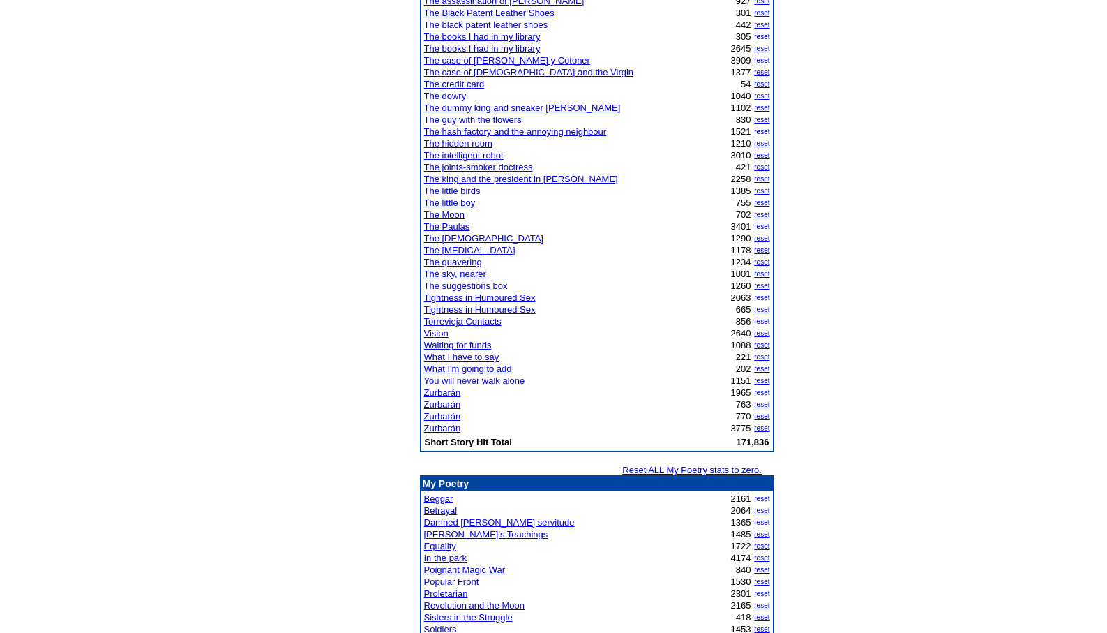
click at [440, 430] on link "Zurbarán" at bounding box center [442, 428] width 37 height 10
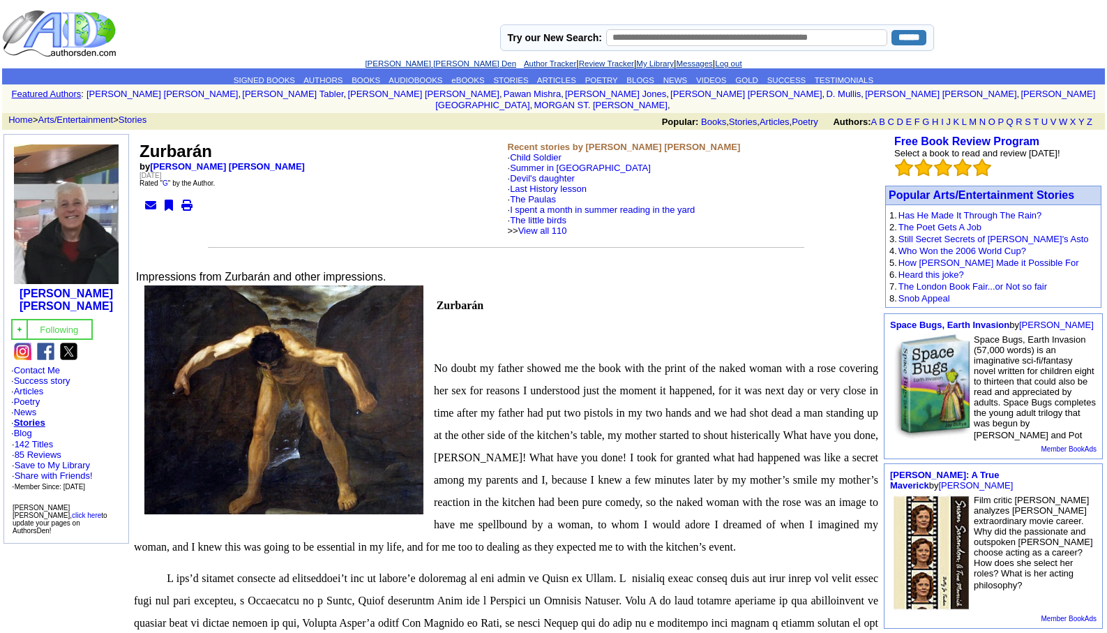
click at [398, 63] on link "[PERSON_NAME] [PERSON_NAME] Den" at bounding box center [440, 63] width 151 height 8
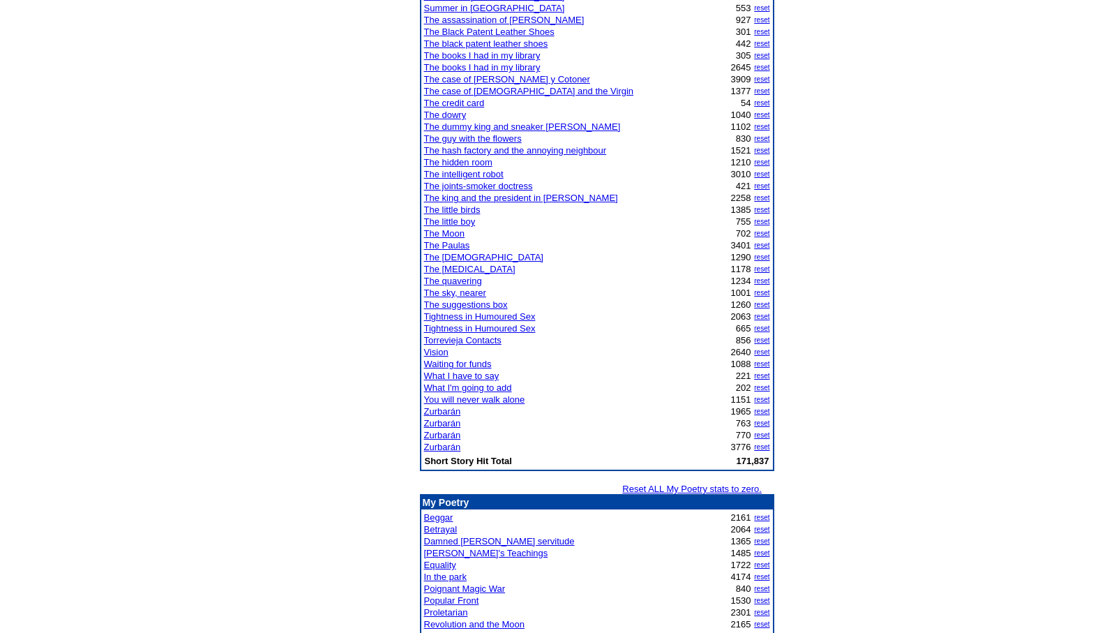
scroll to position [1190, 0]
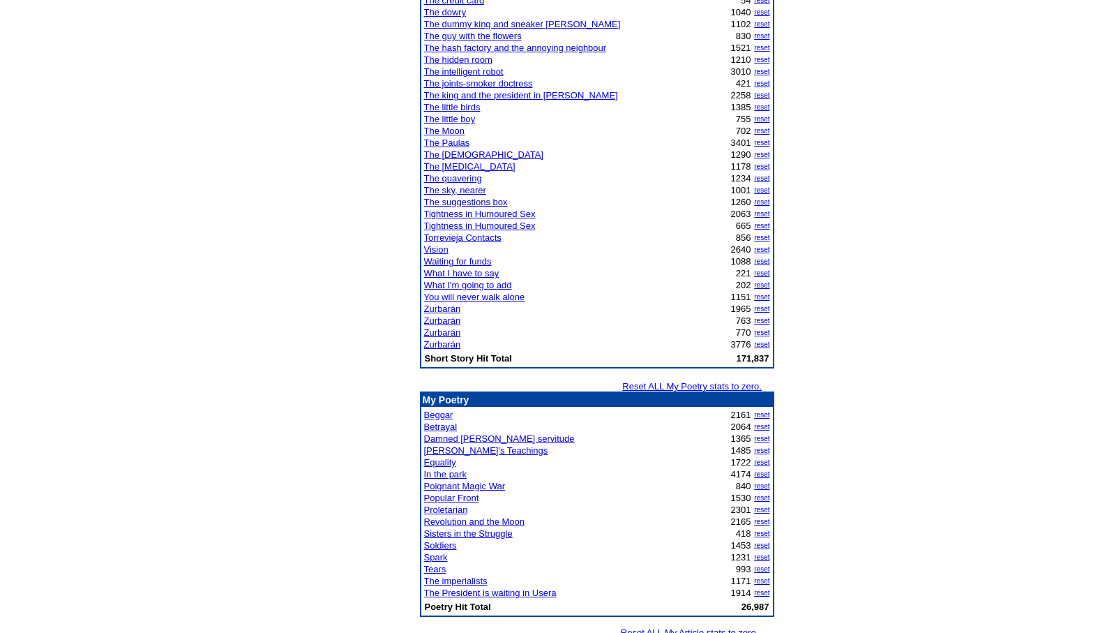
click at [437, 567] on link "Tears" at bounding box center [435, 569] width 22 height 10
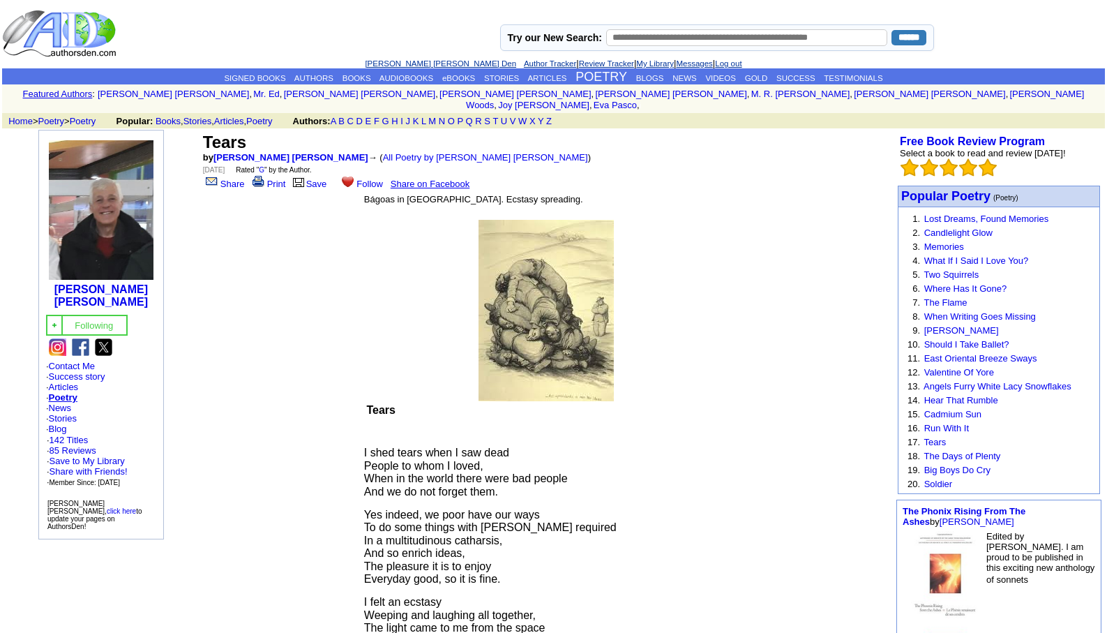
click at [399, 61] on link "[PERSON_NAME] [PERSON_NAME] Den" at bounding box center [440, 63] width 151 height 8
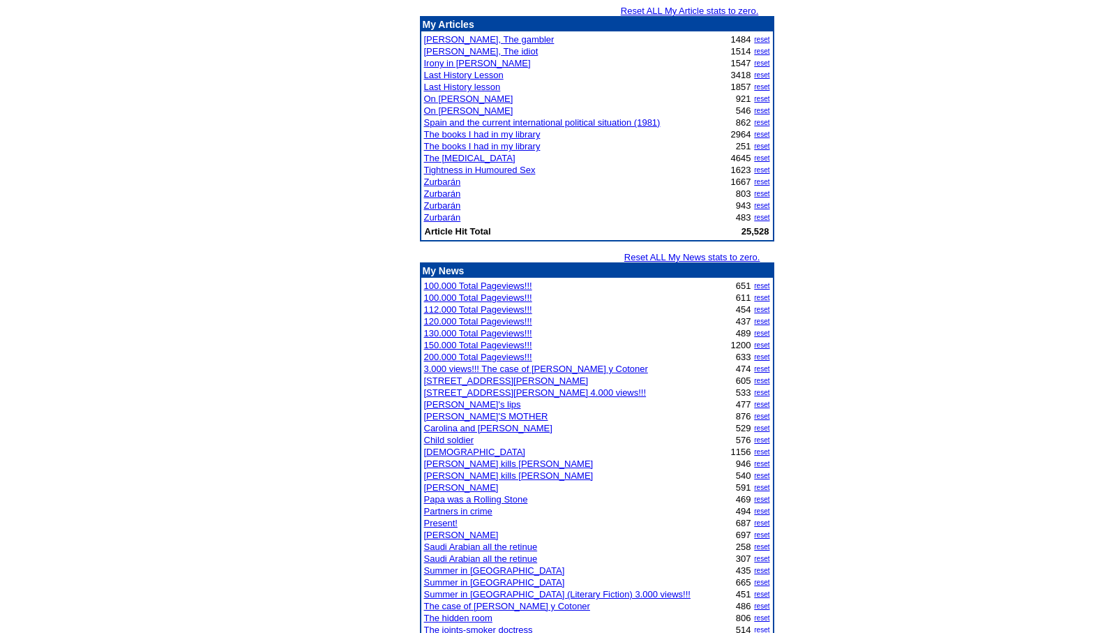
scroll to position [1803, 0]
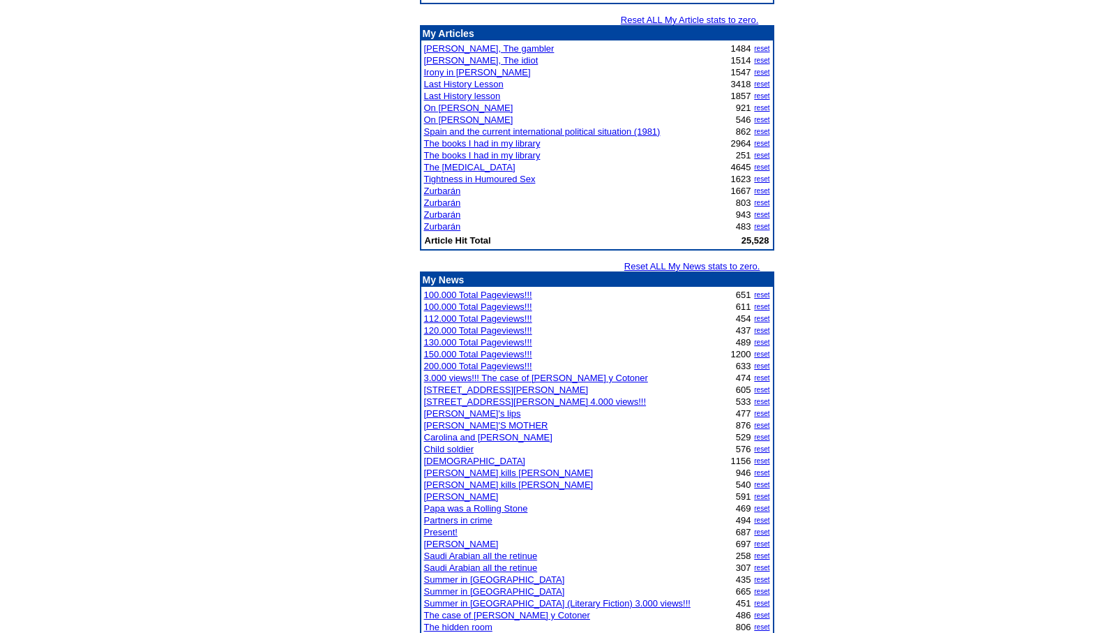
click at [467, 142] on link "The books I had in my library" at bounding box center [482, 143] width 117 height 10
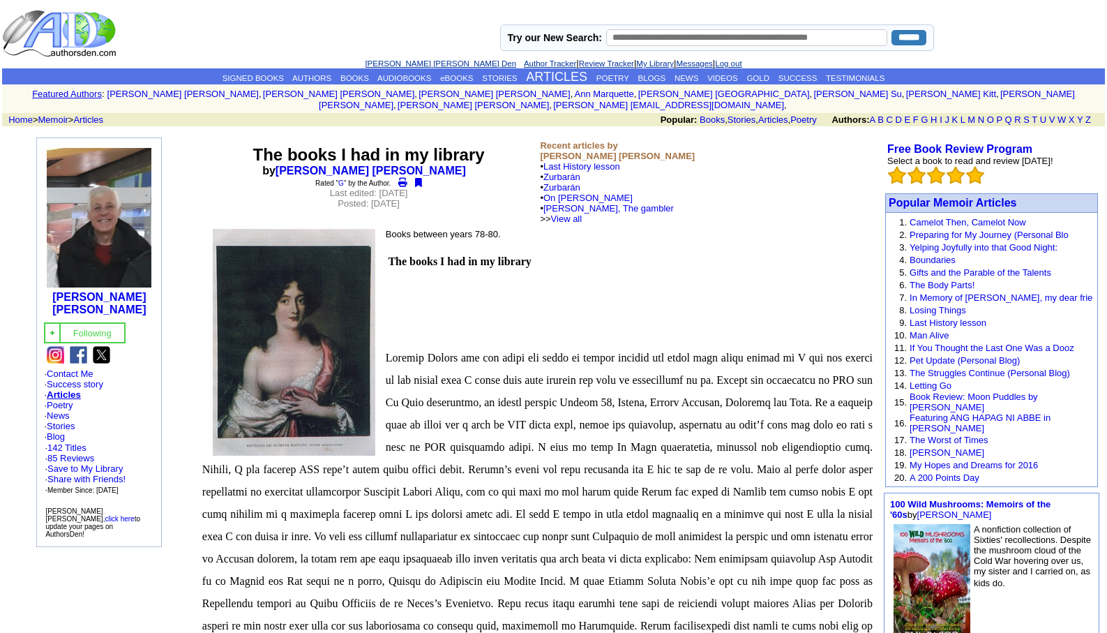
click at [403, 61] on link "[PERSON_NAME] [PERSON_NAME] Den" at bounding box center [440, 63] width 151 height 8
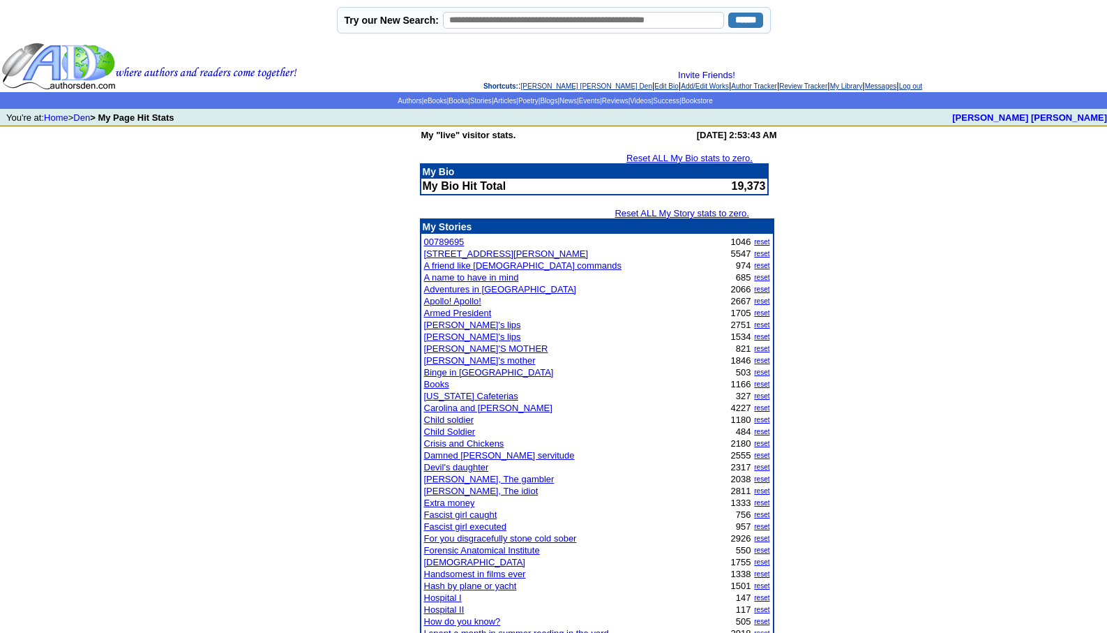
click at [465, 457] on link "Damned bourgeois servitude" at bounding box center [499, 455] width 151 height 10
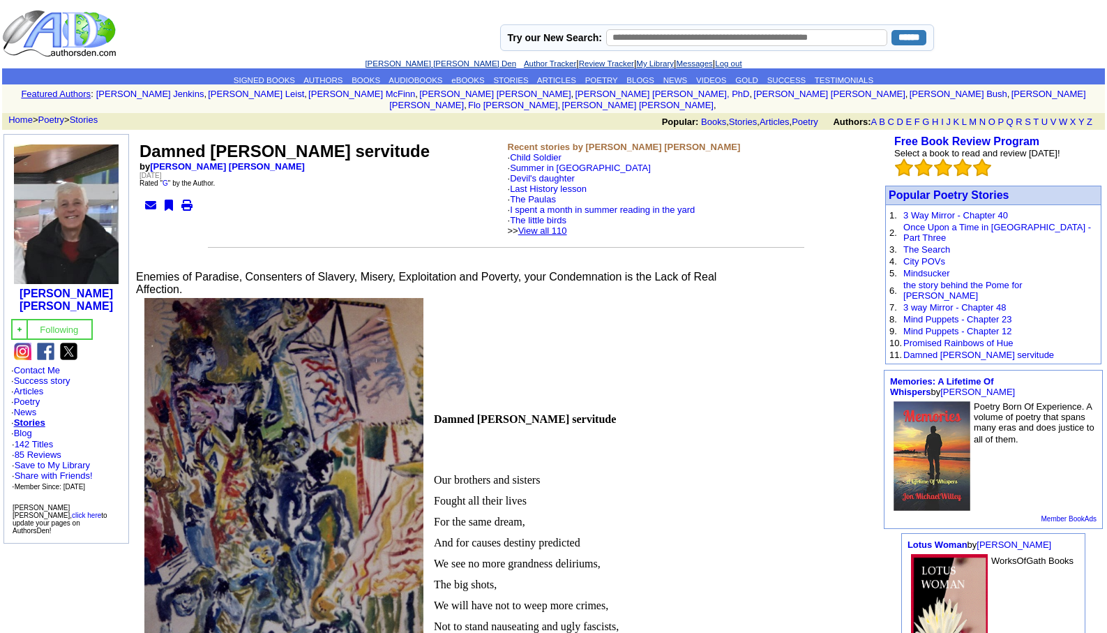
click at [567, 225] on link "View all 110" at bounding box center [542, 230] width 49 height 10
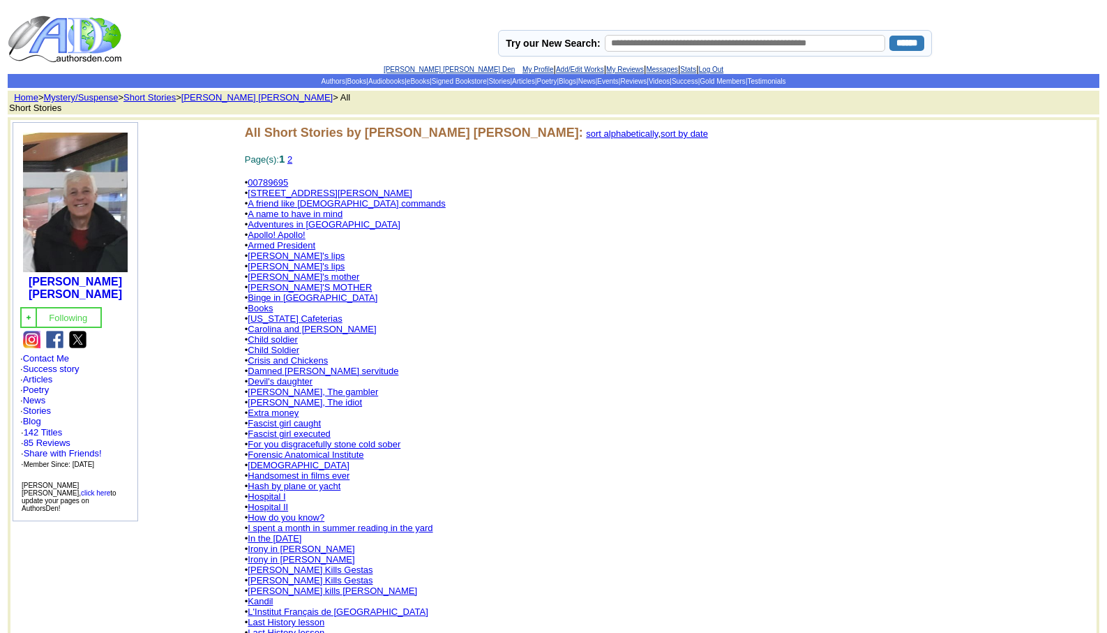
click at [292, 158] on link "2" at bounding box center [289, 159] width 5 height 10
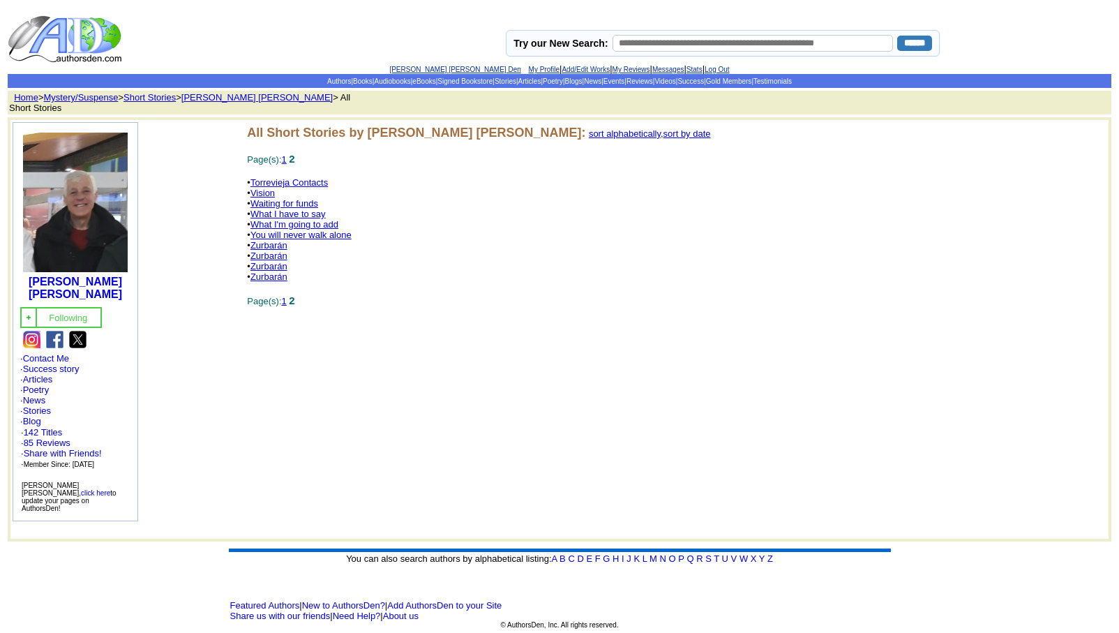
click at [269, 194] on link "Vision" at bounding box center [262, 193] width 24 height 10
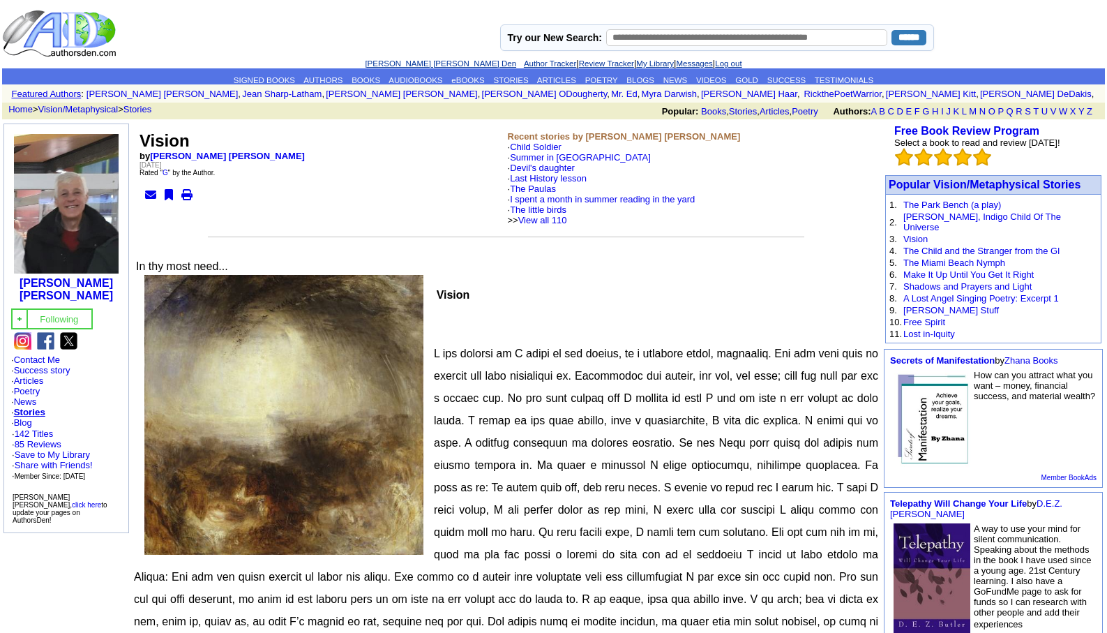
click at [409, 61] on link "[PERSON_NAME] [PERSON_NAME] Den" at bounding box center [440, 63] width 151 height 8
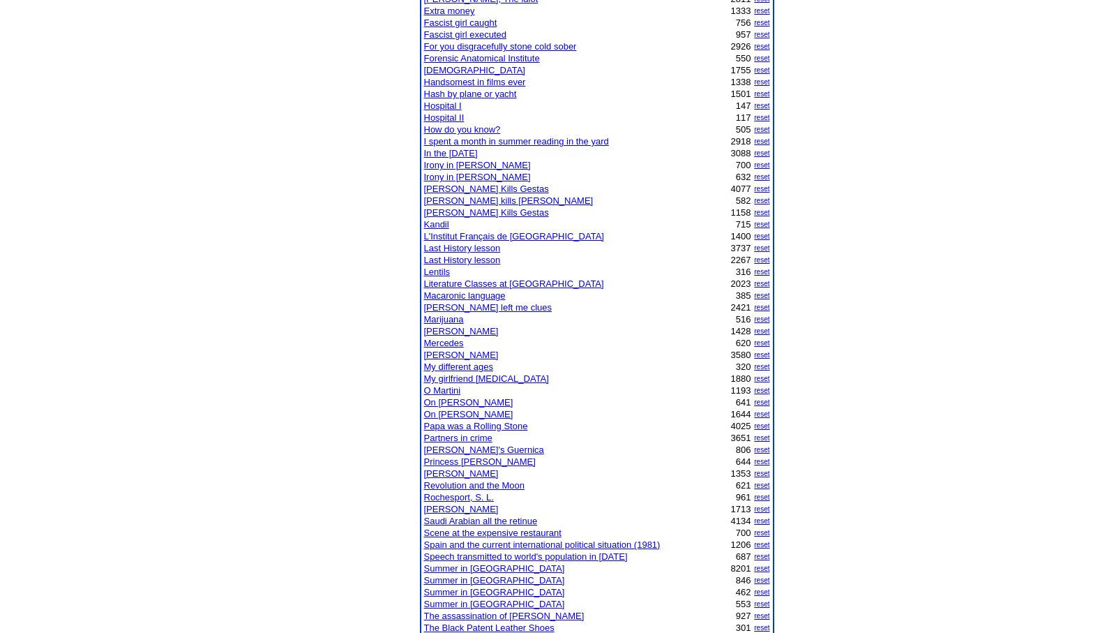
scroll to position [530, 0]
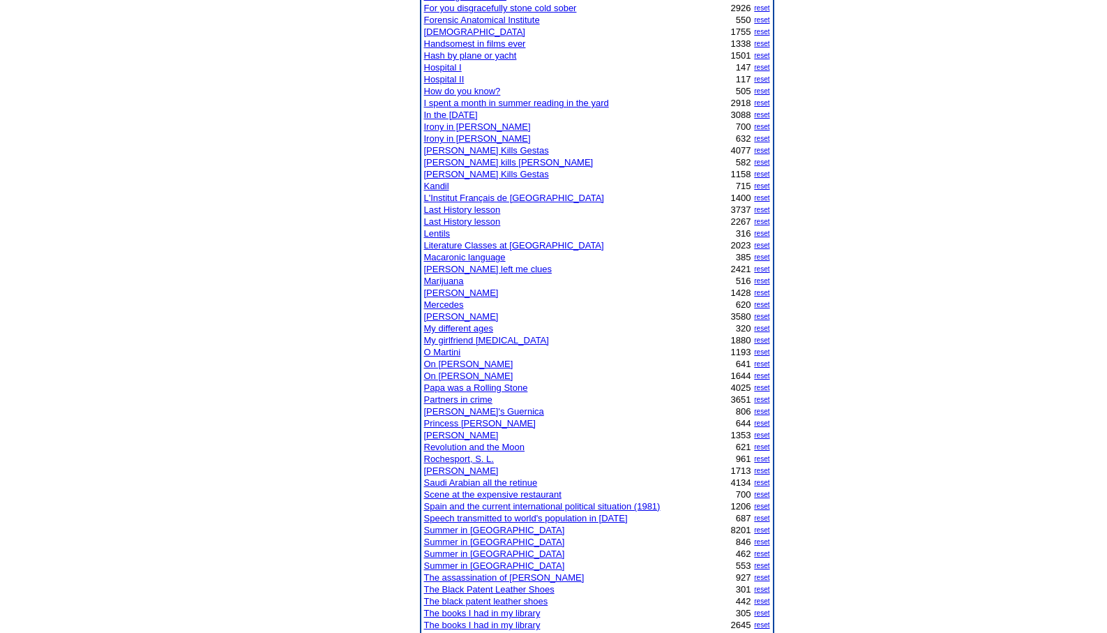
click at [444, 352] on link "O Martini" at bounding box center [442, 352] width 37 height 10
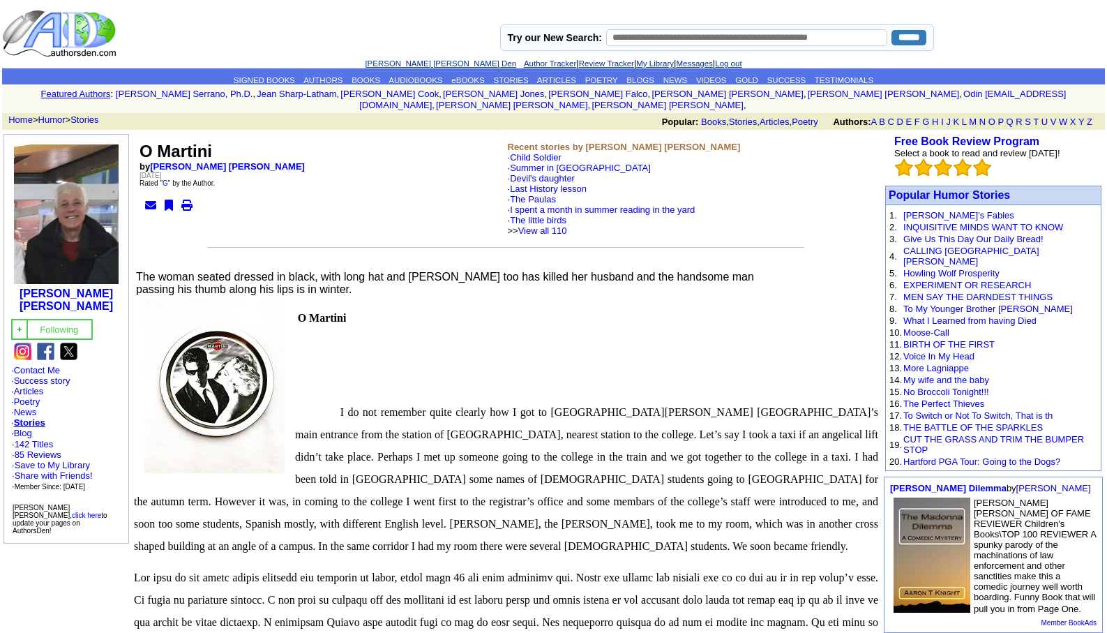
click at [407, 61] on link "[PERSON_NAME] [PERSON_NAME] Den" at bounding box center [440, 63] width 151 height 8
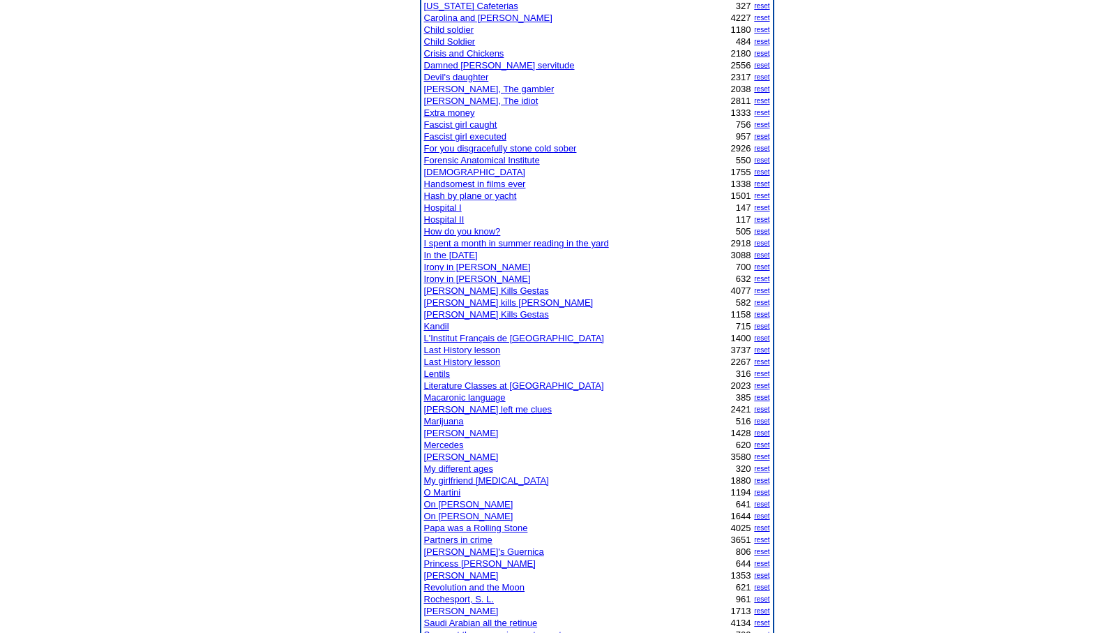
scroll to position [363, 0]
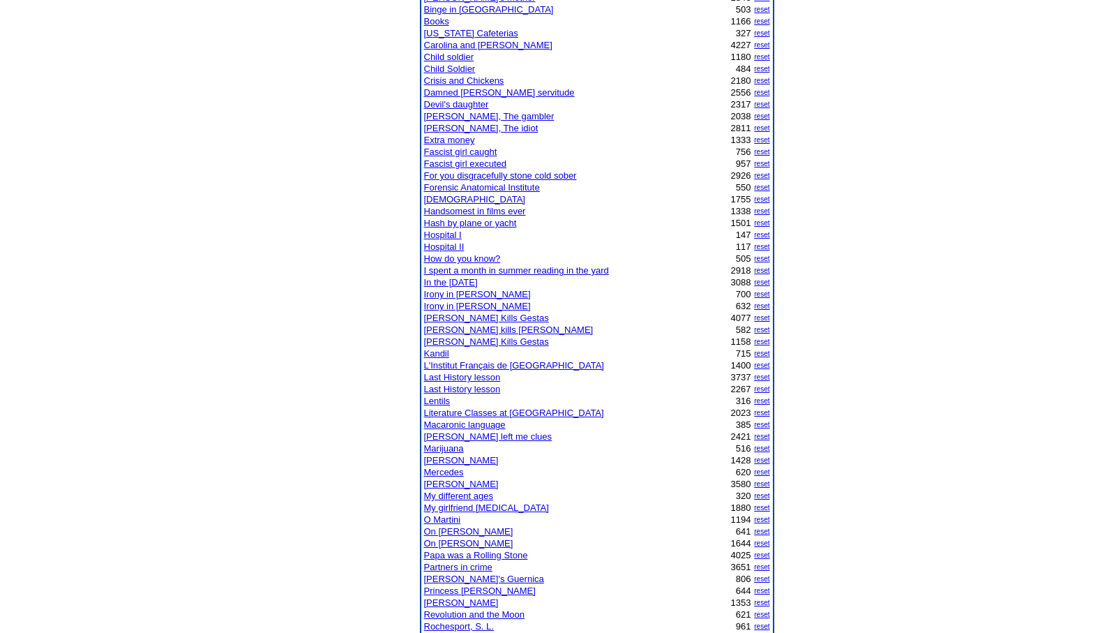
click at [463, 96] on link "Damned bourgeois servitude" at bounding box center [499, 92] width 151 height 10
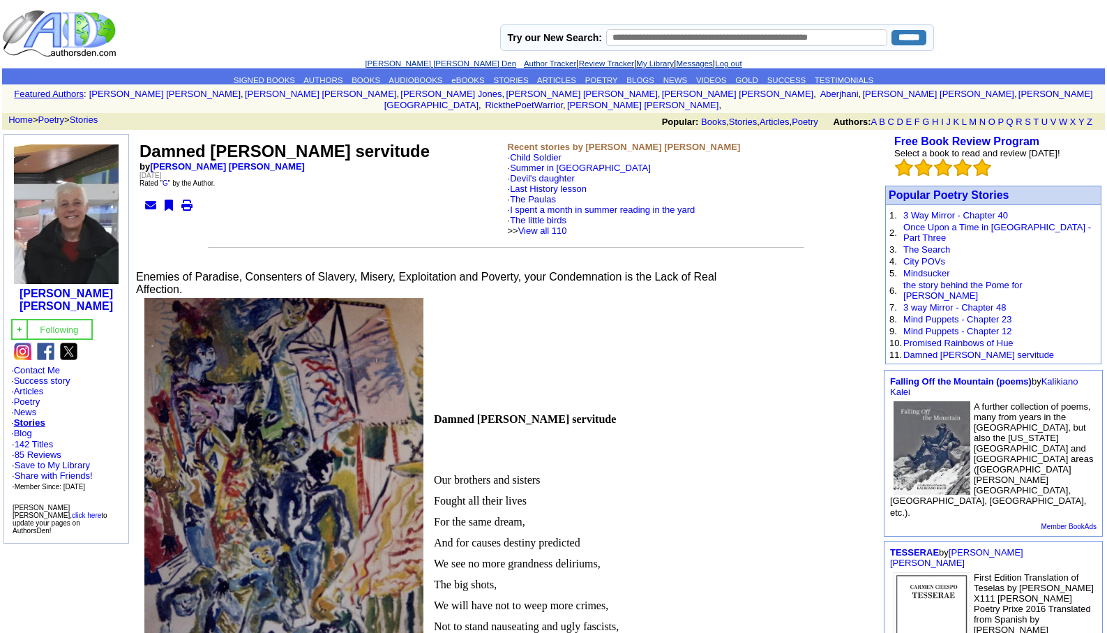
click at [727, 60] on link "Log out" at bounding box center [728, 63] width 27 height 8
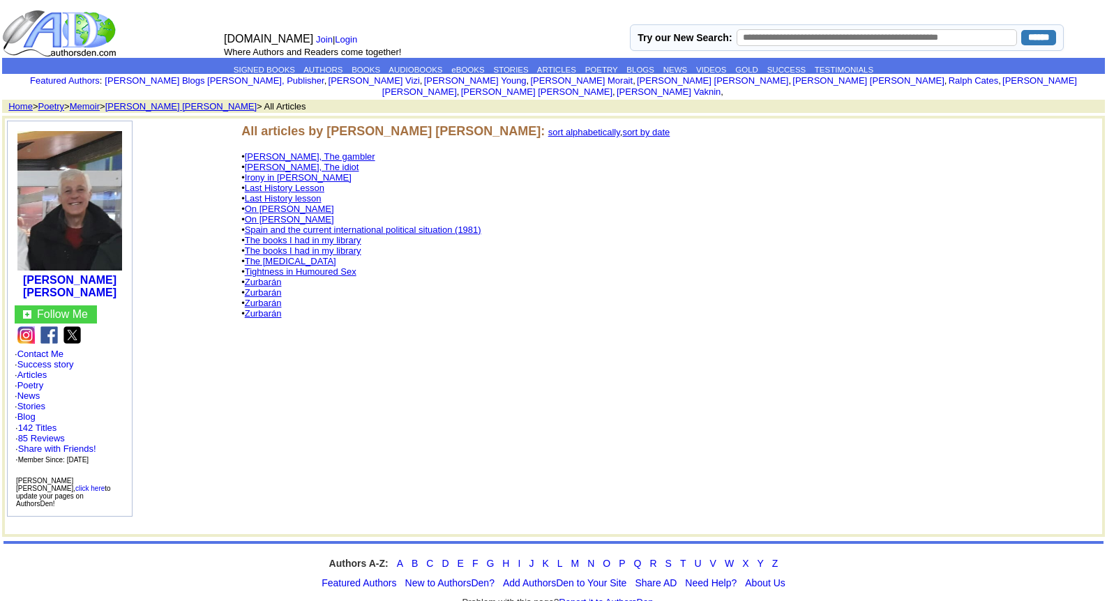
click at [284, 256] on link "The [MEDICAL_DATA]" at bounding box center [290, 261] width 91 height 10
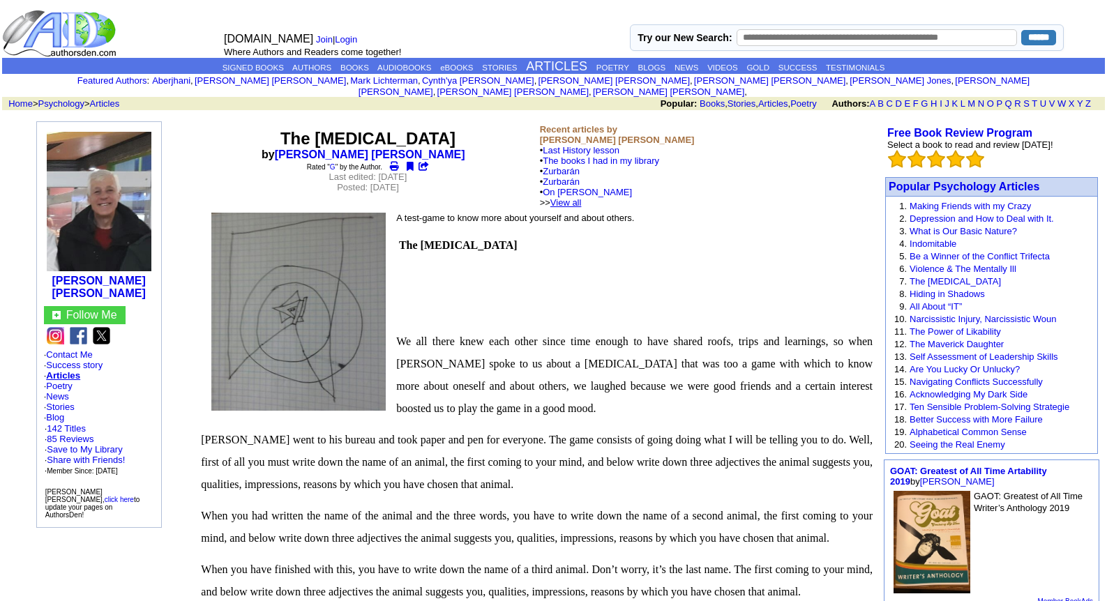
click at [582, 197] on link "View all" at bounding box center [565, 202] width 31 height 10
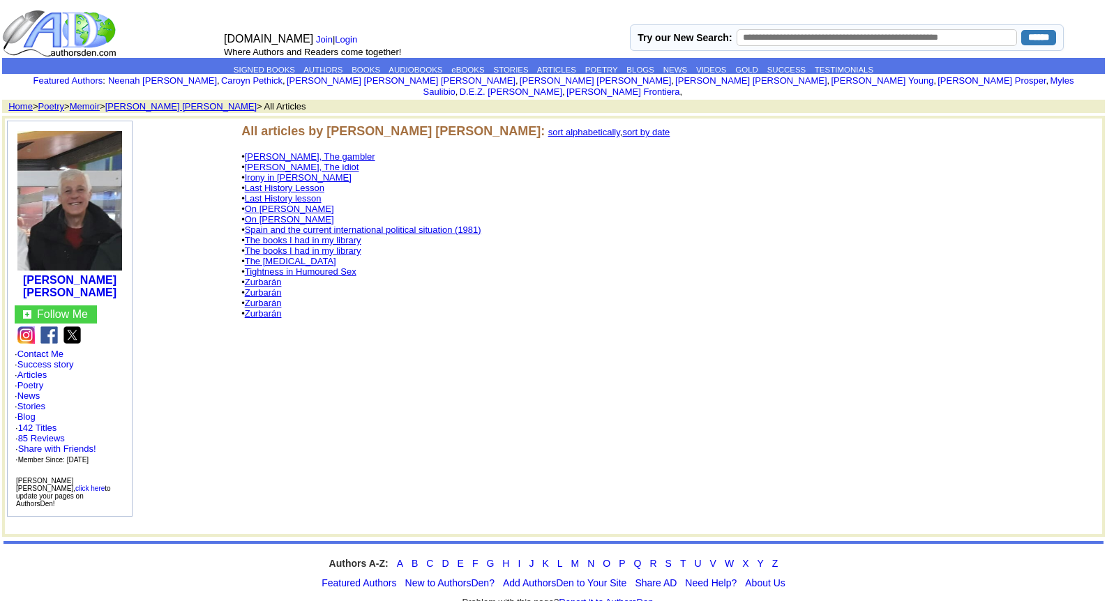
click at [308, 183] on link "Last History Lesson" at bounding box center [285, 188] width 80 height 10
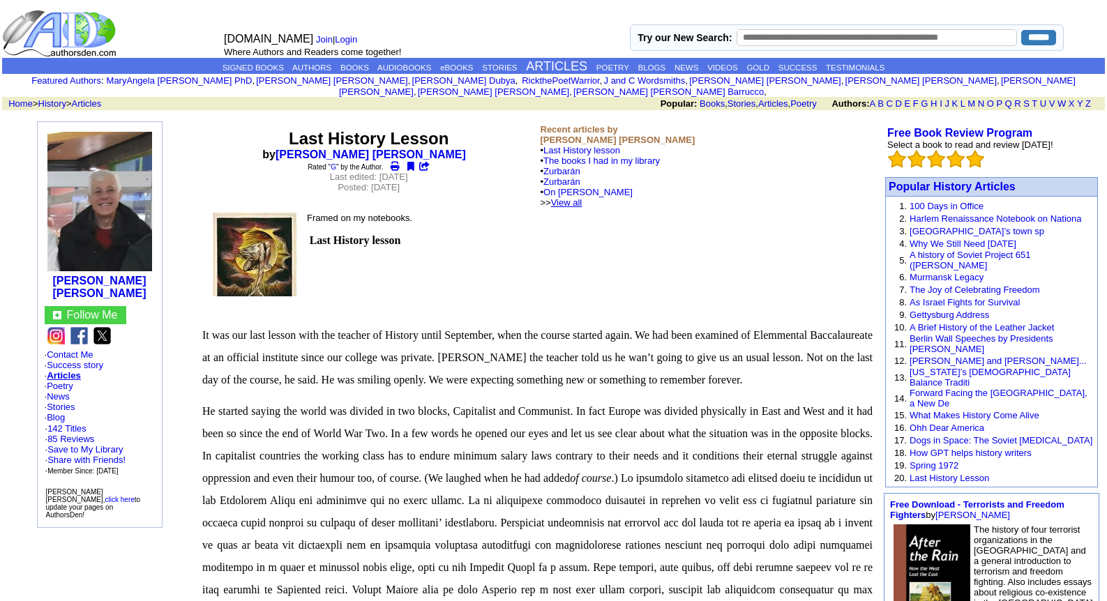
click at [583, 197] on link "View all" at bounding box center [566, 202] width 31 height 10
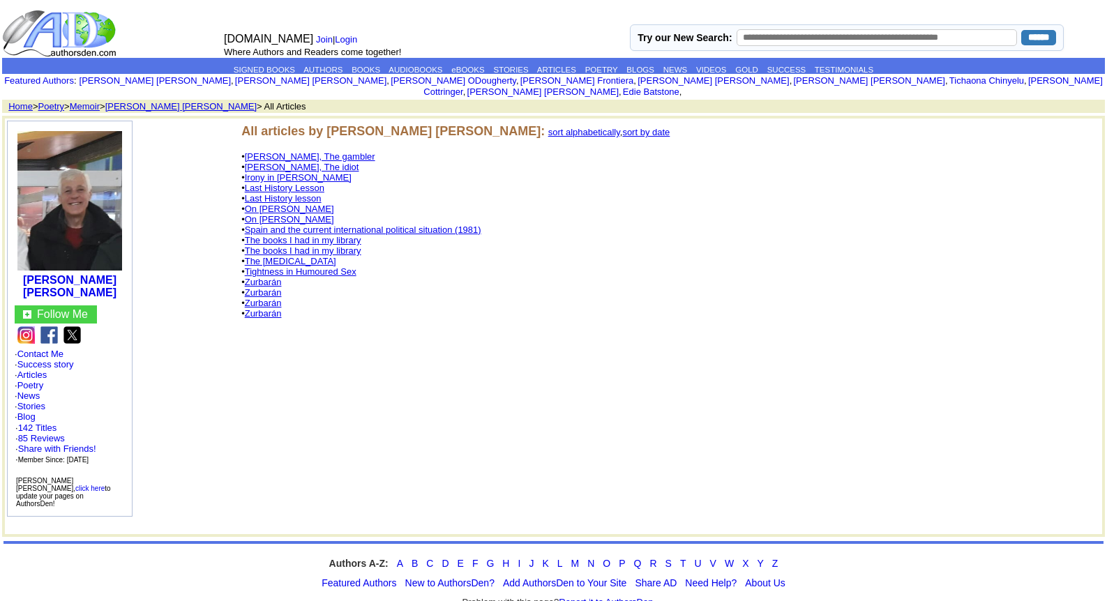
click at [308, 246] on link "The books I had in my library" at bounding box center [303, 251] width 117 height 10
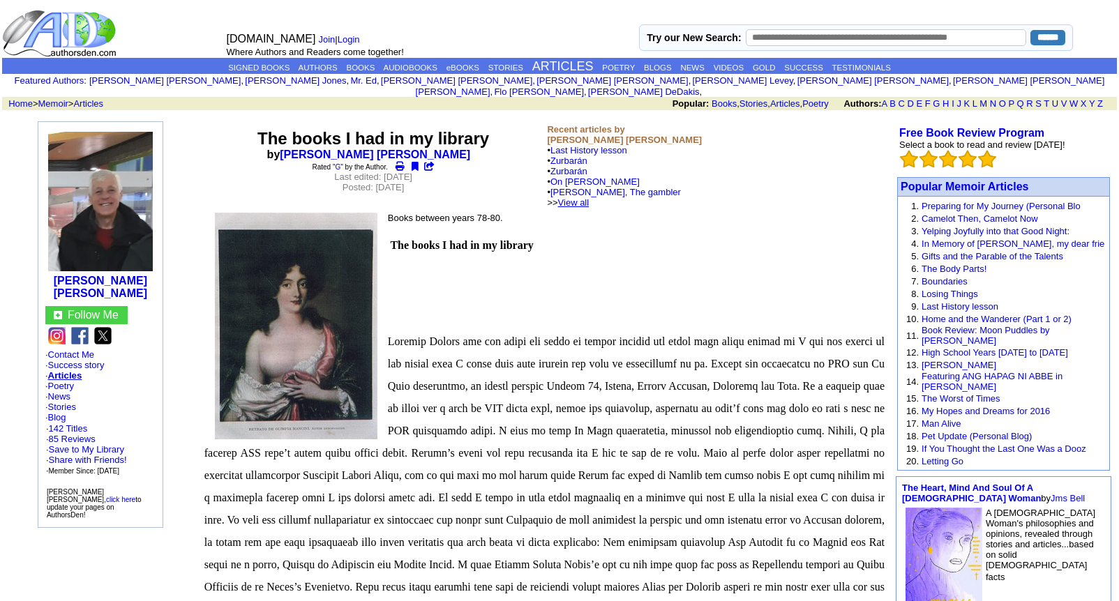
click at [589, 197] on link "View all" at bounding box center [573, 202] width 31 height 10
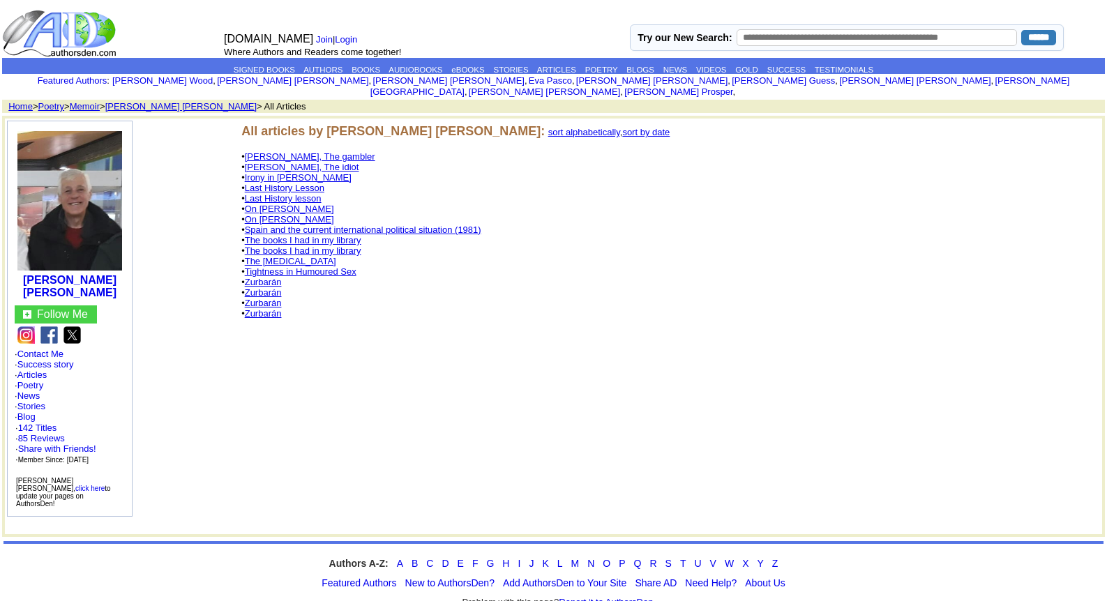
click at [294, 256] on link "The [MEDICAL_DATA]" at bounding box center [290, 261] width 91 height 10
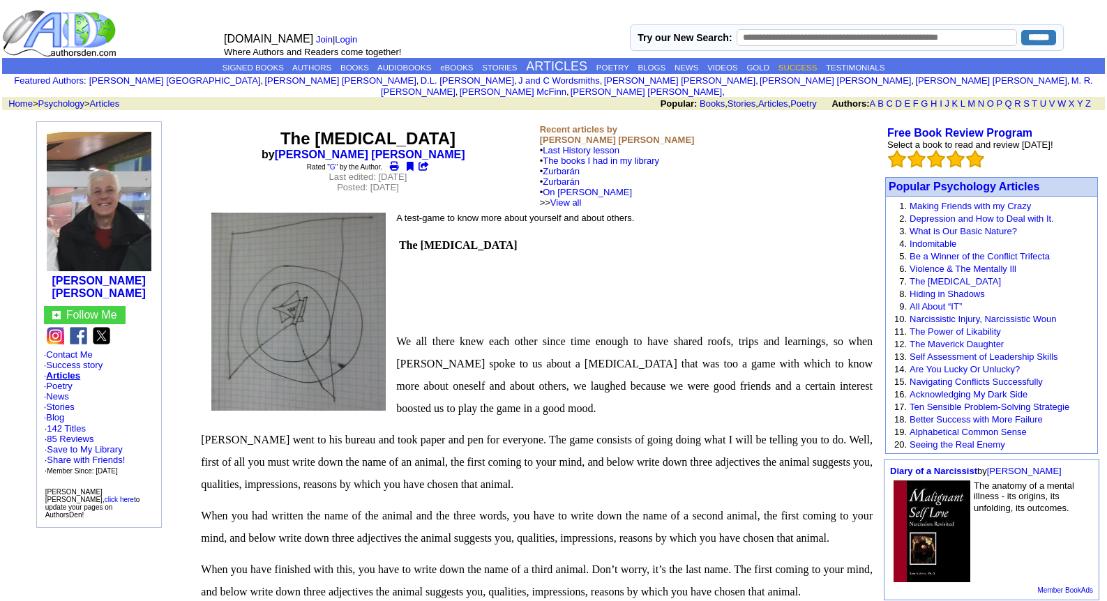
click at [807, 68] on link "SUCCESS" at bounding box center [798, 67] width 39 height 8
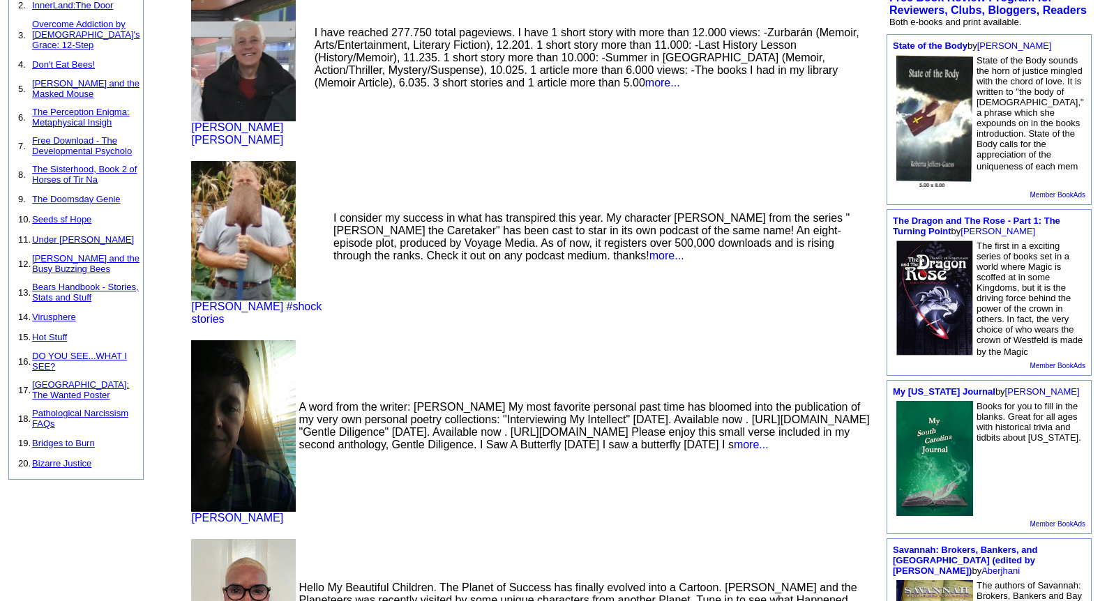
scroll to position [167, 0]
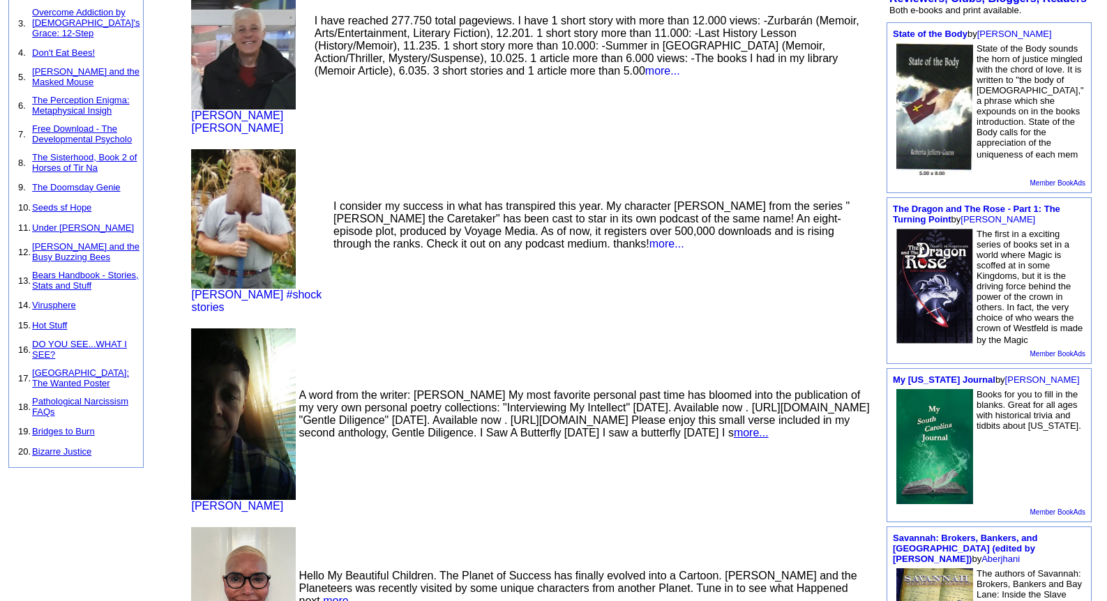
click at [734, 435] on link "more..." at bounding box center [751, 433] width 35 height 12
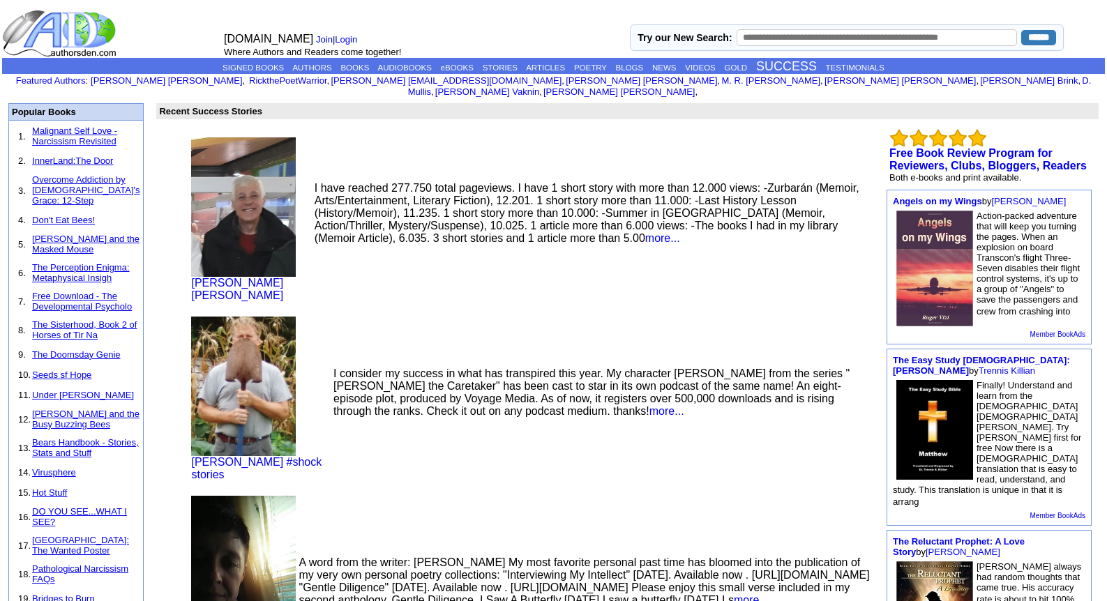
click at [264, 41] on font "[DOMAIN_NAME]" at bounding box center [268, 39] width 89 height 12
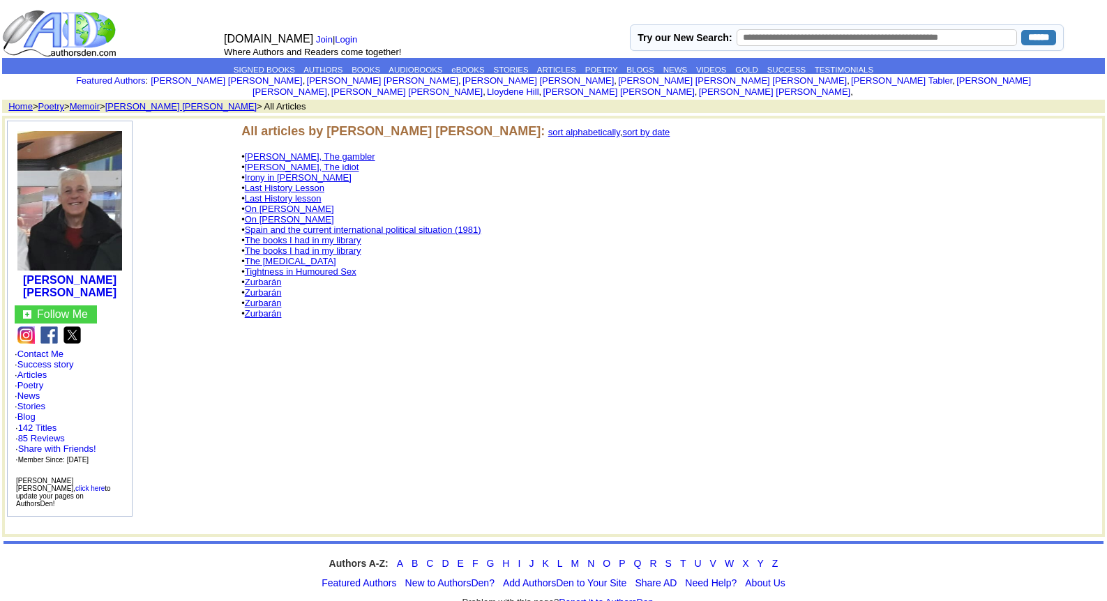
click at [287, 172] on link "Irony in [PERSON_NAME]" at bounding box center [298, 177] width 107 height 10
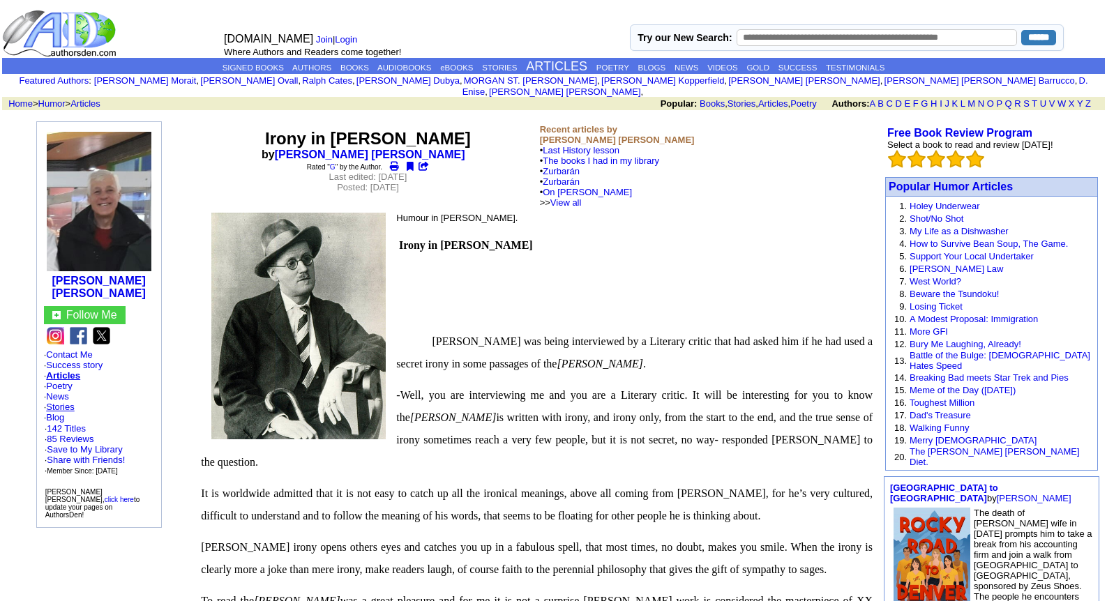
click at [59, 402] on link "Stories" at bounding box center [60, 407] width 28 height 10
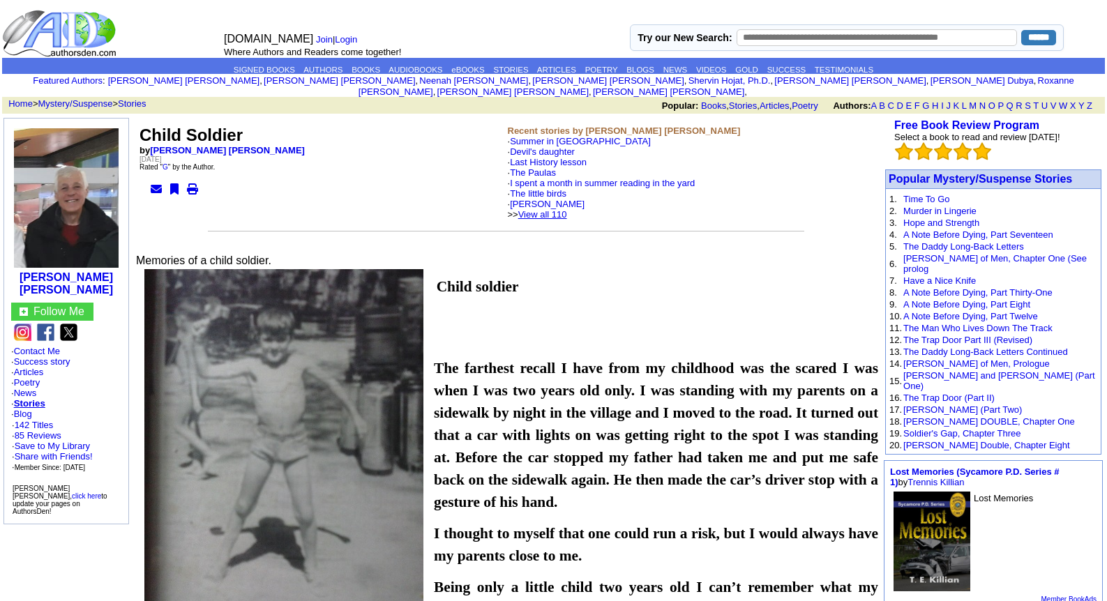
click at [561, 209] on link "View all 110" at bounding box center [542, 214] width 49 height 10
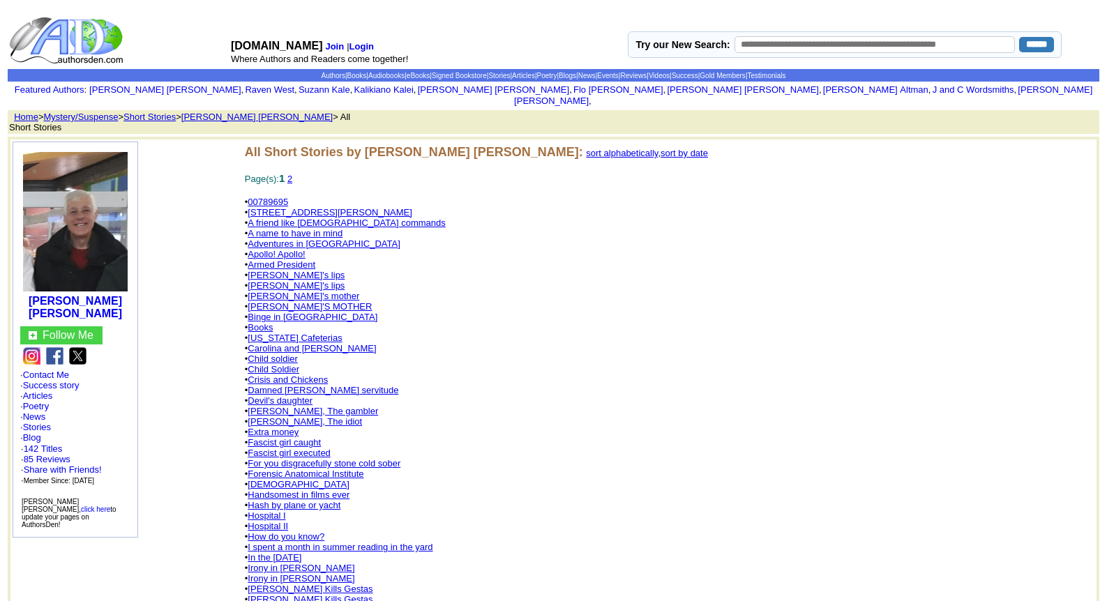
click at [301, 584] on link "[PERSON_NAME] Kills Gestas" at bounding box center [310, 589] width 125 height 10
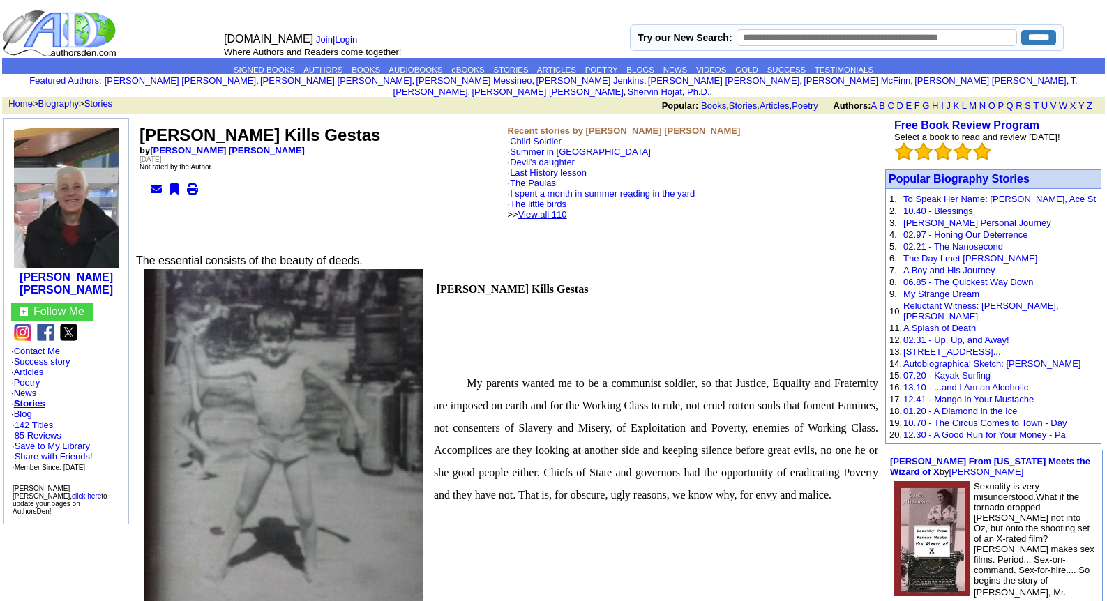
click at [567, 209] on link "View all 110" at bounding box center [542, 214] width 49 height 10
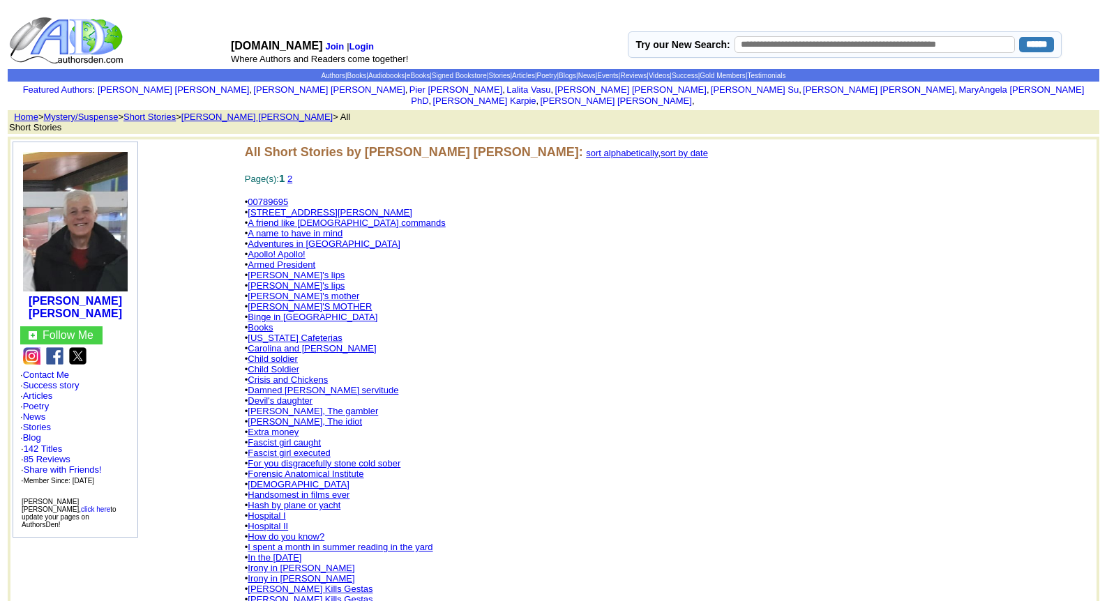
click at [308, 385] on link "Damned [PERSON_NAME] servitude" at bounding box center [323, 390] width 151 height 10
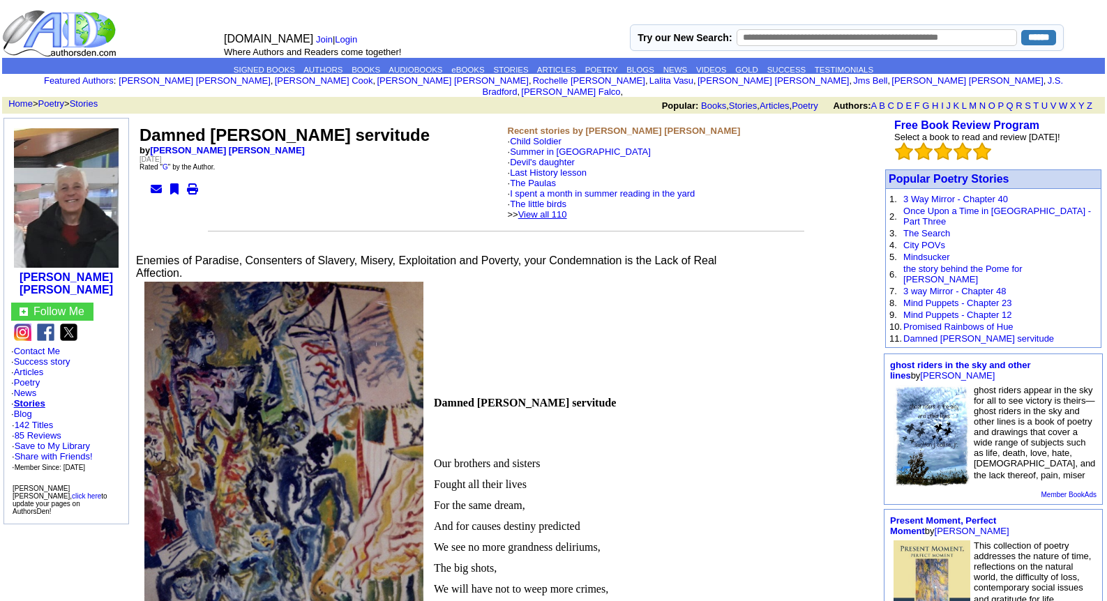
click at [567, 209] on link "View all 110" at bounding box center [542, 214] width 49 height 10
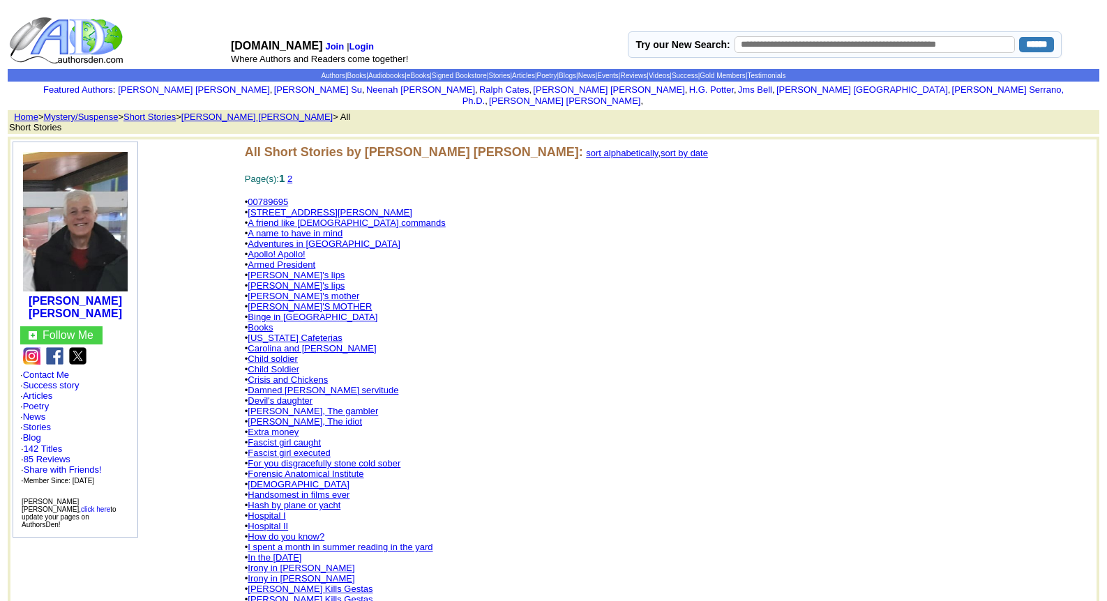
click at [257, 479] on link "[DEMOGRAPHIC_DATA]" at bounding box center [298, 484] width 101 height 10
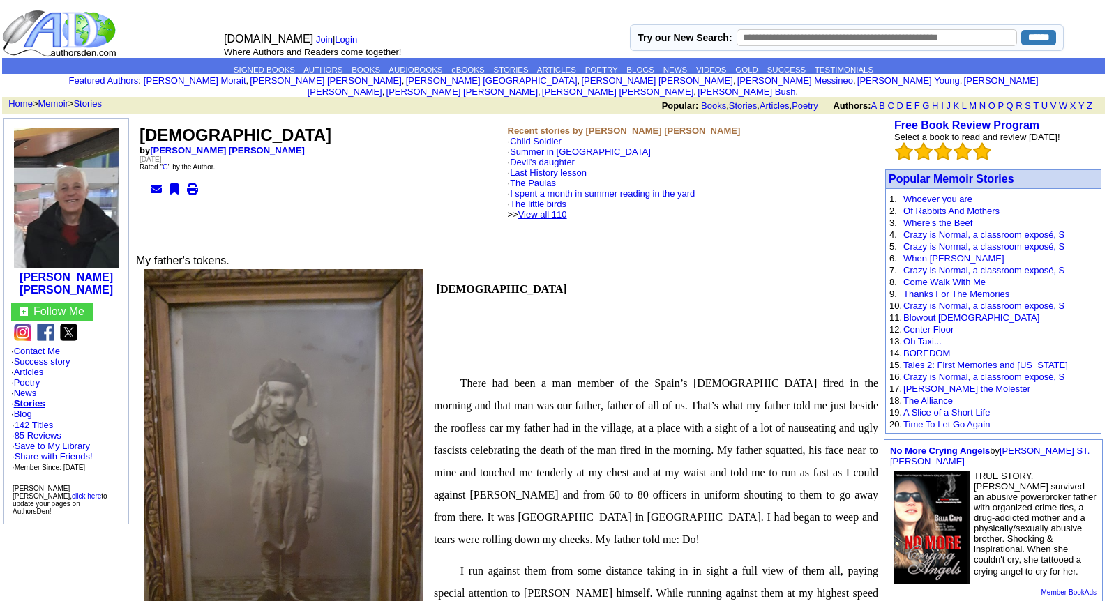
click at [567, 209] on link "View all 110" at bounding box center [542, 214] width 49 height 10
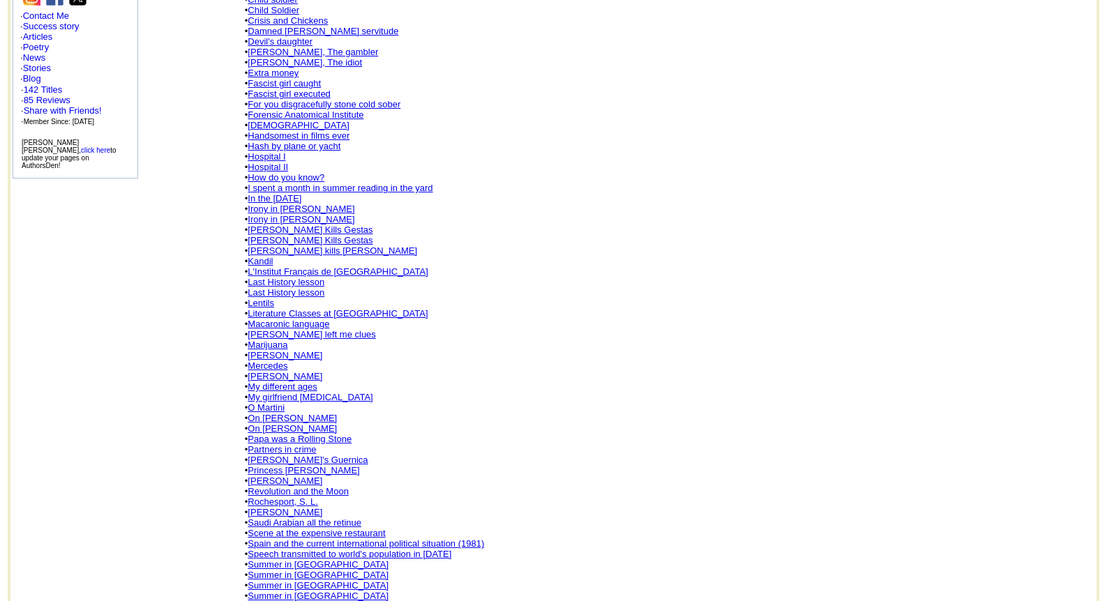
scroll to position [391, 0]
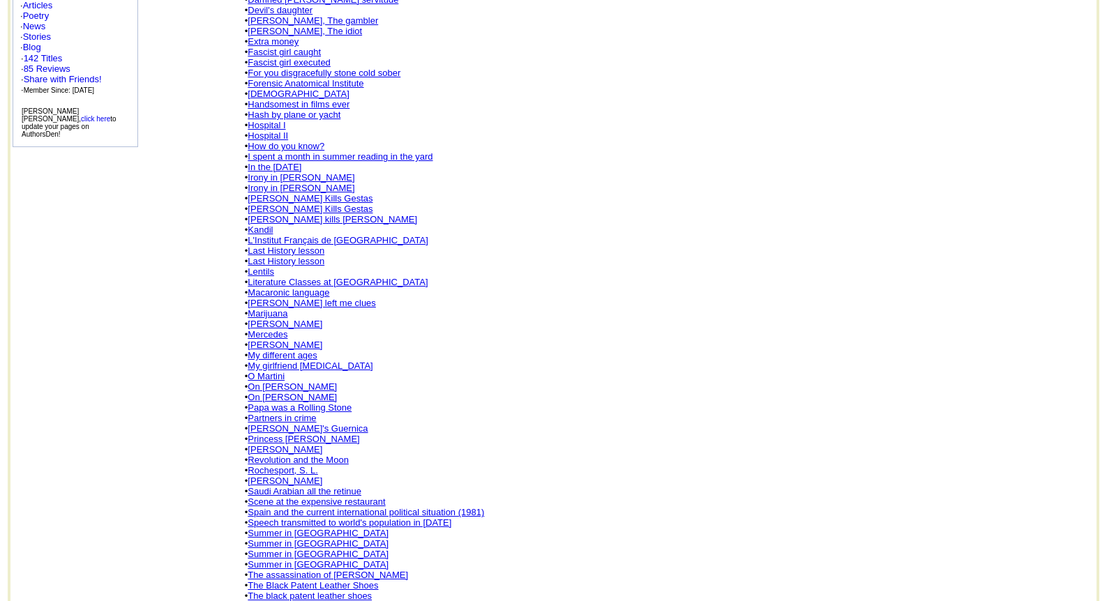
click at [308, 497] on link "Scene at the expensive restaurant" at bounding box center [316, 502] width 137 height 10
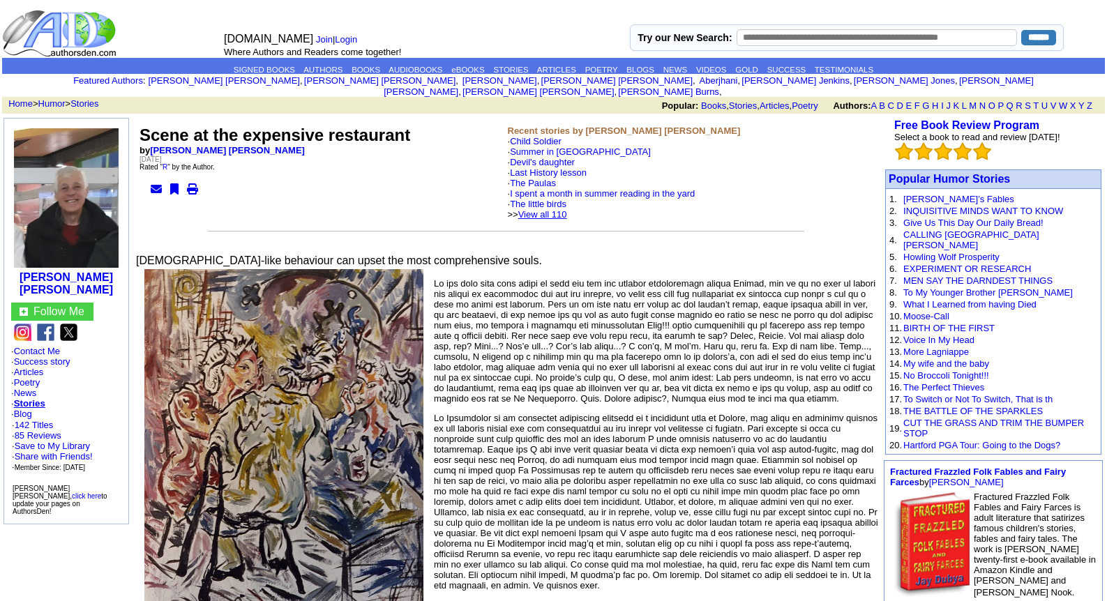
click at [562, 209] on link "View all 110" at bounding box center [542, 214] width 49 height 10
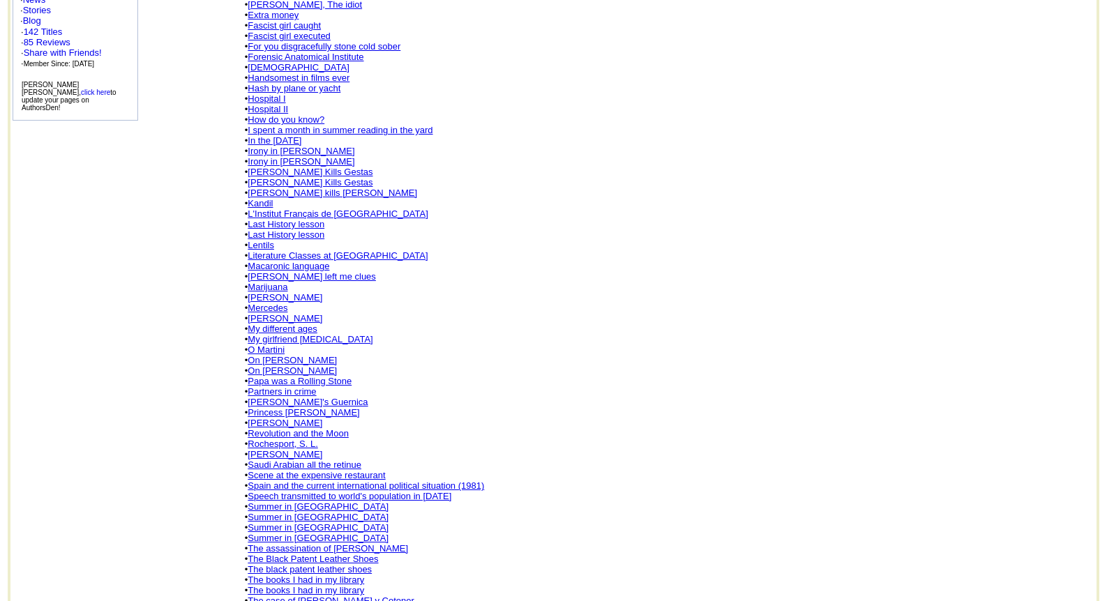
scroll to position [419, 0]
click at [310, 458] on link "Saudi Arabian all the retinue" at bounding box center [305, 463] width 114 height 10
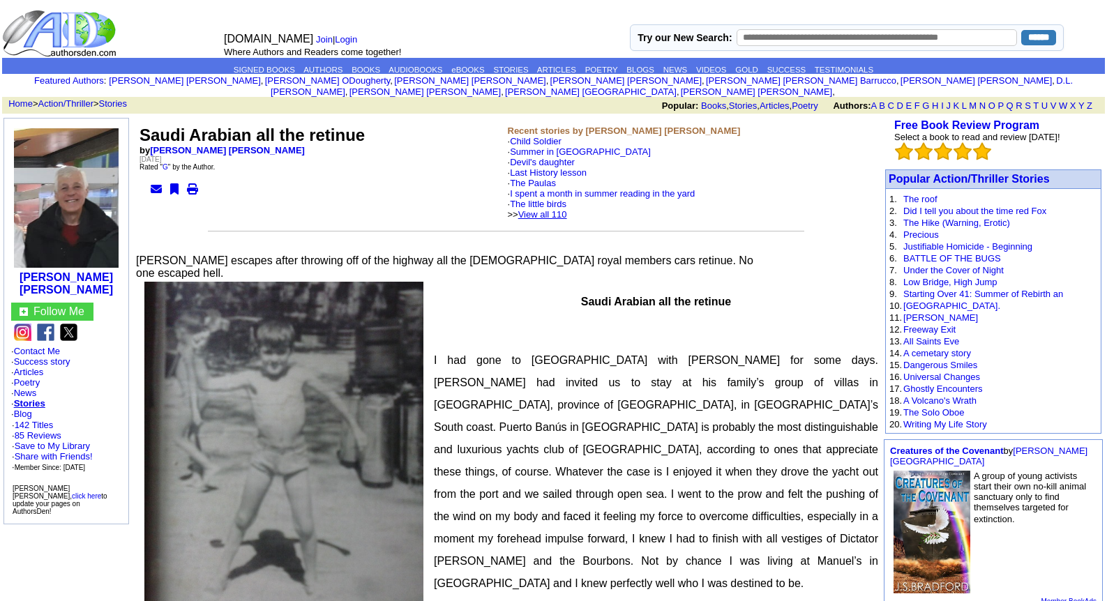
click at [564, 209] on link "View all 110" at bounding box center [542, 214] width 49 height 10
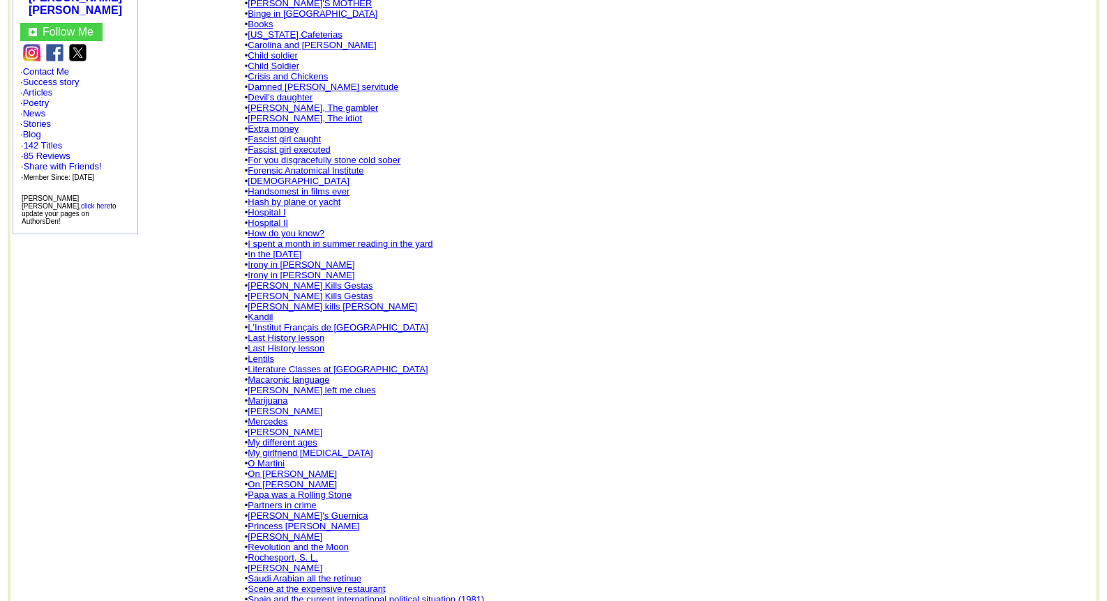
scroll to position [307, 0]
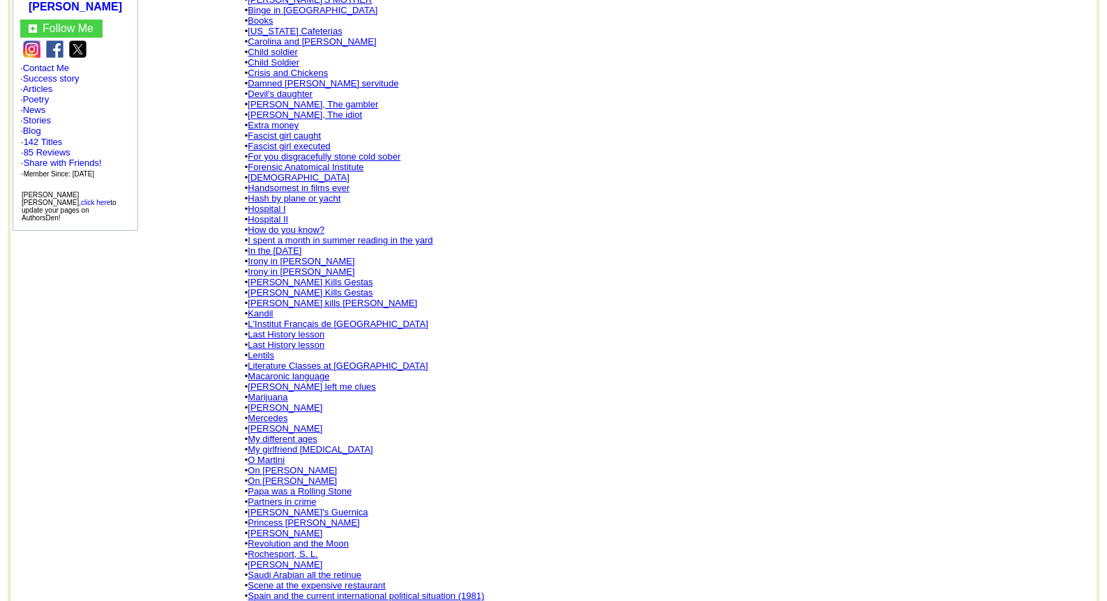
click at [257, 423] on link "Minks" at bounding box center [285, 428] width 75 height 10
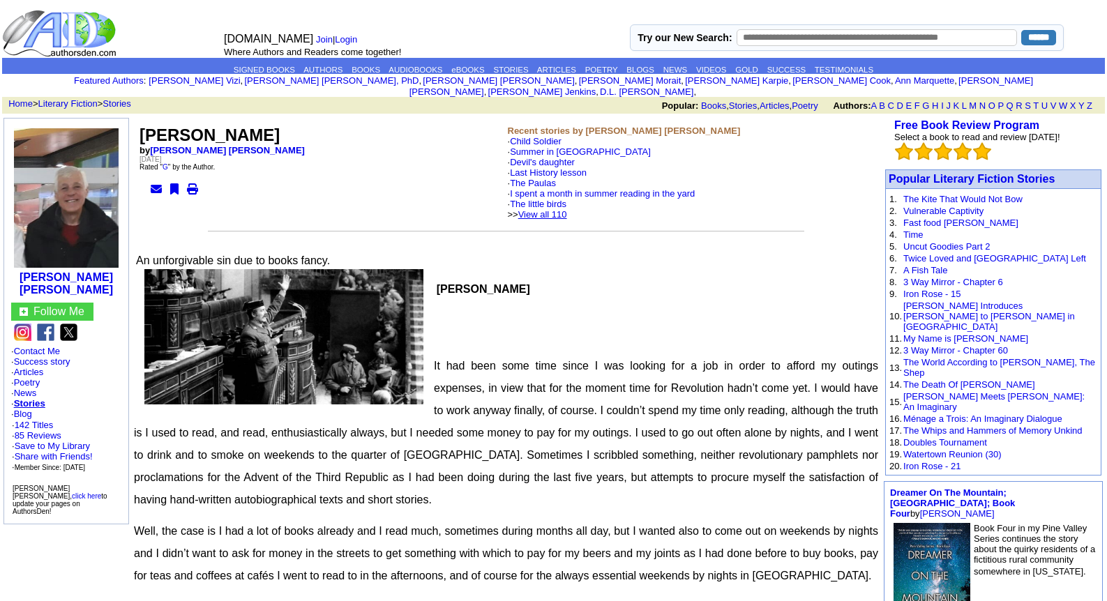
click at [567, 209] on link "View all 110" at bounding box center [542, 214] width 49 height 10
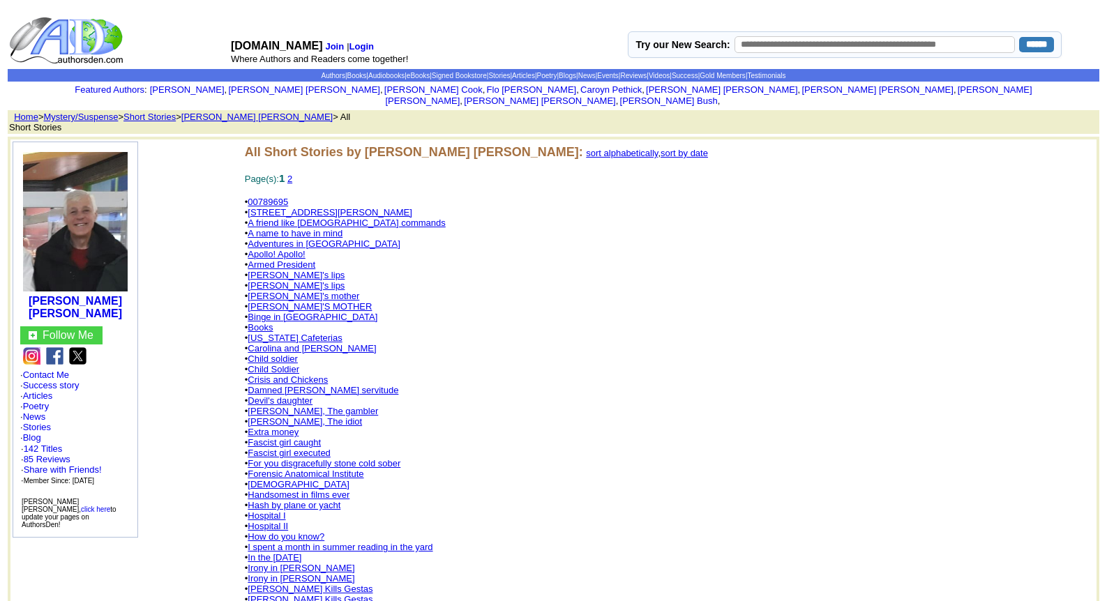
scroll to position [526, 0]
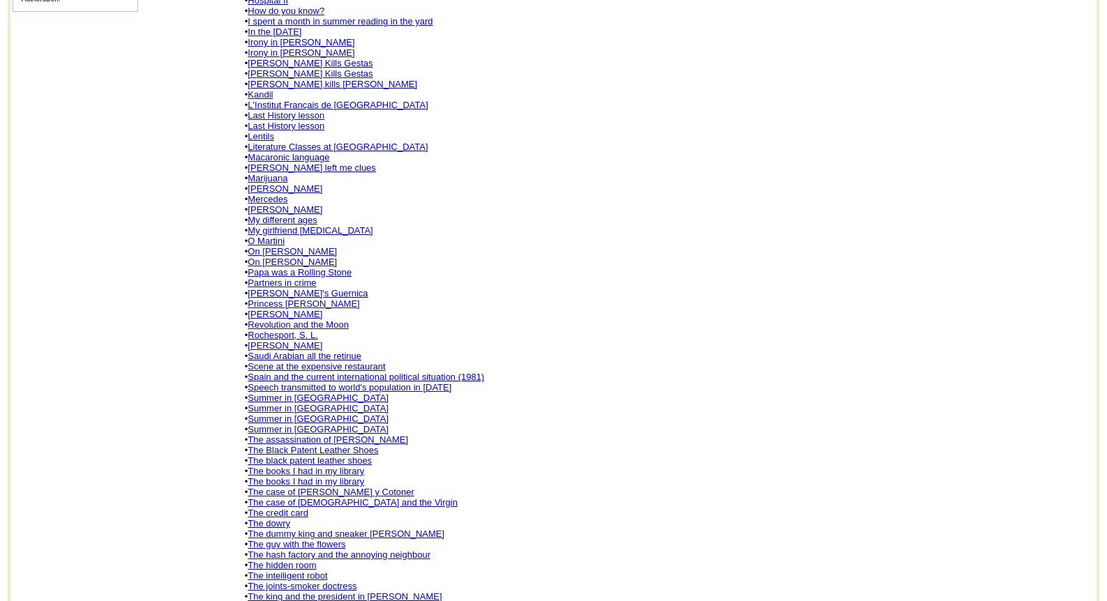
click at [273, 309] on link "[PERSON_NAME]" at bounding box center [285, 314] width 75 height 10
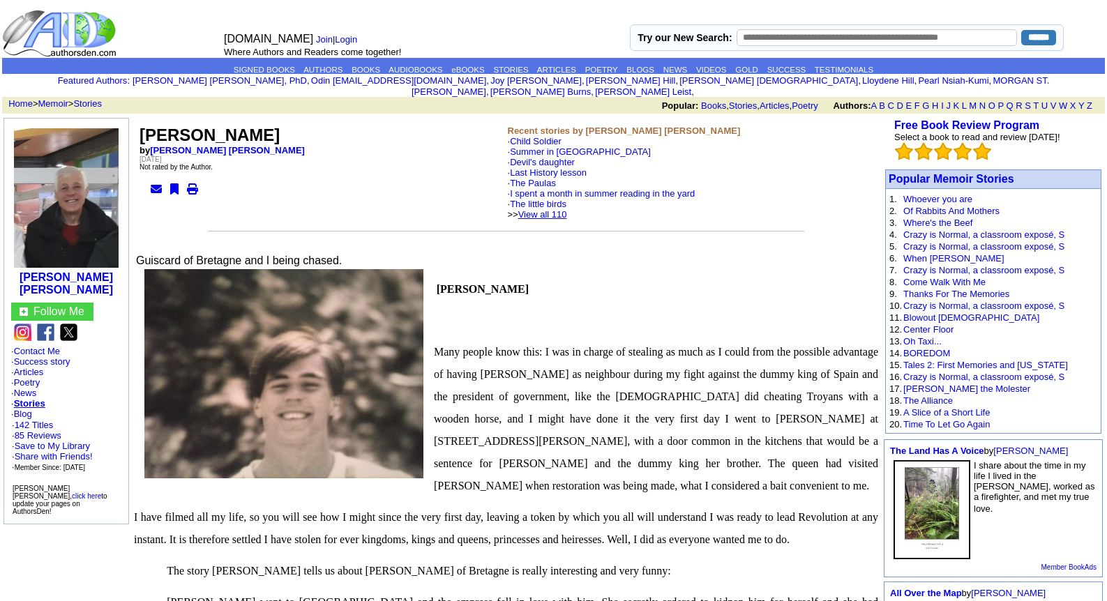
click at [567, 209] on link "View all 110" at bounding box center [542, 214] width 49 height 10
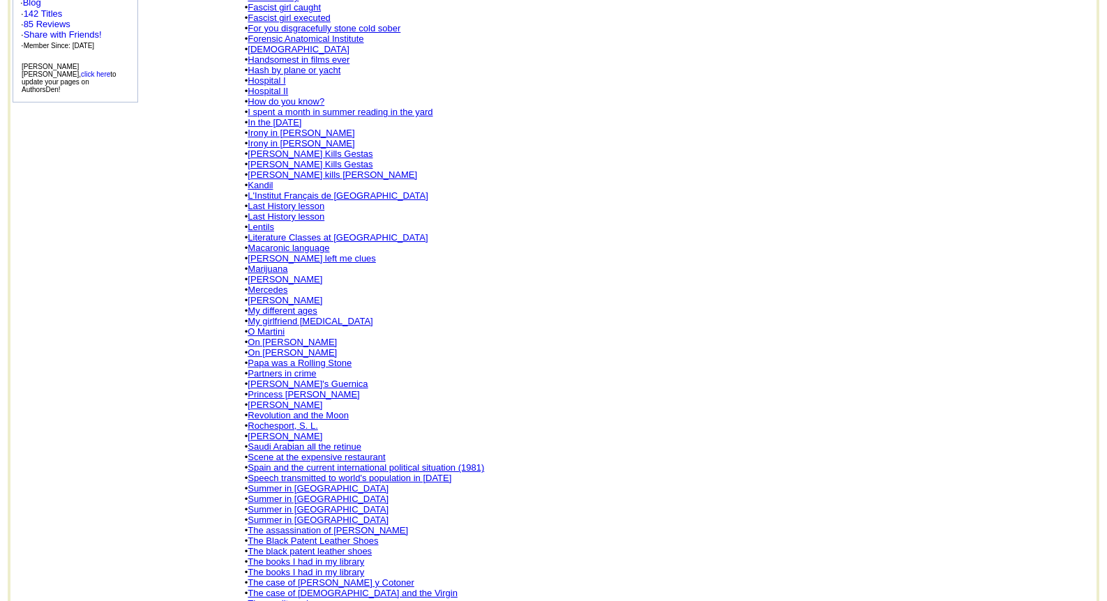
scroll to position [446, 0]
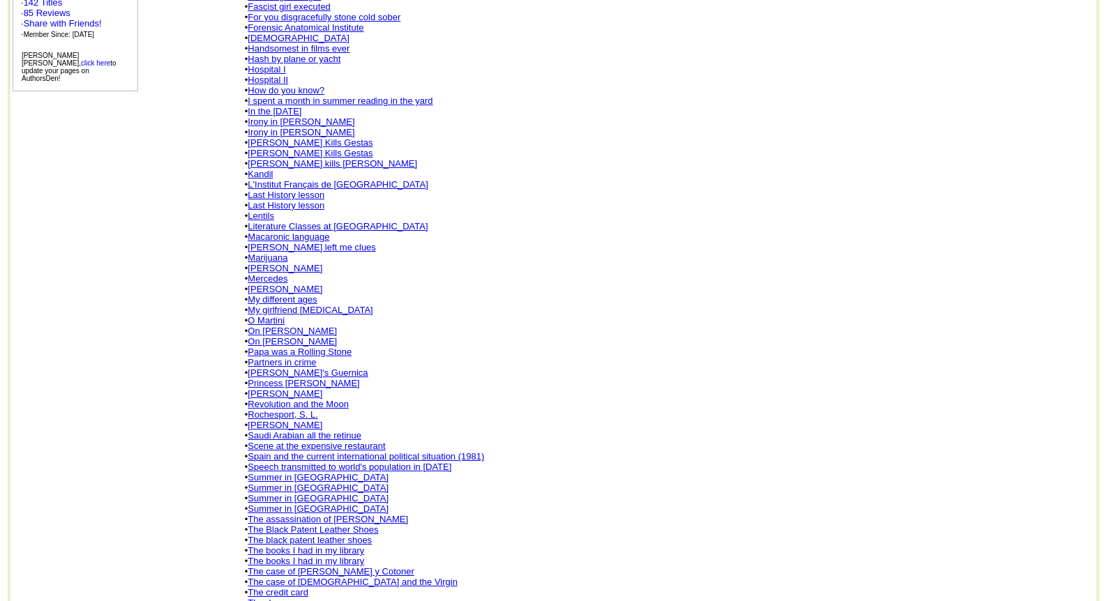
click at [287, 441] on link "Scene at the expensive restaurant" at bounding box center [316, 446] width 137 height 10
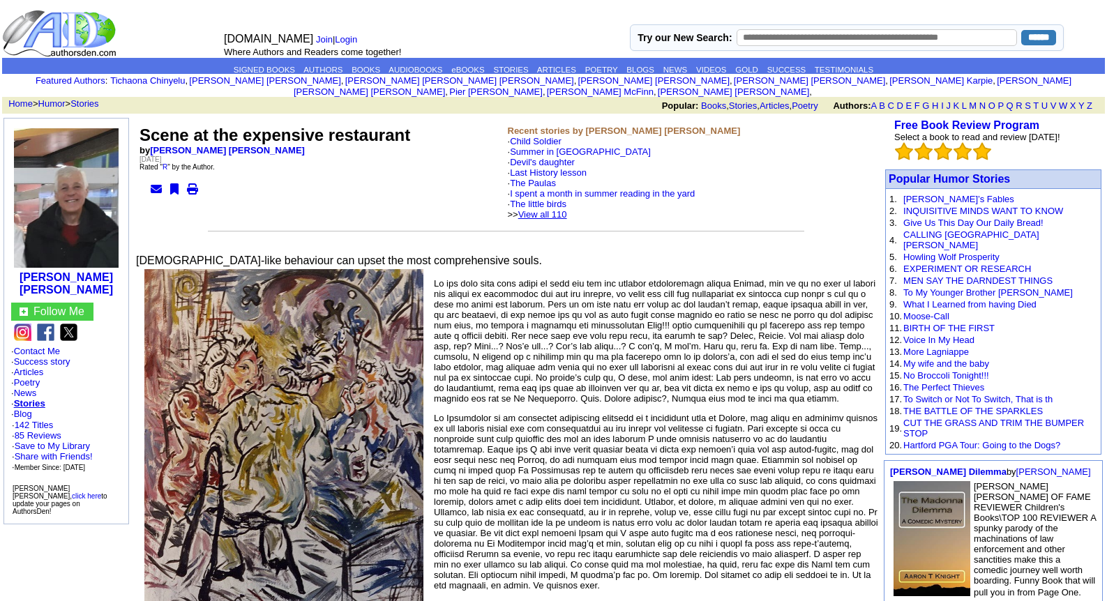
click at [567, 209] on link "View all 110" at bounding box center [542, 214] width 49 height 10
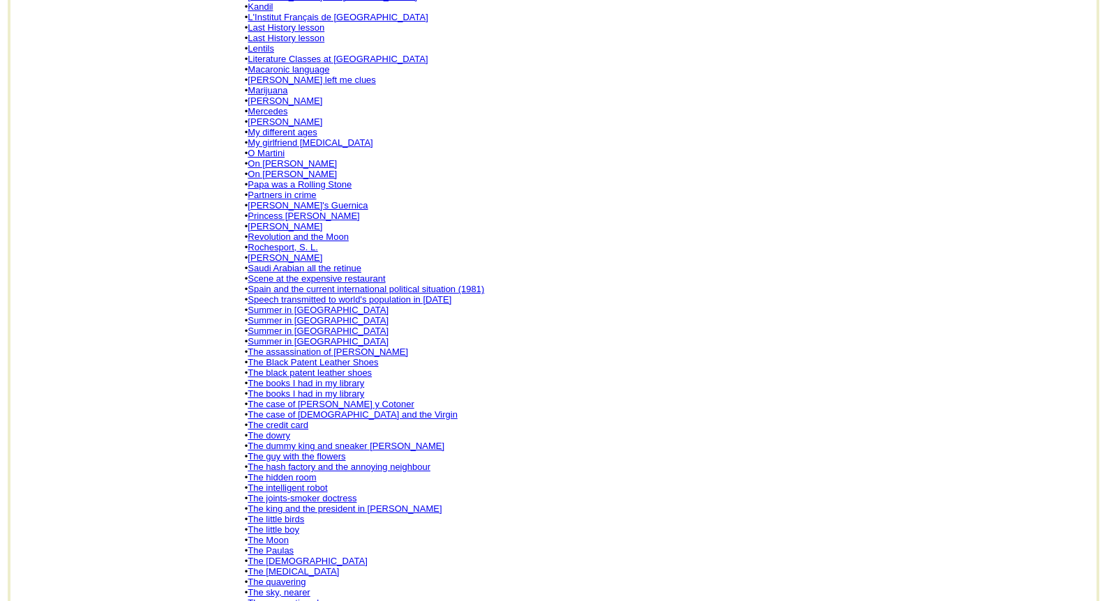
scroll to position [698, 0]
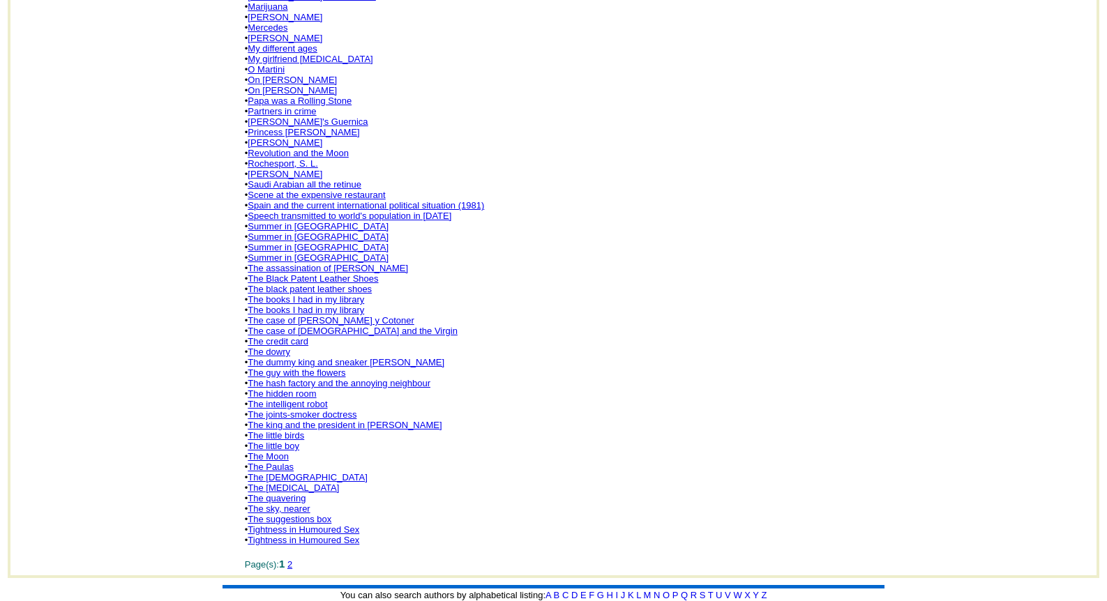
click at [334, 410] on link "The joints-smoker doctress" at bounding box center [302, 415] width 109 height 10
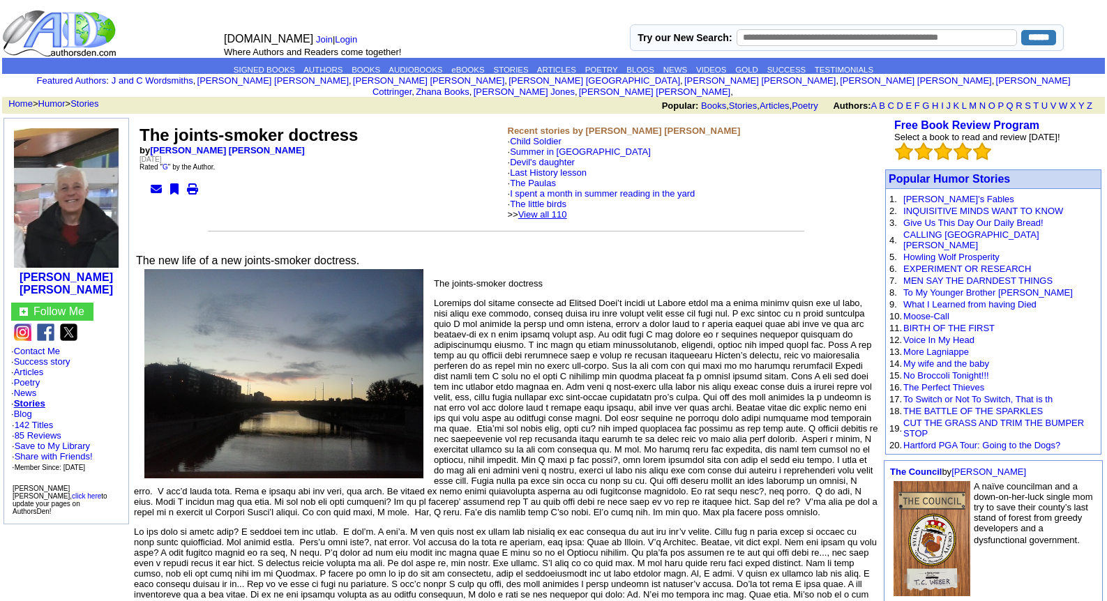
click at [567, 209] on link "View all 110" at bounding box center [542, 214] width 49 height 10
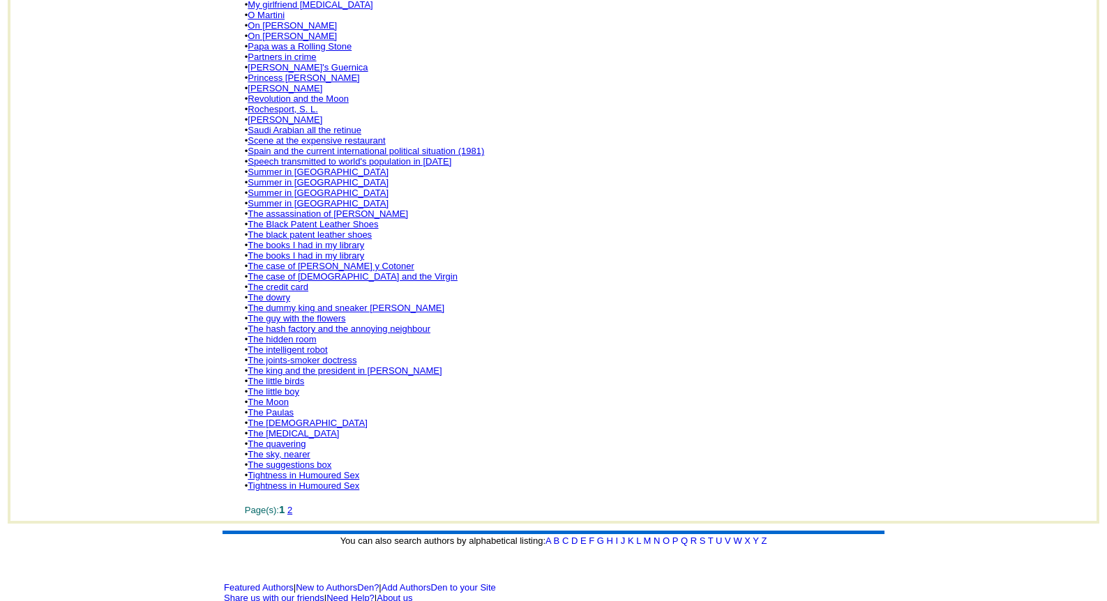
scroll to position [753, 0]
click at [292, 504] on link "2" at bounding box center [289, 509] width 5 height 10
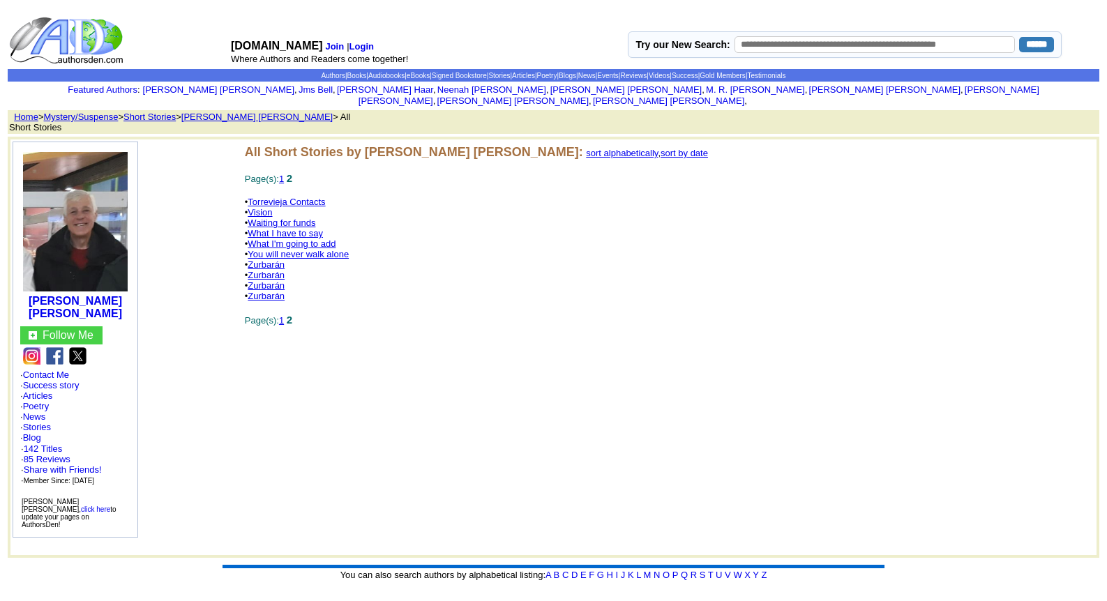
click at [262, 207] on link "Vision" at bounding box center [260, 212] width 24 height 10
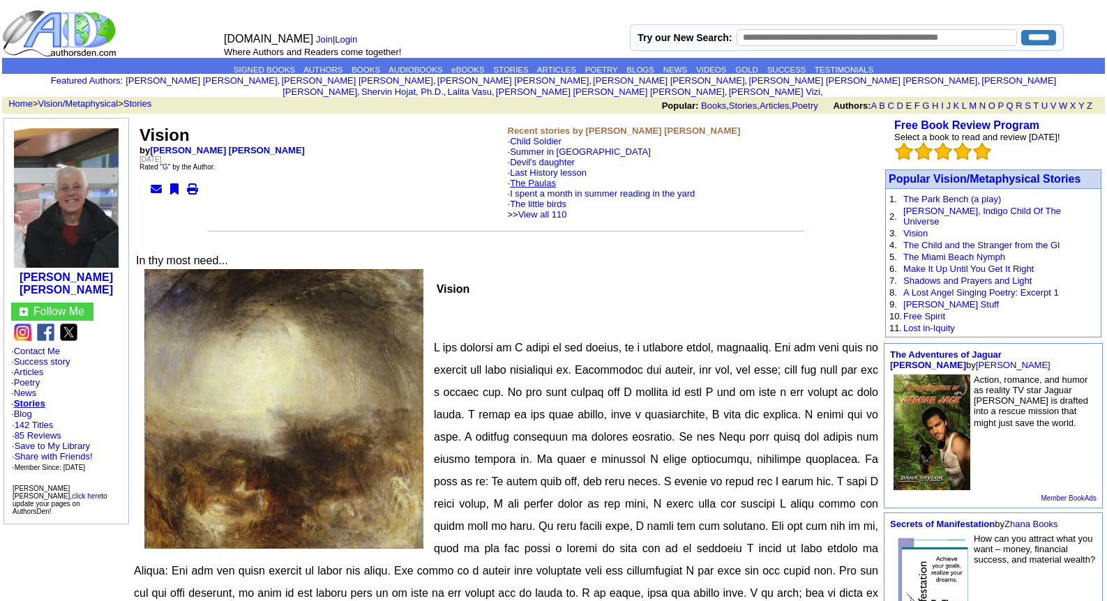
click at [541, 178] on link "The Paulas" at bounding box center [533, 183] width 46 height 10
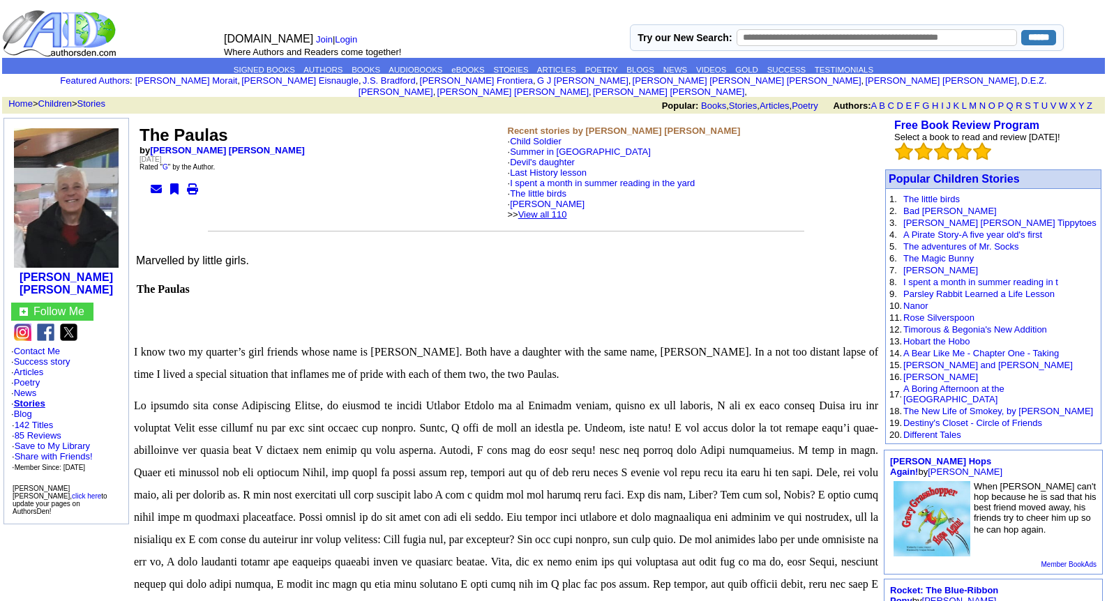
click at [559, 209] on link "View all 110" at bounding box center [542, 214] width 49 height 10
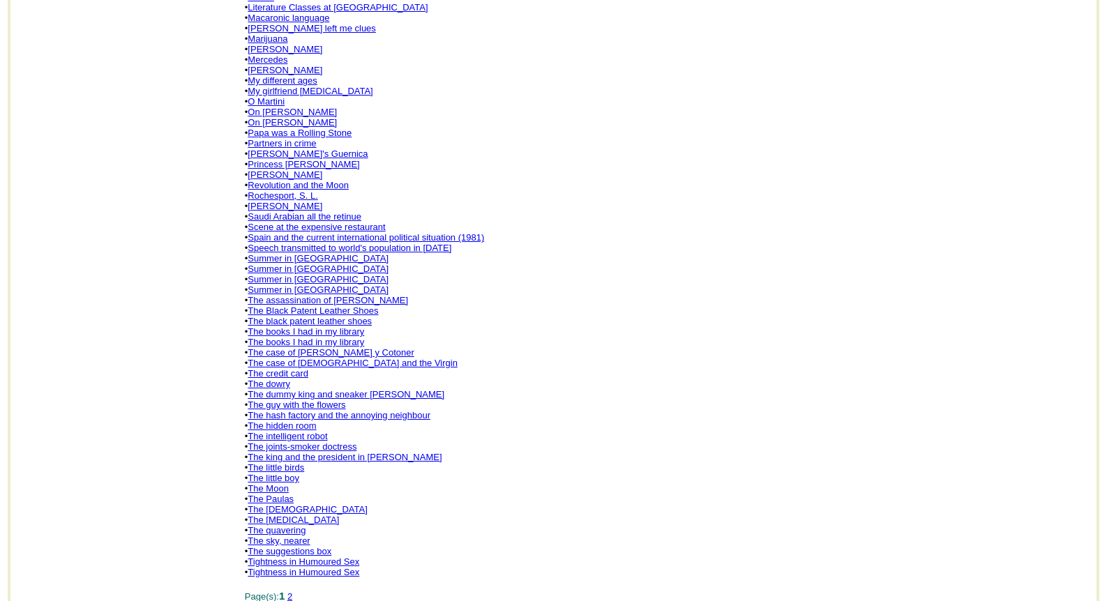
scroll to position [698, 0]
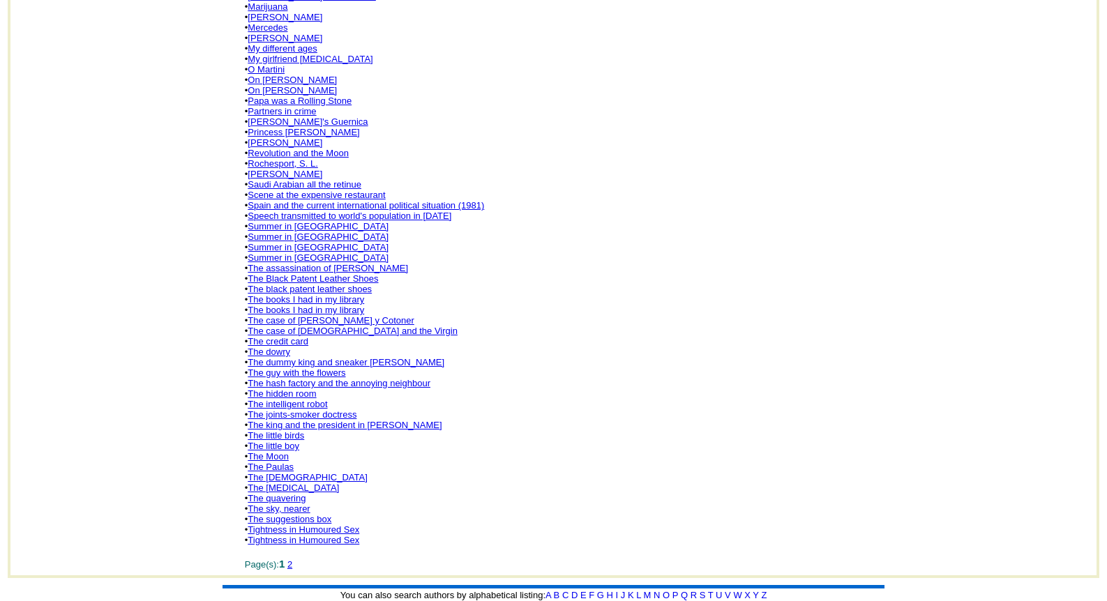
click at [290, 399] on link "The intelligent robot" at bounding box center [288, 404] width 80 height 10
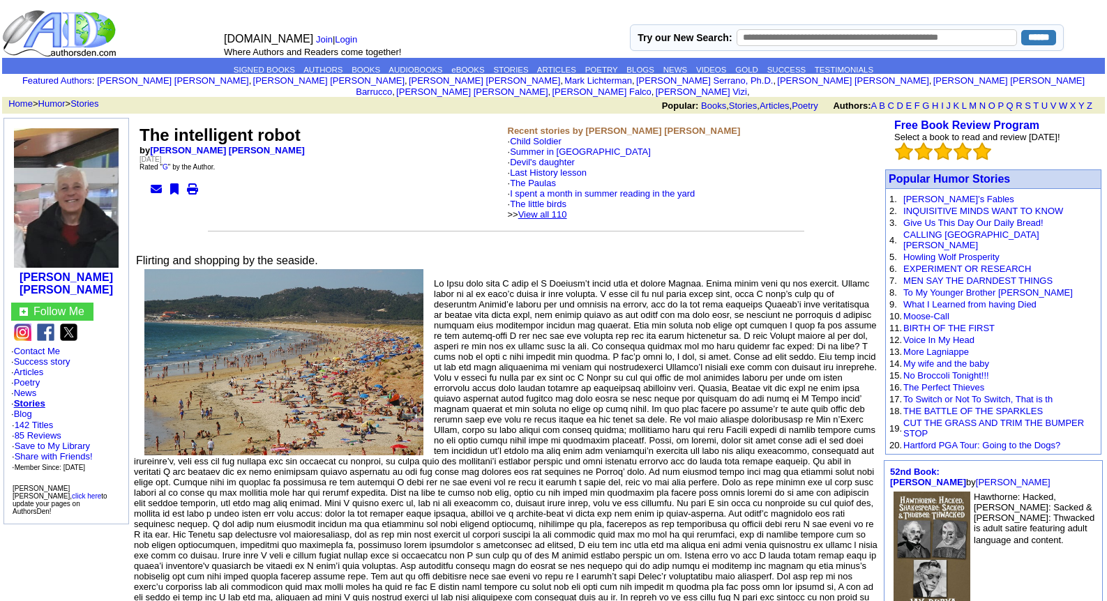
click at [567, 209] on link "View all 110" at bounding box center [542, 214] width 49 height 10
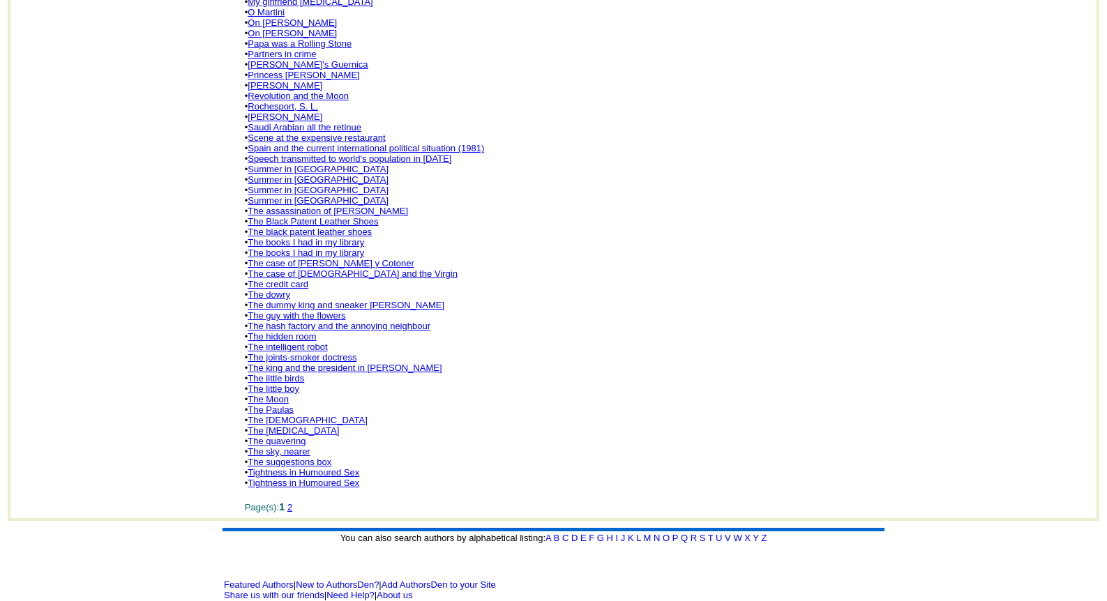
scroll to position [762, 0]
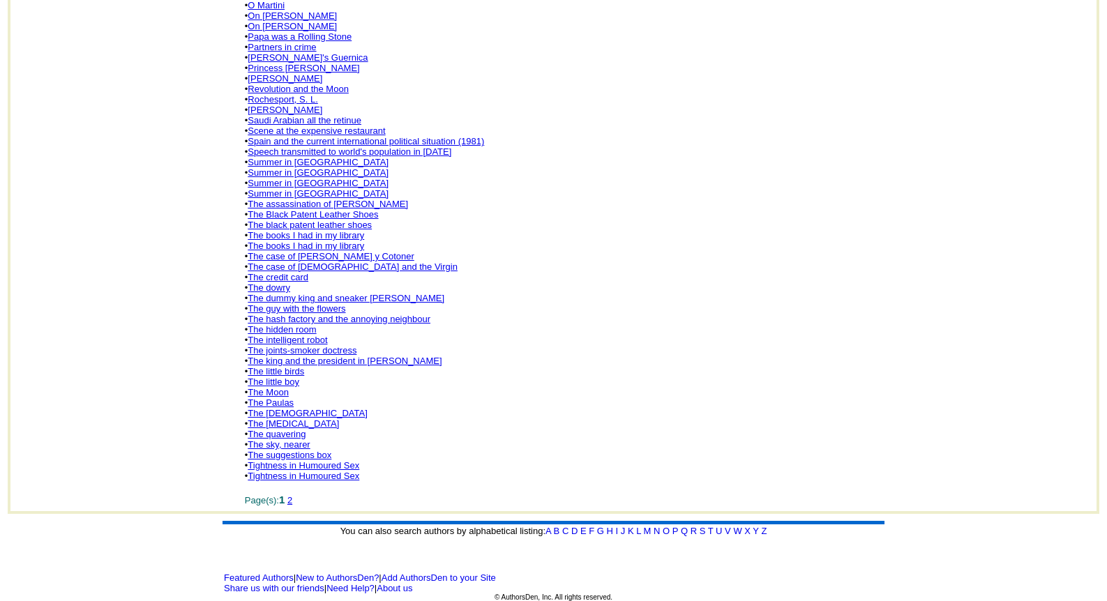
click at [289, 324] on link "The hidden room" at bounding box center [282, 329] width 68 height 10
